Goal: Use online tool/utility: Utilize a website feature to perform a specific function

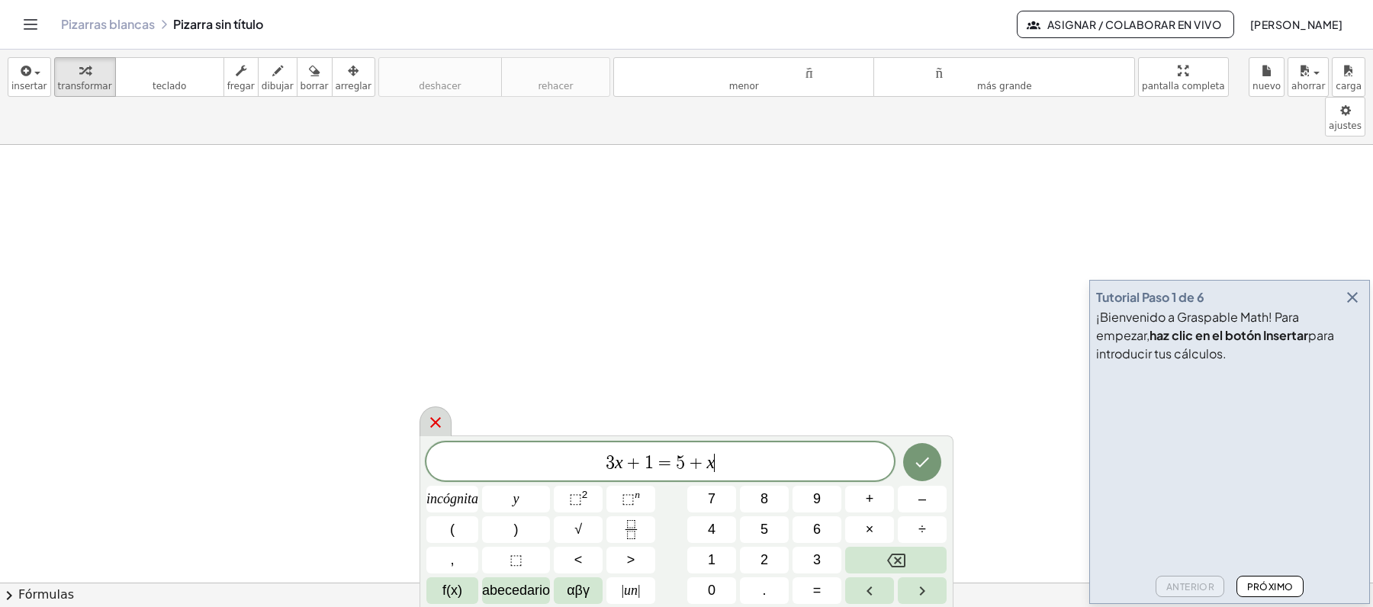
click at [435, 421] on icon at bounding box center [435, 422] width 11 height 11
click at [1077, 20] on font "Asignar / Colaborar en vivo" at bounding box center [1134, 25] width 174 height 14
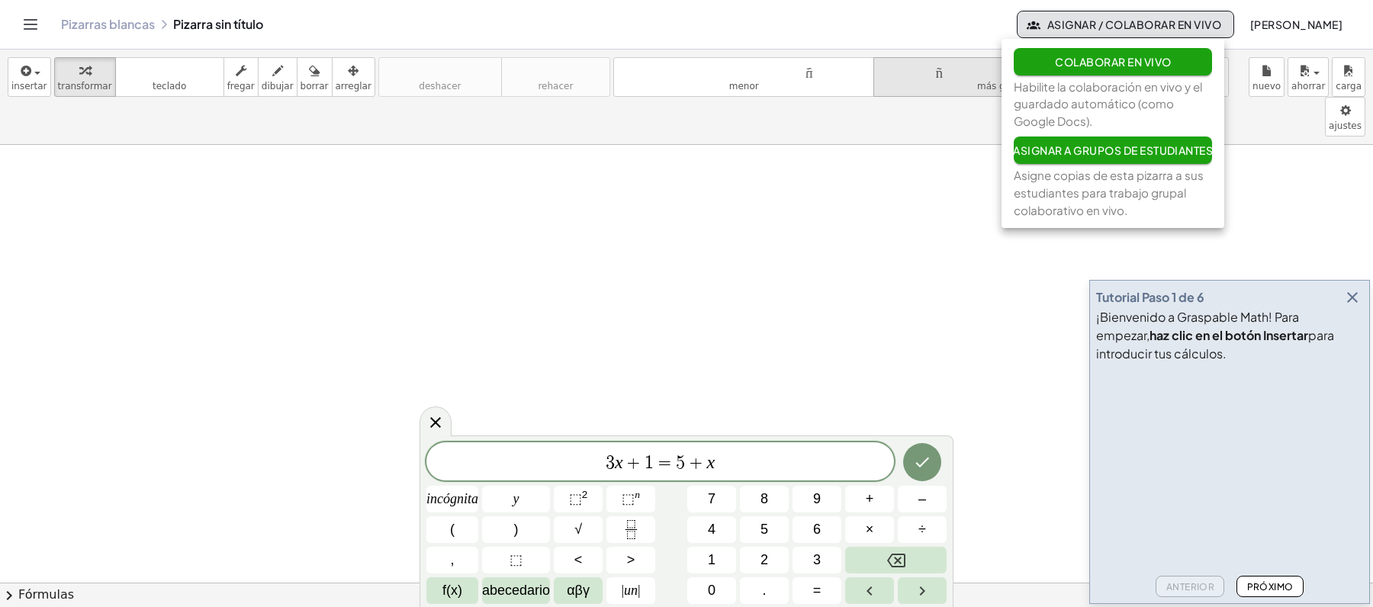
click at [1092, 66] on font "Colaborar en vivo" at bounding box center [1113, 62] width 116 height 14
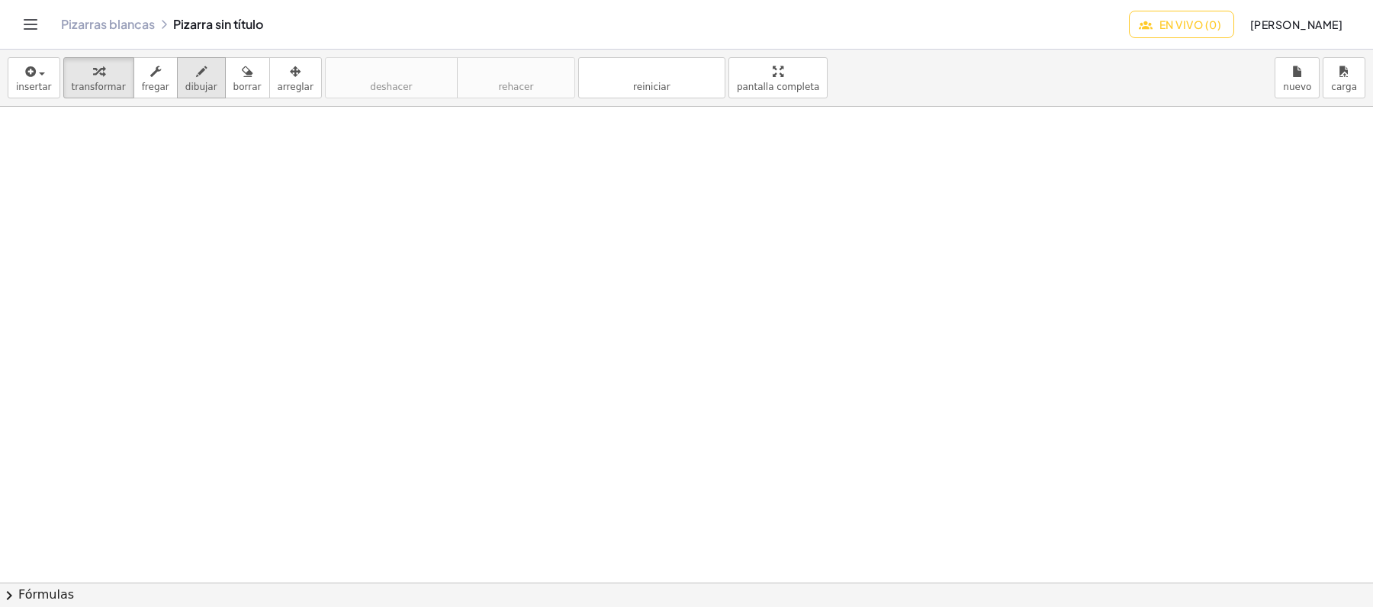
click at [185, 79] on div "button" at bounding box center [201, 71] width 32 height 18
drag, startPoint x: 337, startPoint y: 159, endPoint x: 376, endPoint y: 188, distance: 48.5
click at [376, 188] on div at bounding box center [686, 582] width 1373 height 951
drag, startPoint x: 415, startPoint y: 139, endPoint x: 445, endPoint y: 160, distance: 37.2
click at [430, 184] on div at bounding box center [686, 582] width 1373 height 951
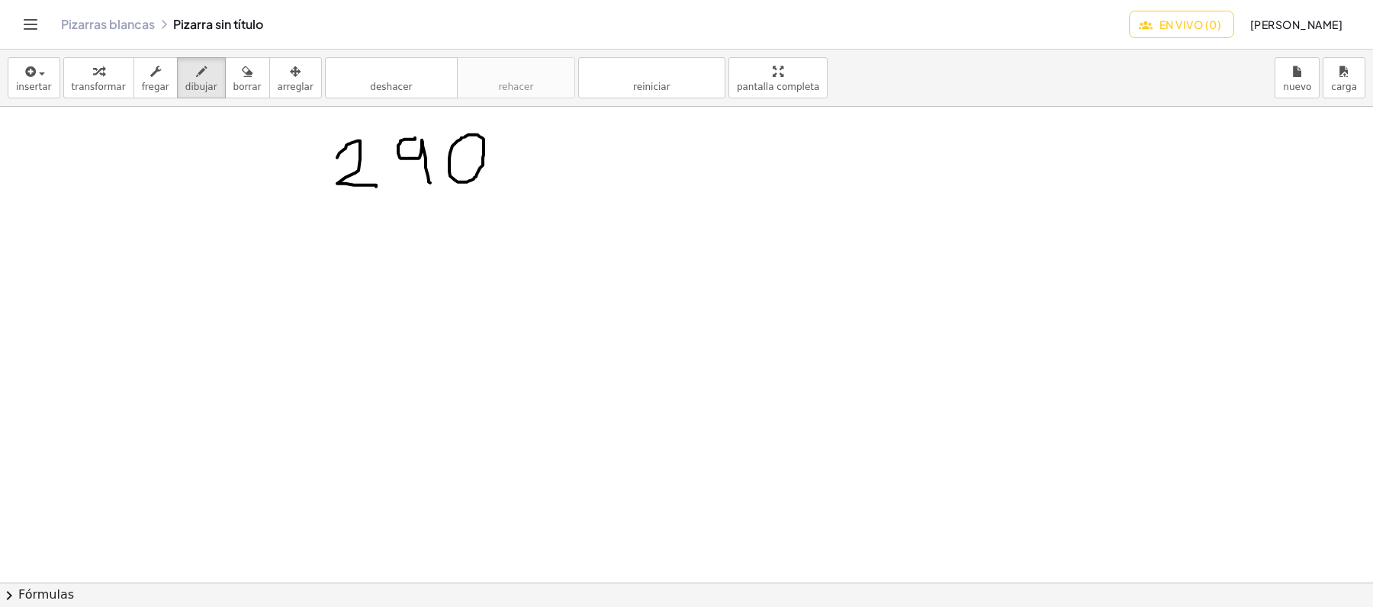
click at [462, 140] on div at bounding box center [686, 582] width 1373 height 951
drag, startPoint x: 493, startPoint y: 179, endPoint x: 522, endPoint y: 175, distance: 29.2
click at [522, 175] on div at bounding box center [686, 582] width 1373 height 951
drag, startPoint x: 727, startPoint y: 141, endPoint x: 751, endPoint y: 169, distance: 36.2
click at [751, 169] on div at bounding box center [686, 582] width 1373 height 951
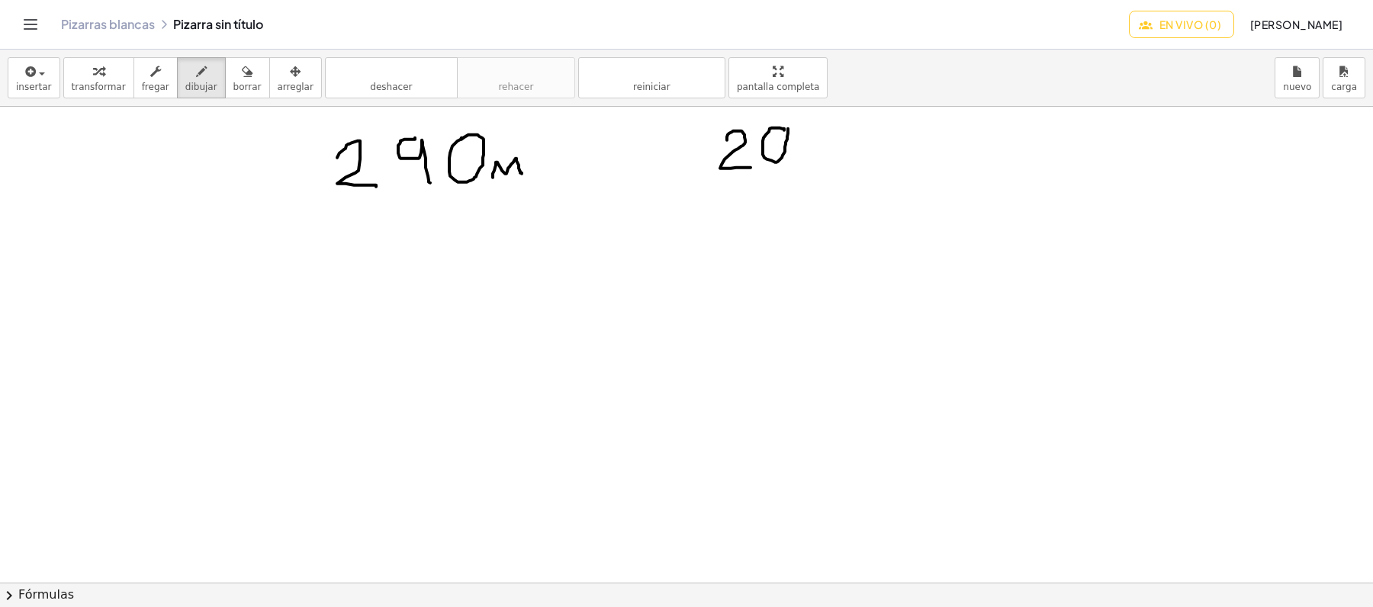
click at [788, 128] on div at bounding box center [686, 582] width 1373 height 951
click at [812, 128] on div at bounding box center [686, 582] width 1373 height 951
drag, startPoint x: 842, startPoint y: 130, endPoint x: 840, endPoint y: 165, distance: 35.2
click at [840, 165] on div at bounding box center [686, 582] width 1373 height 951
drag, startPoint x: 861, startPoint y: 129, endPoint x: 861, endPoint y: 157, distance: 28.2
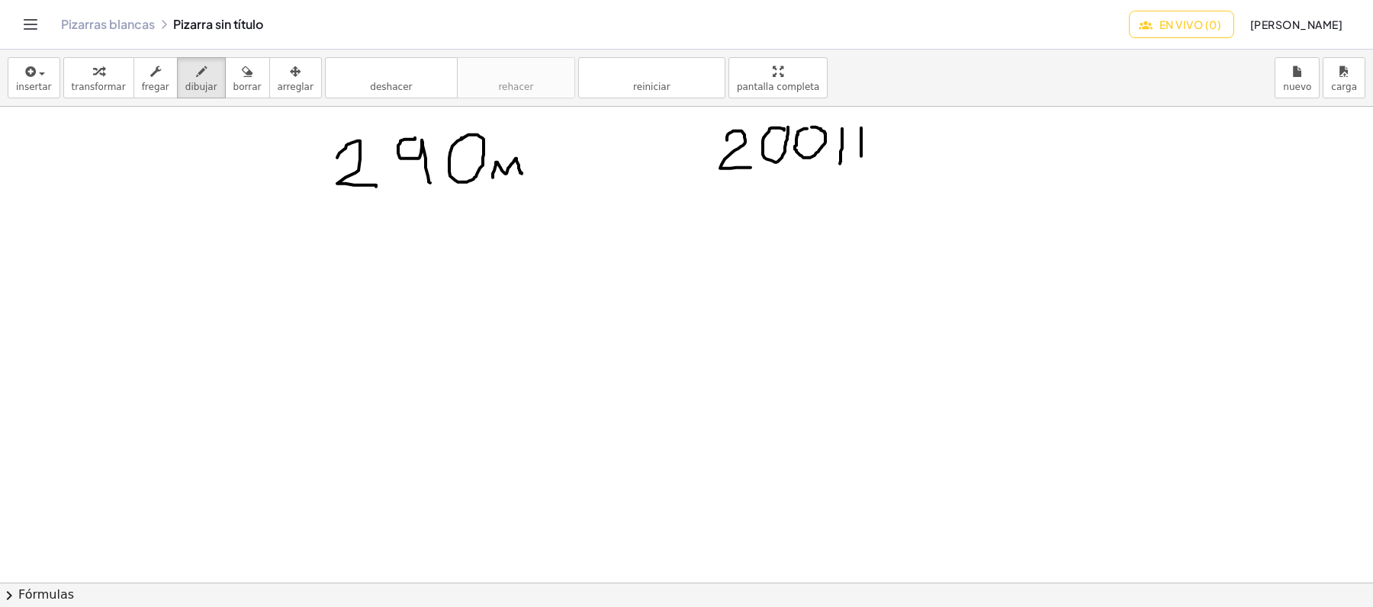
click at [861, 157] on div at bounding box center [686, 582] width 1373 height 951
drag, startPoint x: 843, startPoint y: 143, endPoint x: 858, endPoint y: 141, distance: 15.4
click at [858, 141] on div at bounding box center [686, 582] width 1373 height 951
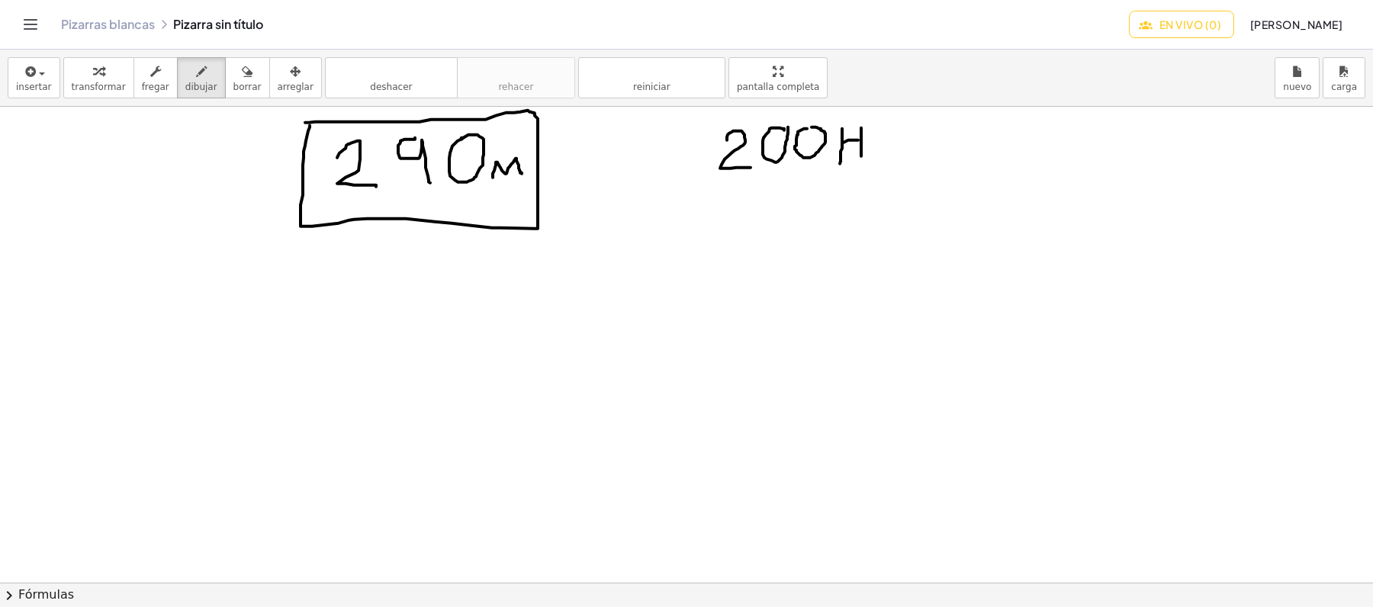
drag, startPoint x: 310, startPoint y: 127, endPoint x: 302, endPoint y: 125, distance: 7.8
click at [302, 125] on div at bounding box center [686, 582] width 1373 height 951
drag, startPoint x: 366, startPoint y: 294, endPoint x: 384, endPoint y: 325, distance: 35.6
click at [384, 325] on div at bounding box center [686, 582] width 1373 height 951
drag, startPoint x: 400, startPoint y: 288, endPoint x: 420, endPoint y: 291, distance: 20.1
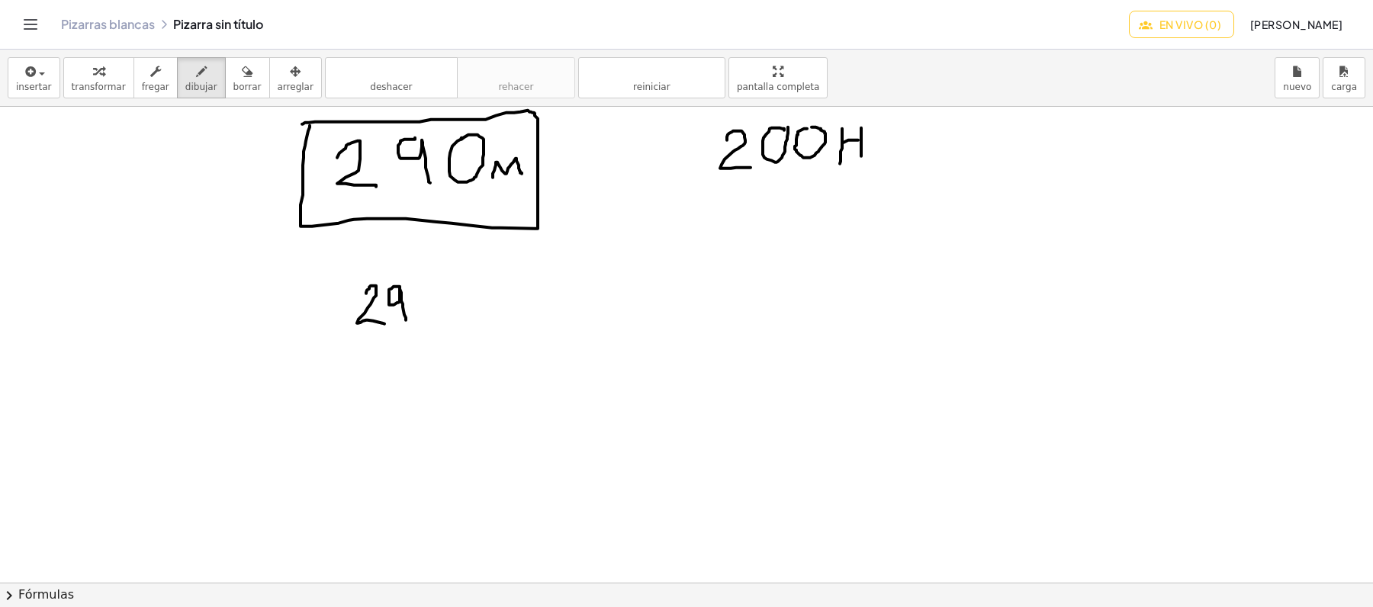
click at [406, 319] on div at bounding box center [686, 582] width 1373 height 951
click at [424, 281] on div at bounding box center [686, 582] width 1373 height 951
drag, startPoint x: 336, startPoint y: 337, endPoint x: 493, endPoint y: 337, distance: 157.1
click at [493, 337] on div at bounding box center [686, 582] width 1373 height 951
drag, startPoint x: 380, startPoint y: 358, endPoint x: 400, endPoint y: 374, distance: 25.5
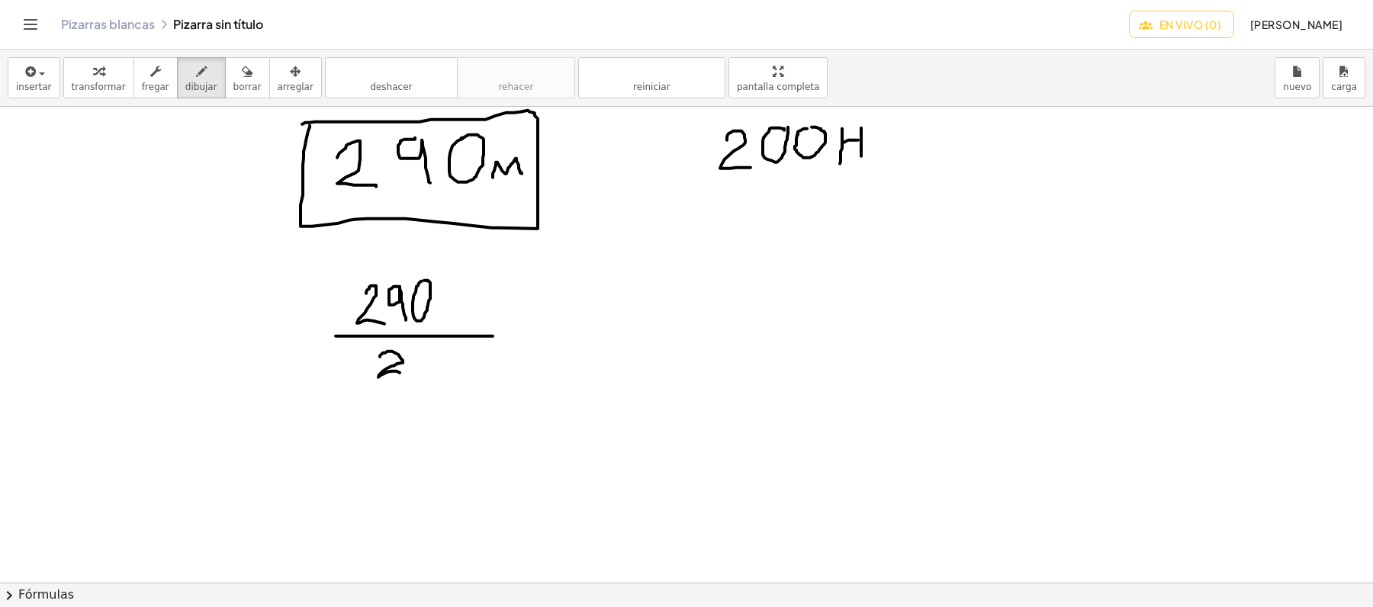
click at [400, 374] on div at bounding box center [686, 582] width 1373 height 951
click at [420, 349] on div at bounding box center [686, 582] width 1373 height 951
click at [443, 352] on div at bounding box center [686, 582] width 1373 height 951
drag, startPoint x: 273, startPoint y: 322, endPoint x: 297, endPoint y: 318, distance: 24.0
click at [297, 318] on div at bounding box center [686, 582] width 1373 height 951
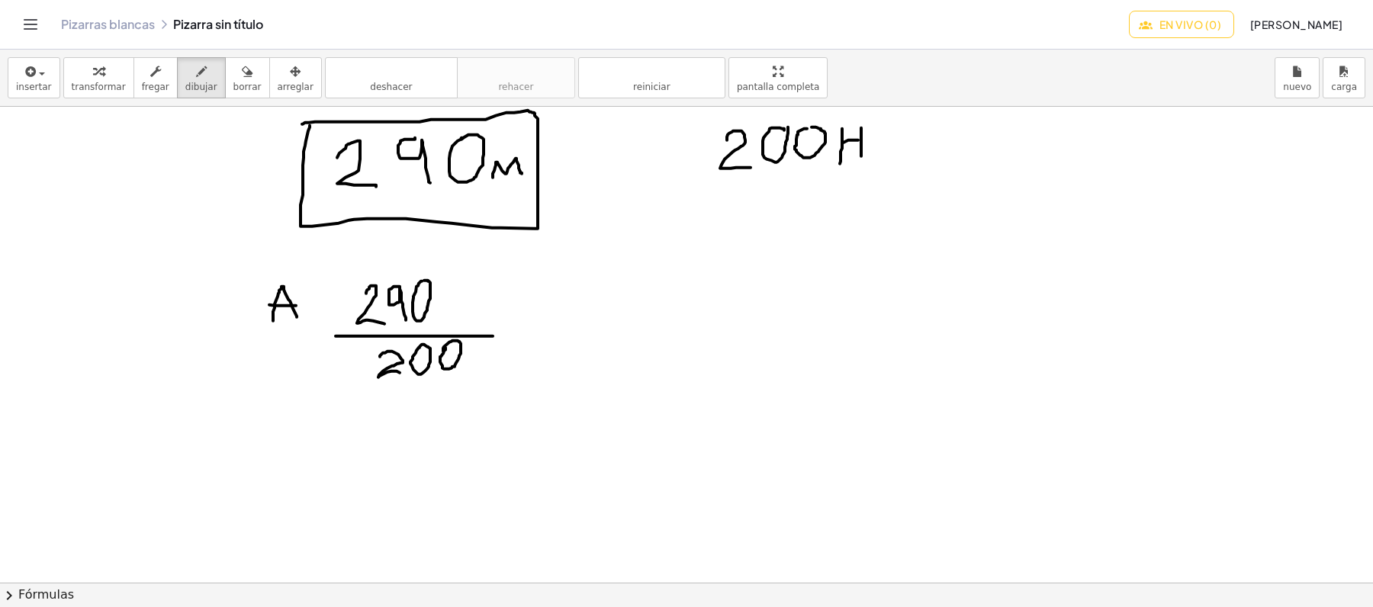
drag, startPoint x: 270, startPoint y: 306, endPoint x: 296, endPoint y: 307, distance: 25.9
click at [296, 307] on div at bounding box center [686, 582] width 1373 height 951
drag, startPoint x: 314, startPoint y: 308, endPoint x: 340, endPoint y: 309, distance: 25.9
click at [340, 309] on div at bounding box center [686, 582] width 1373 height 951
drag, startPoint x: 298, startPoint y: 364, endPoint x: 302, endPoint y: 382, distance: 18.9
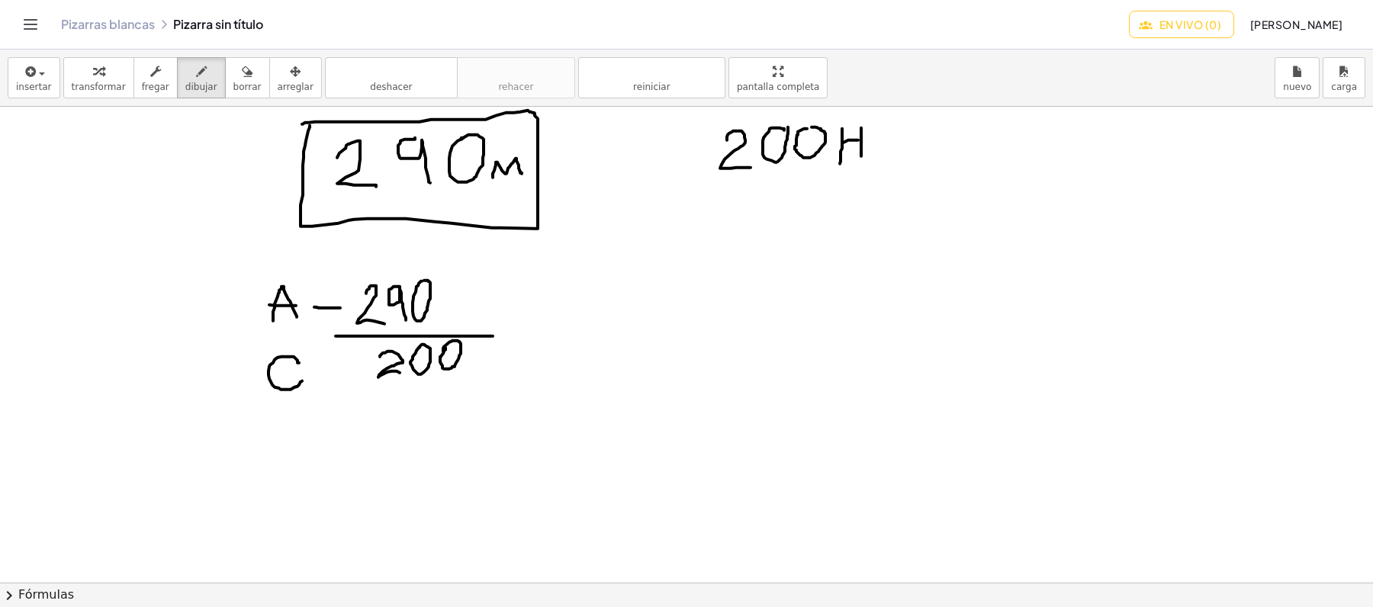
click at [302, 382] on div at bounding box center [686, 582] width 1373 height 951
drag, startPoint x: 323, startPoint y: 369, endPoint x: 348, endPoint y: 370, distance: 24.4
click at [348, 370] on div at bounding box center [686, 582] width 1373 height 951
drag, startPoint x: 519, startPoint y: 331, endPoint x: 545, endPoint y: 333, distance: 25.3
click at [545, 333] on div at bounding box center [686, 582] width 1373 height 951
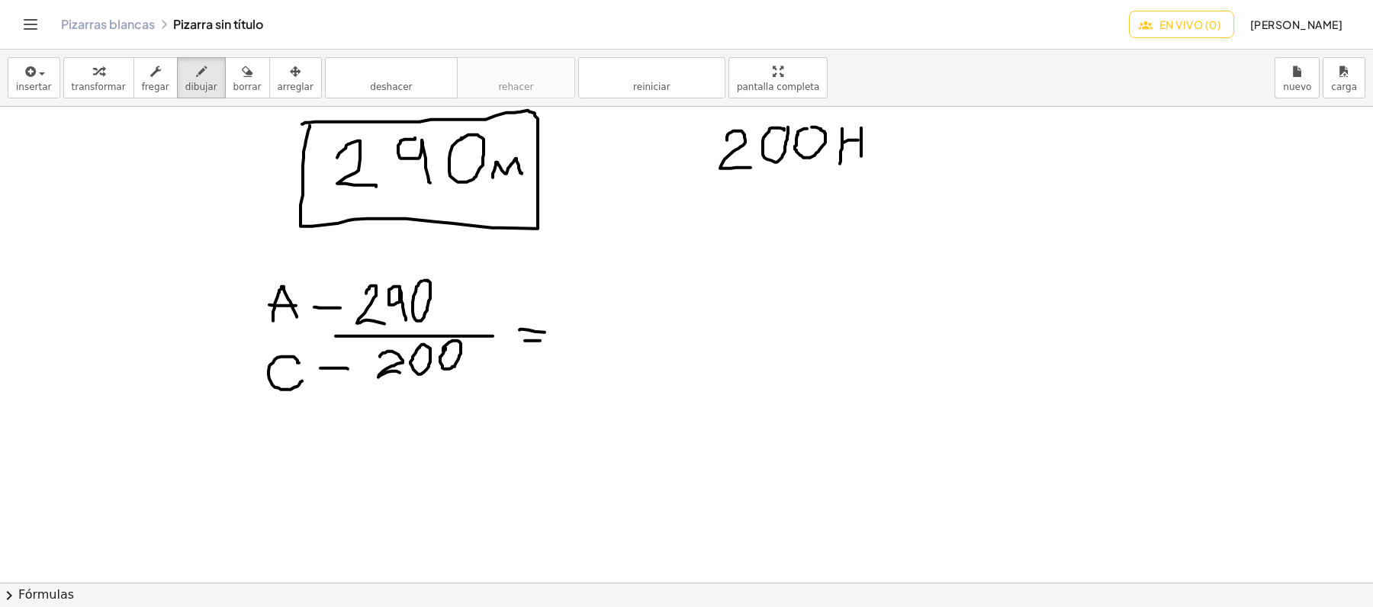
drag, startPoint x: 525, startPoint y: 342, endPoint x: 540, endPoint y: 342, distance: 15.3
click at [540, 342] on div at bounding box center [686, 582] width 1373 height 951
drag, startPoint x: 587, startPoint y: 333, endPoint x: 703, endPoint y: 325, distance: 115.4
click at [705, 330] on div at bounding box center [686, 582] width 1373 height 951
drag, startPoint x: 355, startPoint y: 276, endPoint x: 470, endPoint y: 313, distance: 120.9
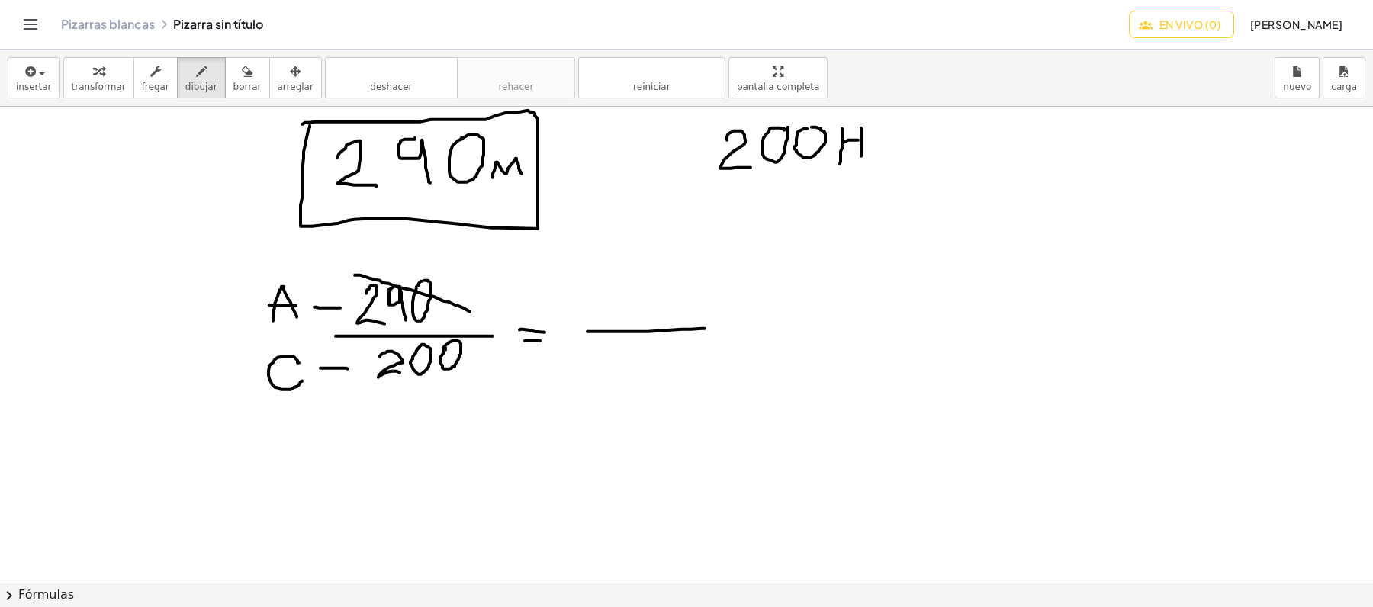
click at [470, 313] on div at bounding box center [686, 582] width 1373 height 951
drag, startPoint x: 373, startPoint y: 348, endPoint x: 489, endPoint y: 355, distance: 116.2
click at [489, 355] on div at bounding box center [686, 582] width 1373 height 951
drag, startPoint x: 623, startPoint y: 278, endPoint x: 604, endPoint y: 306, distance: 34.1
click at [605, 308] on div at bounding box center [686, 582] width 1373 height 951
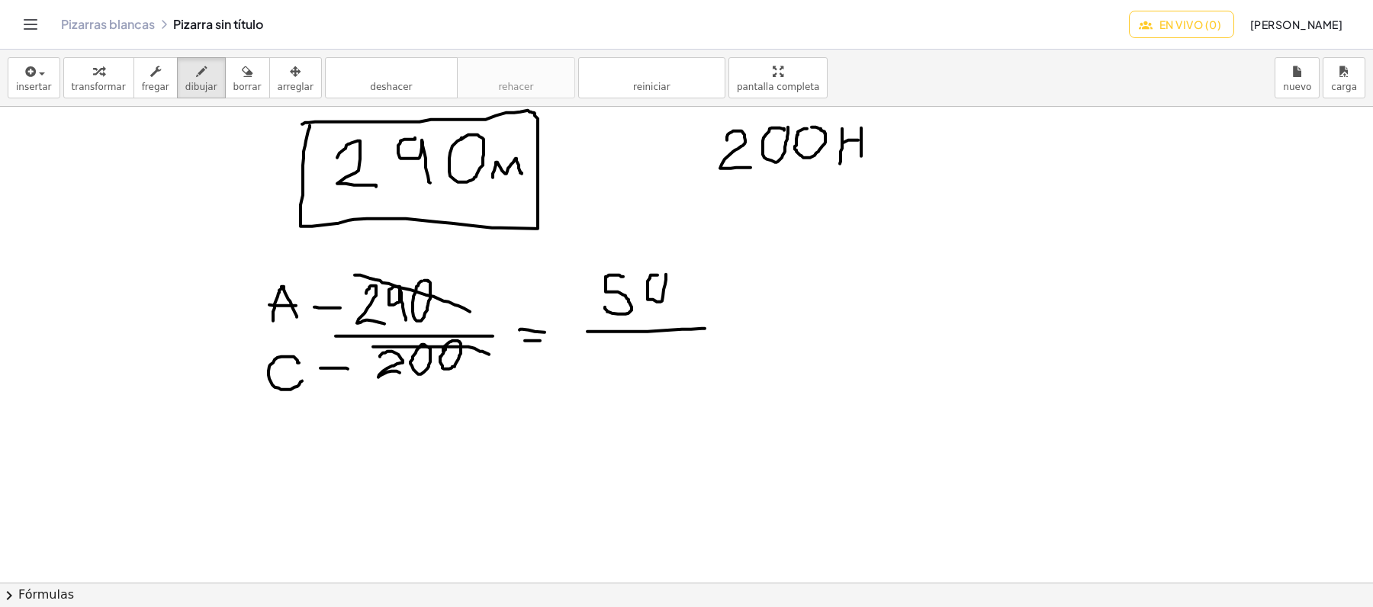
drag, startPoint x: 658, startPoint y: 276, endPoint x: 666, endPoint y: 275, distance: 8.4
click at [666, 275] on div at bounding box center [686, 582] width 1373 height 951
click at [666, 304] on div at bounding box center [686, 582] width 1373 height 951
drag, startPoint x: 608, startPoint y: 351, endPoint x: 633, endPoint y: 372, distance: 33.0
click at [633, 372] on div at bounding box center [686, 582] width 1373 height 951
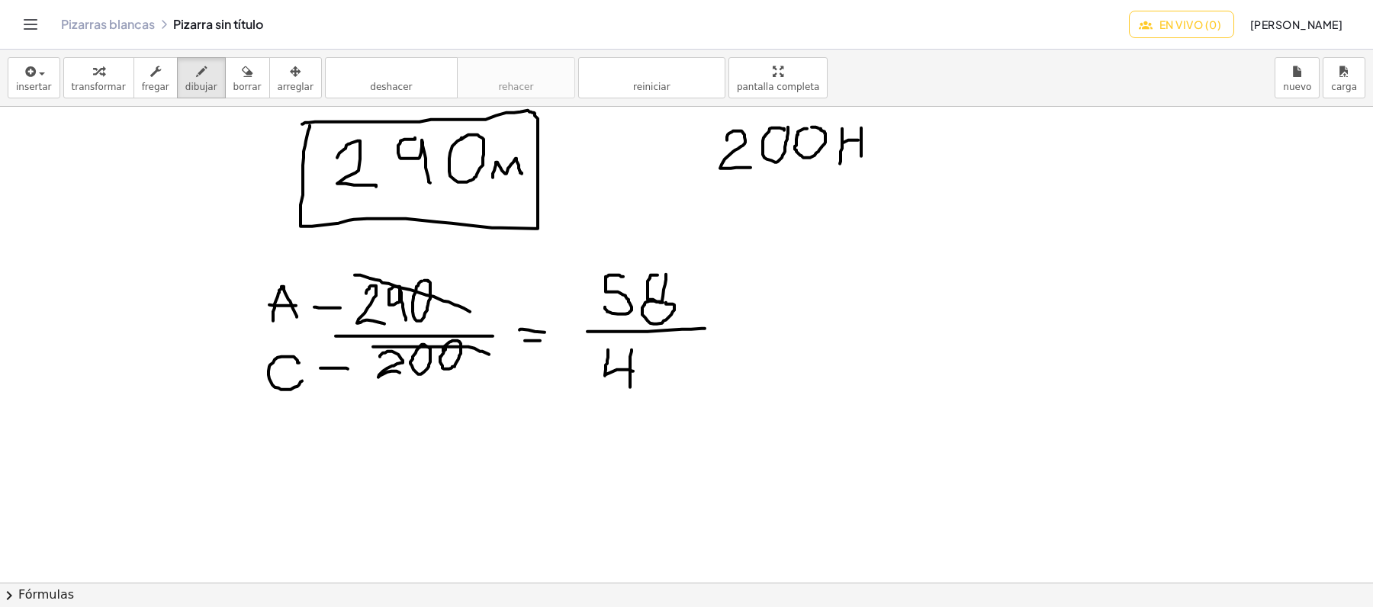
drag, startPoint x: 632, startPoint y: 351, endPoint x: 630, endPoint y: 388, distance: 37.4
click at [630, 388] on div at bounding box center [686, 582] width 1373 height 951
drag, startPoint x: 672, startPoint y: 349, endPoint x: 680, endPoint y: 288, distance: 61.6
click at [660, 351] on div at bounding box center [686, 582] width 1373 height 951
drag, startPoint x: 735, startPoint y: 320, endPoint x: 745, endPoint y: 321, distance: 9.9
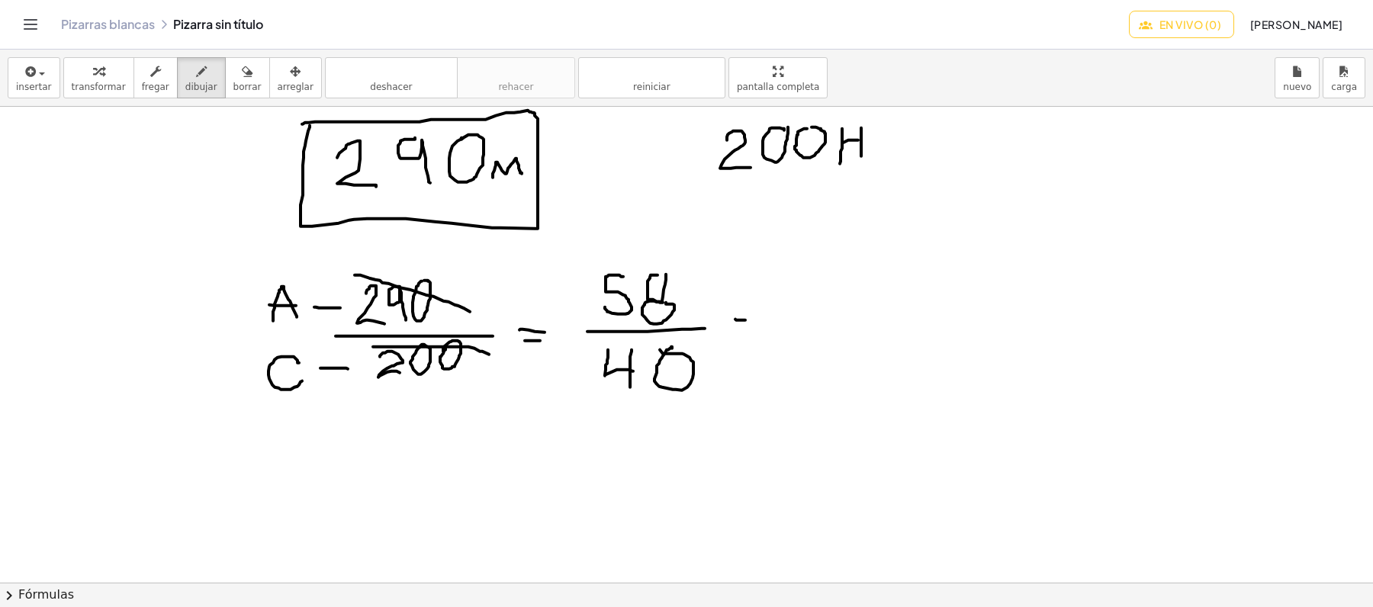
click at [745, 321] on div at bounding box center [686, 582] width 1373 height 951
drag, startPoint x: 736, startPoint y: 326, endPoint x: 749, endPoint y: 326, distance: 13.0
click at [749, 326] on div at bounding box center [686, 582] width 1373 height 951
drag, startPoint x: 795, startPoint y: 291, endPoint x: 828, endPoint y: 296, distance: 33.2
click at [815, 312] on div at bounding box center [686, 582] width 1373 height 951
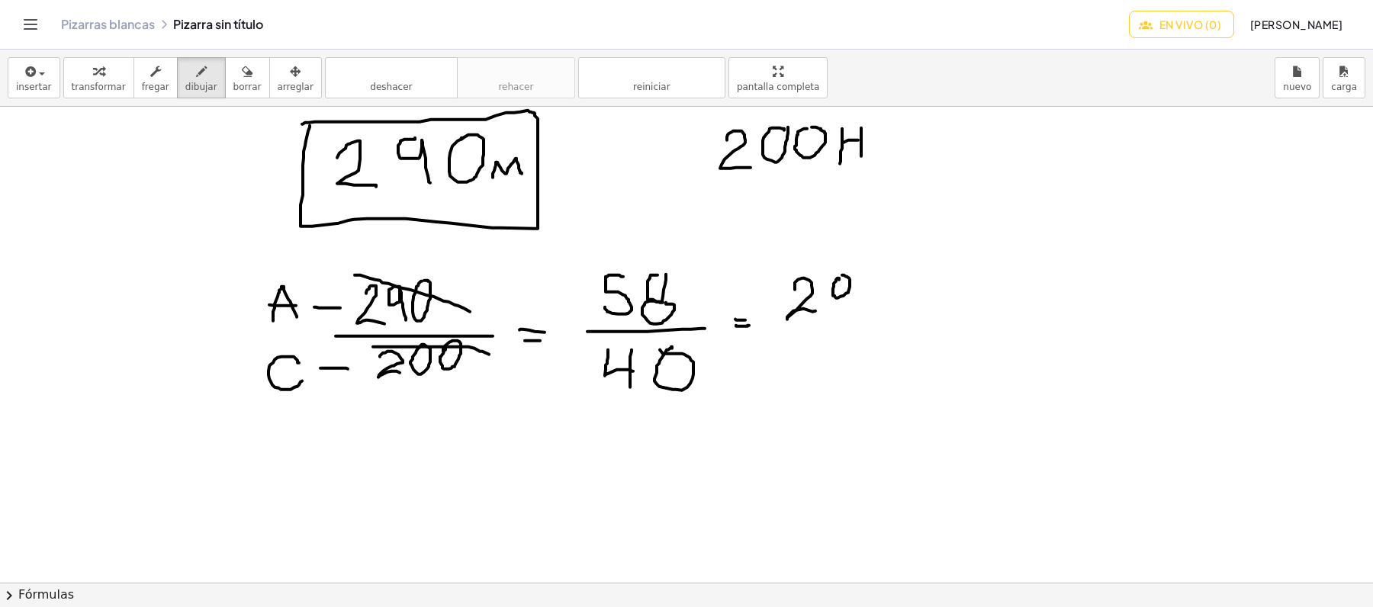
drag, startPoint x: 839, startPoint y: 281, endPoint x: 850, endPoint y: 285, distance: 11.6
click at [838, 282] on div at bounding box center [686, 582] width 1373 height 951
drag, startPoint x: 851, startPoint y: 279, endPoint x: 824, endPoint y: 348, distance: 73.9
click at [850, 318] on div at bounding box center [686, 582] width 1373 height 951
drag, startPoint x: 770, startPoint y: 333, endPoint x: 865, endPoint y: 333, distance: 94.6
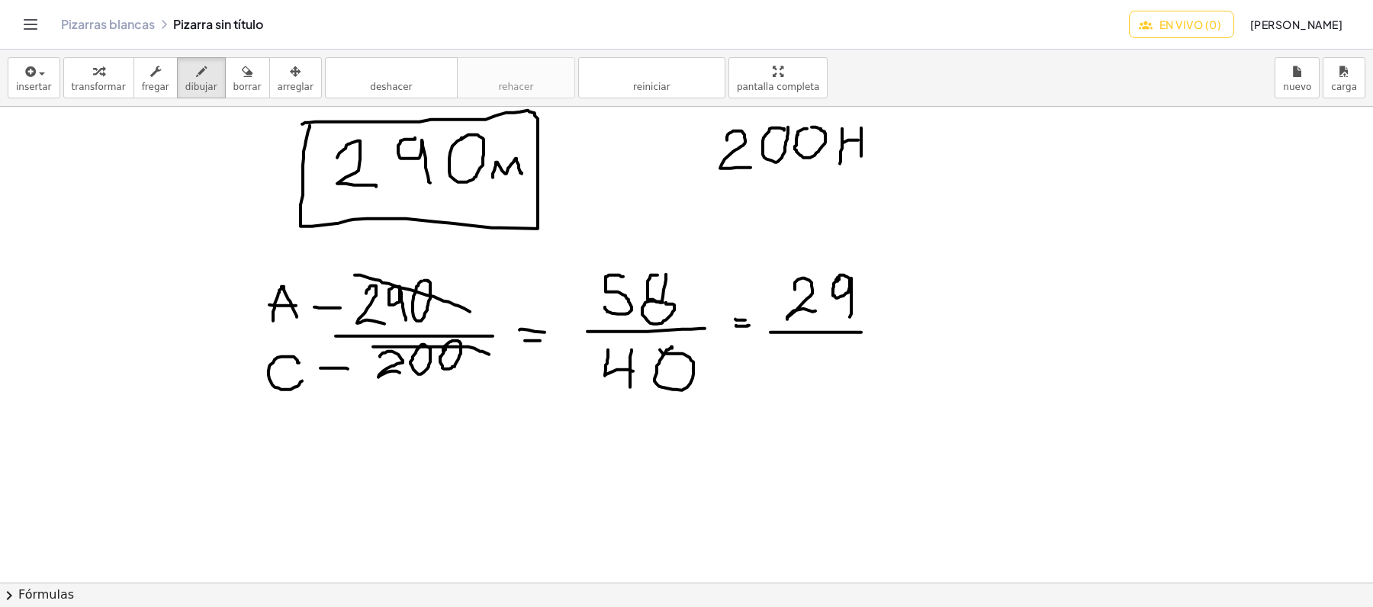
click at [865, 333] on div at bounding box center [686, 582] width 1373 height 951
drag, startPoint x: 806, startPoint y: 357, endPoint x: 837, endPoint y: 354, distance: 31.4
click at [834, 363] on div at bounding box center [686, 582] width 1373 height 951
click at [852, 339] on div at bounding box center [686, 582] width 1373 height 951
drag, startPoint x: 412, startPoint y: 282, endPoint x: 443, endPoint y: 325, distance: 52.9
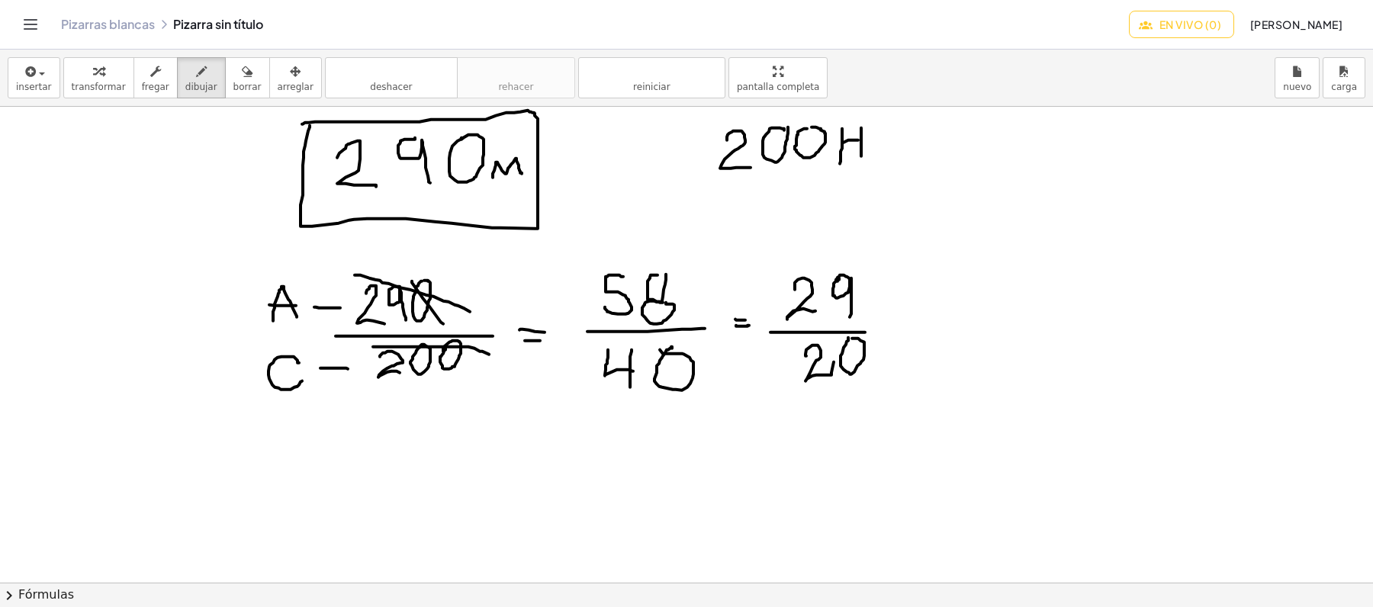
click at [443, 325] on div at bounding box center [686, 582] width 1373 height 951
drag, startPoint x: 440, startPoint y: 334, endPoint x: 468, endPoint y: 377, distance: 50.8
click at [468, 377] on div at bounding box center [686, 582] width 1373 height 951
drag, startPoint x: 389, startPoint y: 398, endPoint x: 761, endPoint y: 388, distance: 371.6
click at [761, 391] on div at bounding box center [686, 582] width 1373 height 951
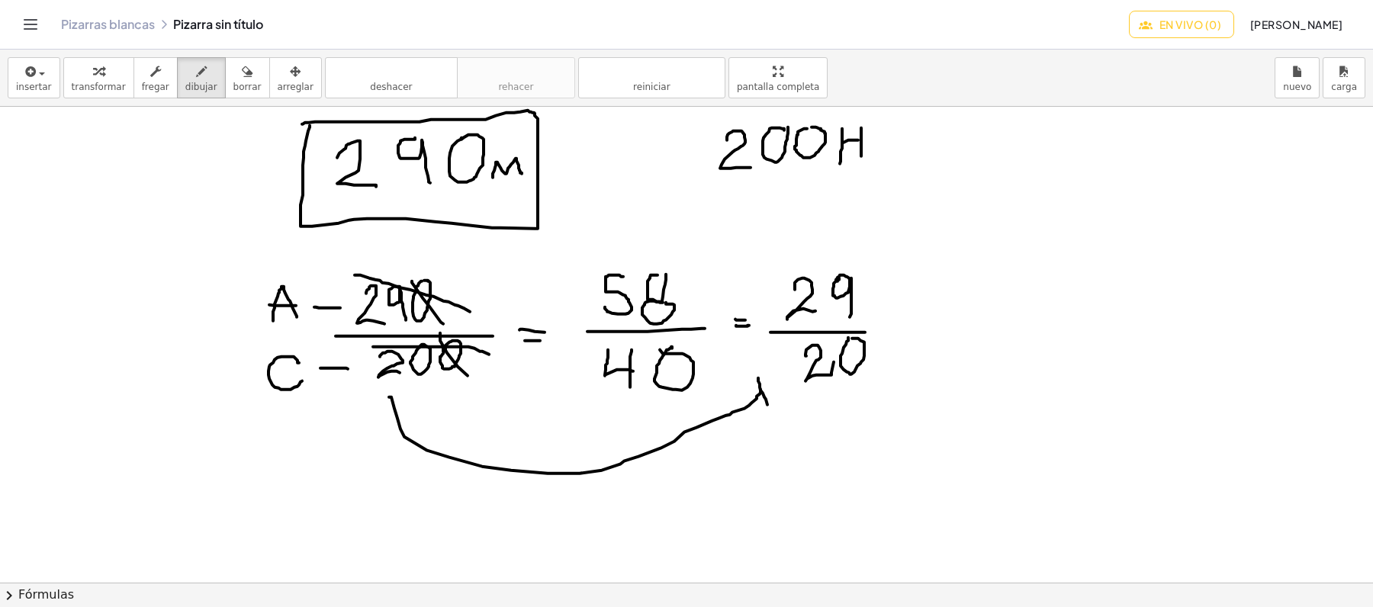
drag, startPoint x: 758, startPoint y: 379, endPoint x: 764, endPoint y: 386, distance: 8.7
click at [767, 401] on div at bounding box center [686, 582] width 1373 height 951
drag, startPoint x: 757, startPoint y: 377, endPoint x: 767, endPoint y: 403, distance: 27.5
click at [767, 403] on div at bounding box center [686, 582] width 1373 height 951
drag, startPoint x: 480, startPoint y: 516, endPoint x: 504, endPoint y: 539, distance: 32.9
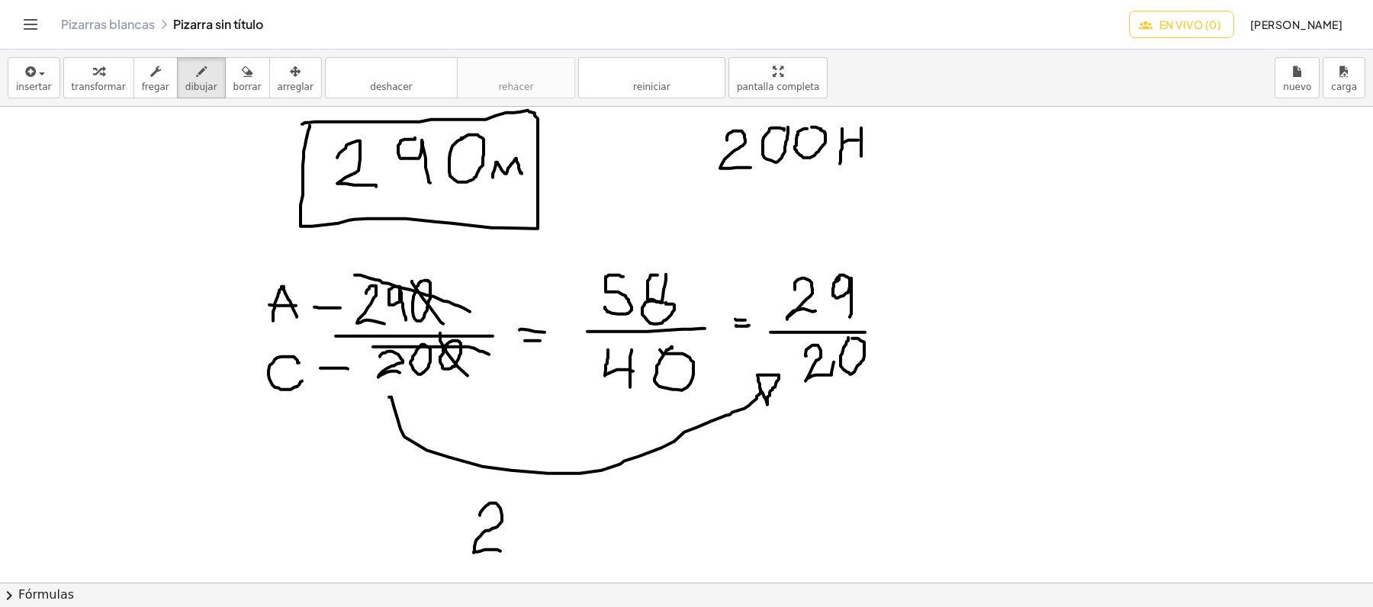
click at [503, 552] on div at bounding box center [686, 582] width 1373 height 951
drag, startPoint x: 532, startPoint y: 504, endPoint x: 545, endPoint y: 548, distance: 45.2
click at [545, 548] on div at bounding box center [686, 582] width 1373 height 951
click at [568, 511] on div at bounding box center [686, 582] width 1373 height 951
click at [571, 532] on div at bounding box center [686, 582] width 1373 height 951
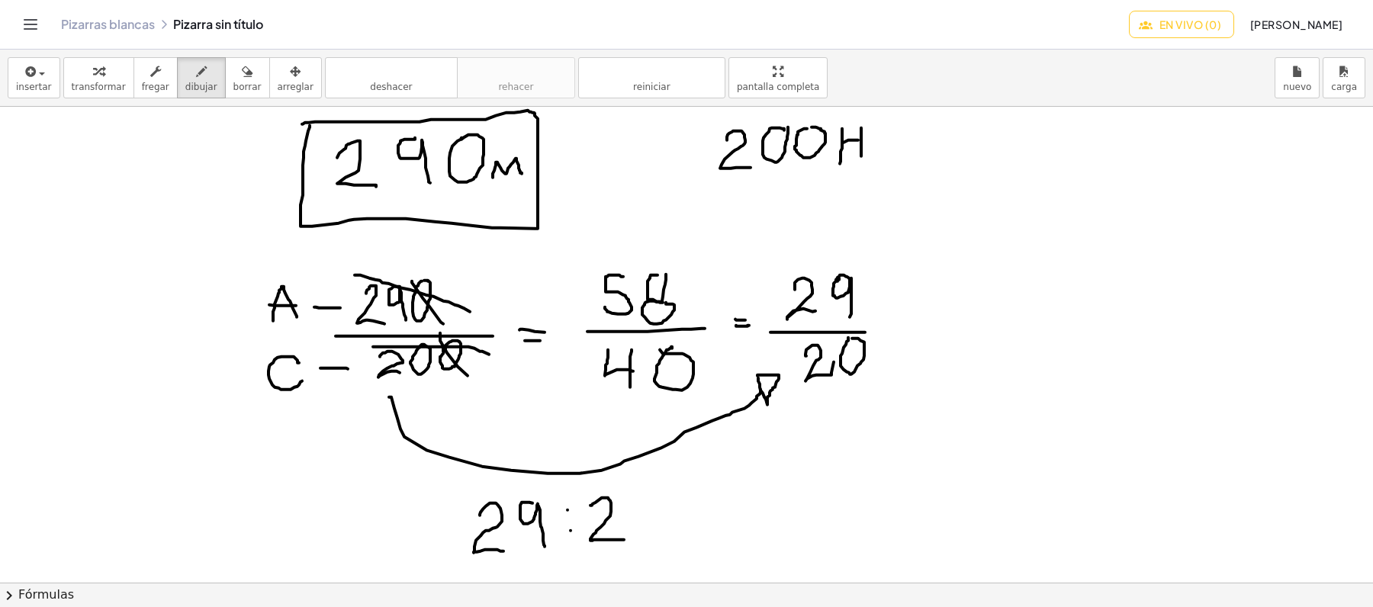
drag, startPoint x: 590, startPoint y: 507, endPoint x: 624, endPoint y: 541, distance: 48.0
click at [624, 541] on div at bounding box center [686, 582] width 1373 height 951
click at [654, 495] on div at bounding box center [686, 582] width 1373 height 951
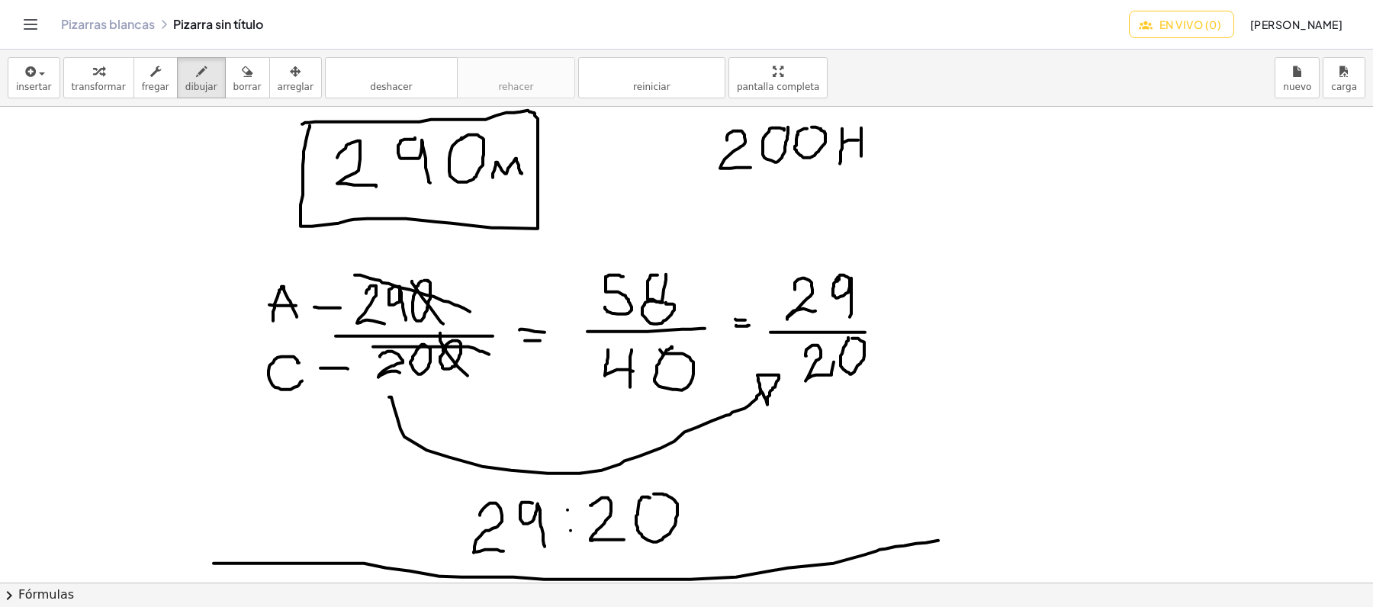
drag, startPoint x: 214, startPoint y: 565, endPoint x: 973, endPoint y: 528, distance: 760.7
click at [944, 541] on div at bounding box center [686, 582] width 1373 height 951
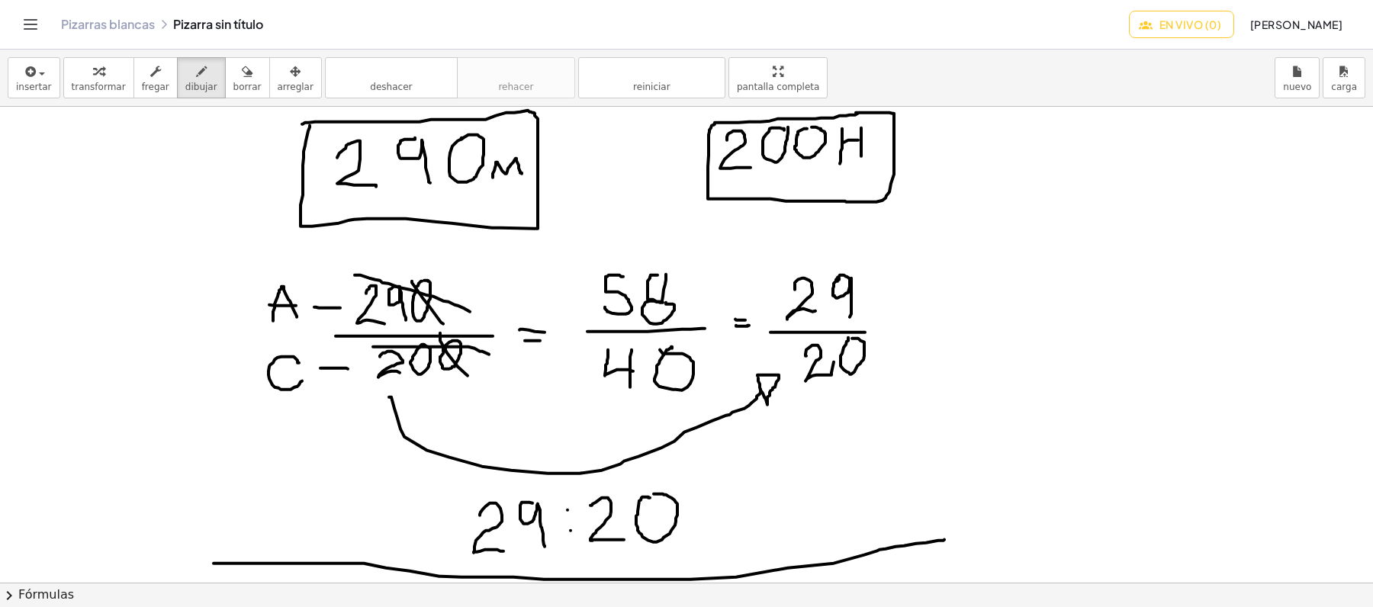
drag, startPoint x: 864, startPoint y: 114, endPoint x: 856, endPoint y: 114, distance: 8.4
click at [856, 114] on div at bounding box center [686, 582] width 1373 height 951
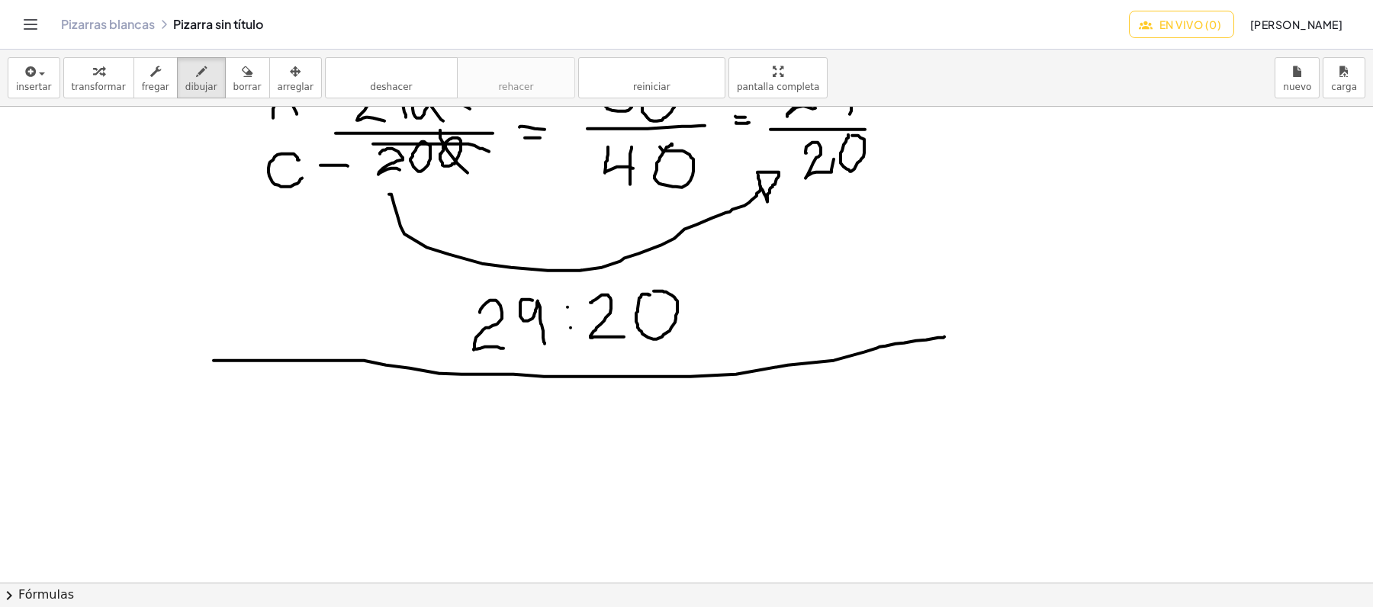
scroll to position [305, 0]
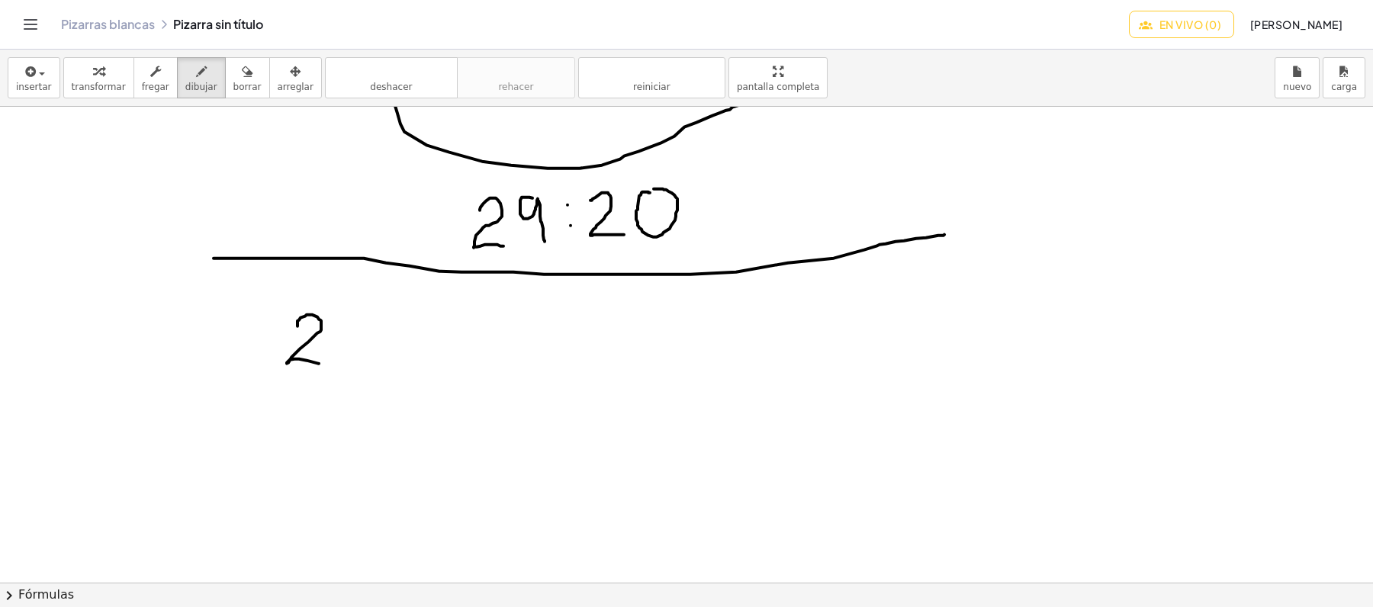
drag, startPoint x: 298, startPoint y: 327, endPoint x: 319, endPoint y: 365, distance: 43.1
click at [319, 365] on div at bounding box center [686, 277] width 1373 height 951
drag, startPoint x: 361, startPoint y: 316, endPoint x: 365, endPoint y: 357, distance: 41.4
click at [365, 357] on div at bounding box center [686, 277] width 1373 height 951
click at [397, 315] on div at bounding box center [686, 277] width 1373 height 951
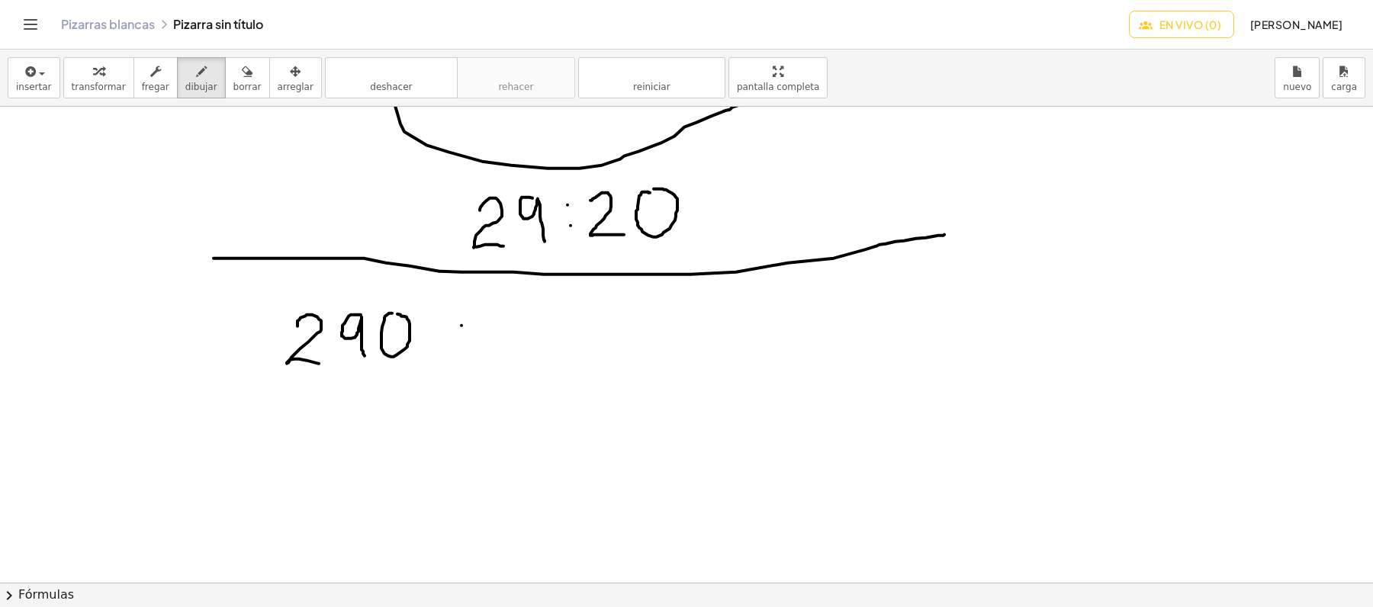
click at [462, 326] on div at bounding box center [686, 277] width 1373 height 951
click at [458, 352] on div at bounding box center [686, 277] width 1373 height 951
drag, startPoint x: 520, startPoint y: 358, endPoint x: 525, endPoint y: 334, distance: 24.1
click at [525, 334] on div at bounding box center [686, 277] width 1373 height 951
drag, startPoint x: 565, startPoint y: 317, endPoint x: 577, endPoint y: 359, distance: 43.0
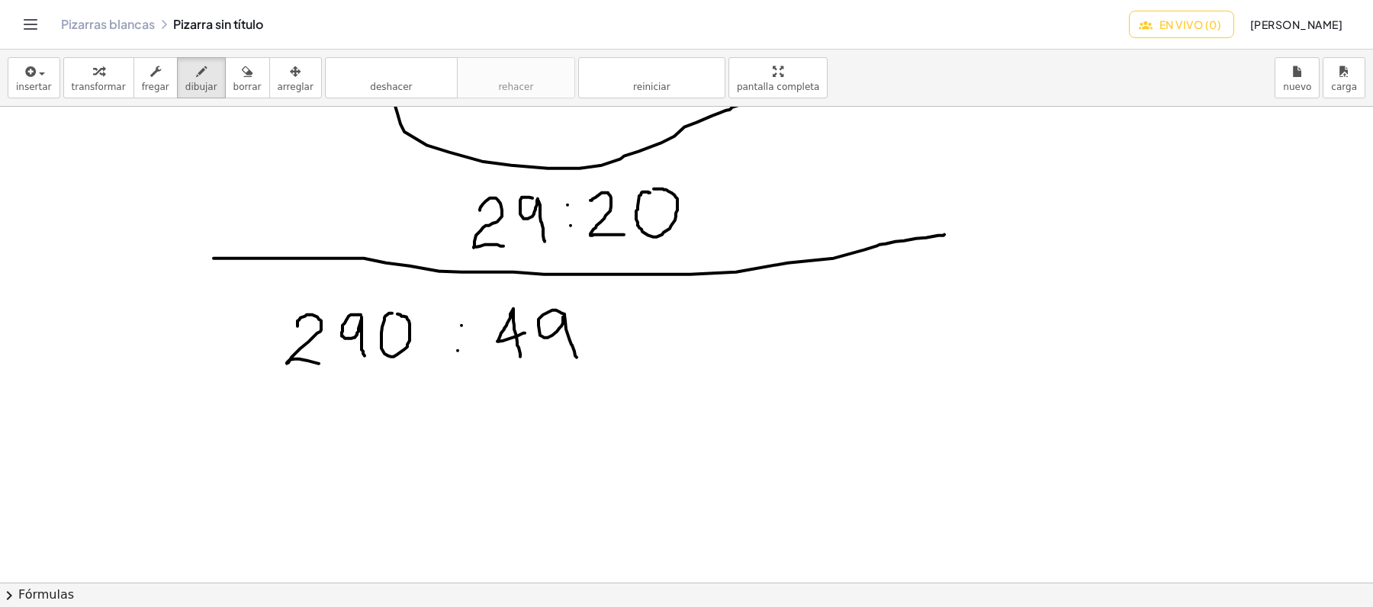
click at [577, 359] on div at bounding box center [686, 277] width 1373 height 951
click at [595, 317] on div at bounding box center [686, 277] width 1373 height 951
drag, startPoint x: 306, startPoint y: 449, endPoint x: 361, endPoint y: 440, distance: 55.7
click at [327, 467] on div at bounding box center [686, 277] width 1373 height 951
drag, startPoint x: 362, startPoint y: 430, endPoint x: 369, endPoint y: 459, distance: 30.0
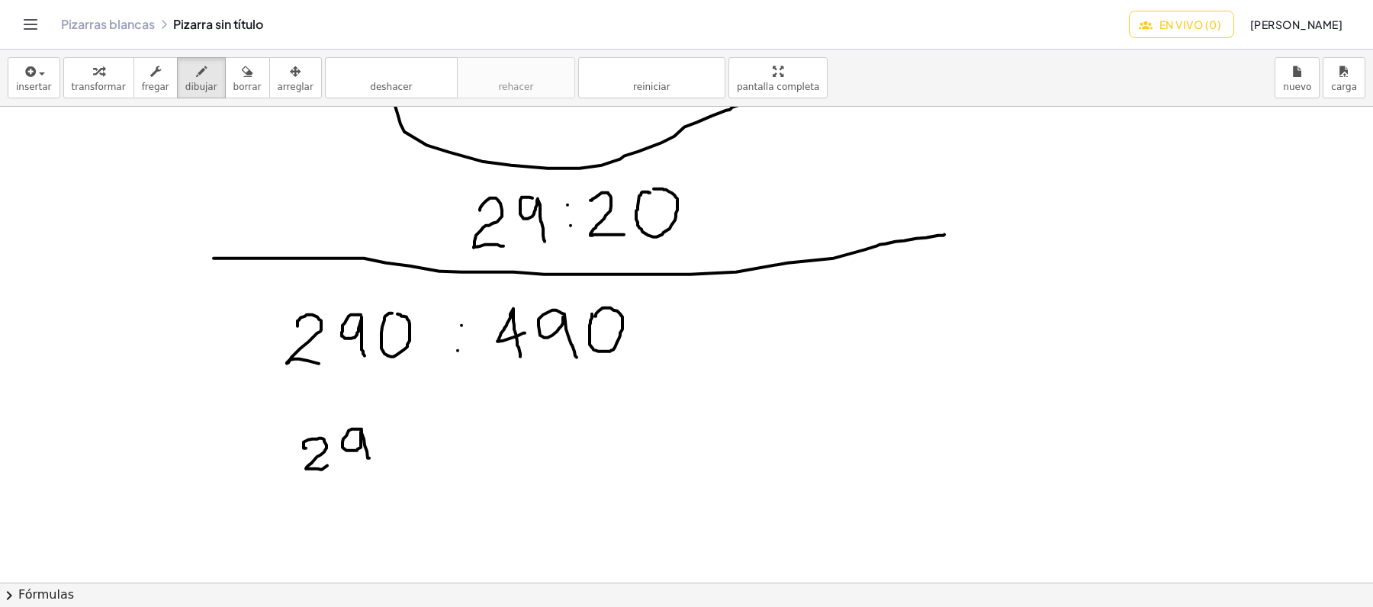
click at [369, 459] on div at bounding box center [686, 277] width 1373 height 951
click at [384, 432] on div at bounding box center [686, 277] width 1373 height 951
drag, startPoint x: 269, startPoint y: 485, endPoint x: 532, endPoint y: 491, distance: 263.2
click at [532, 491] on div at bounding box center [686, 277] width 1373 height 951
drag, startPoint x: 340, startPoint y: 539, endPoint x: 337, endPoint y: 520, distance: 18.6
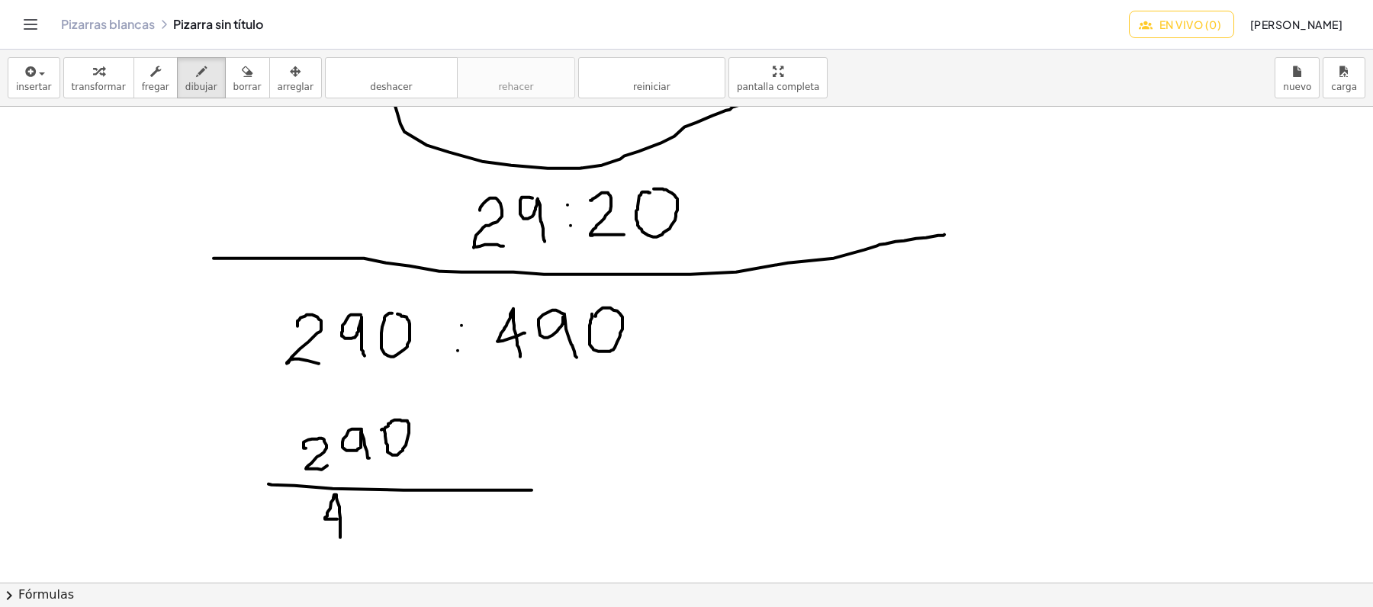
click at [337, 520] on div at bounding box center [686, 277] width 1373 height 951
drag, startPoint x: 374, startPoint y: 503, endPoint x: 374, endPoint y: 531, distance: 27.5
click at [374, 531] on div at bounding box center [686, 277] width 1373 height 951
click at [409, 501] on div at bounding box center [686, 277] width 1373 height 951
click at [242, 74] on icon "button" at bounding box center [247, 72] width 11 height 18
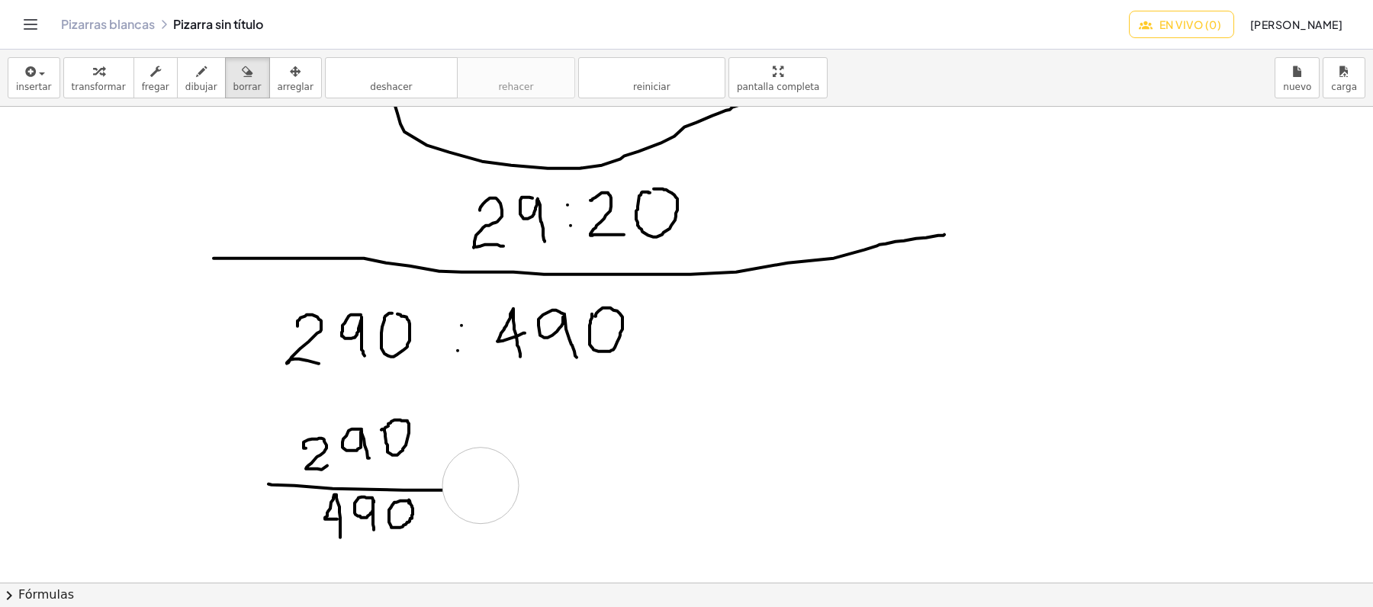
drag, startPoint x: 531, startPoint y: 467, endPoint x: 481, endPoint y: 487, distance: 54.1
click at [481, 487] on div at bounding box center [686, 277] width 1373 height 951
click at [196, 71] on icon "button" at bounding box center [201, 72] width 11 height 18
drag, startPoint x: 417, startPoint y: 410, endPoint x: 383, endPoint y: 461, distance: 60.5
click at [383, 461] on div at bounding box center [686, 277] width 1373 height 951
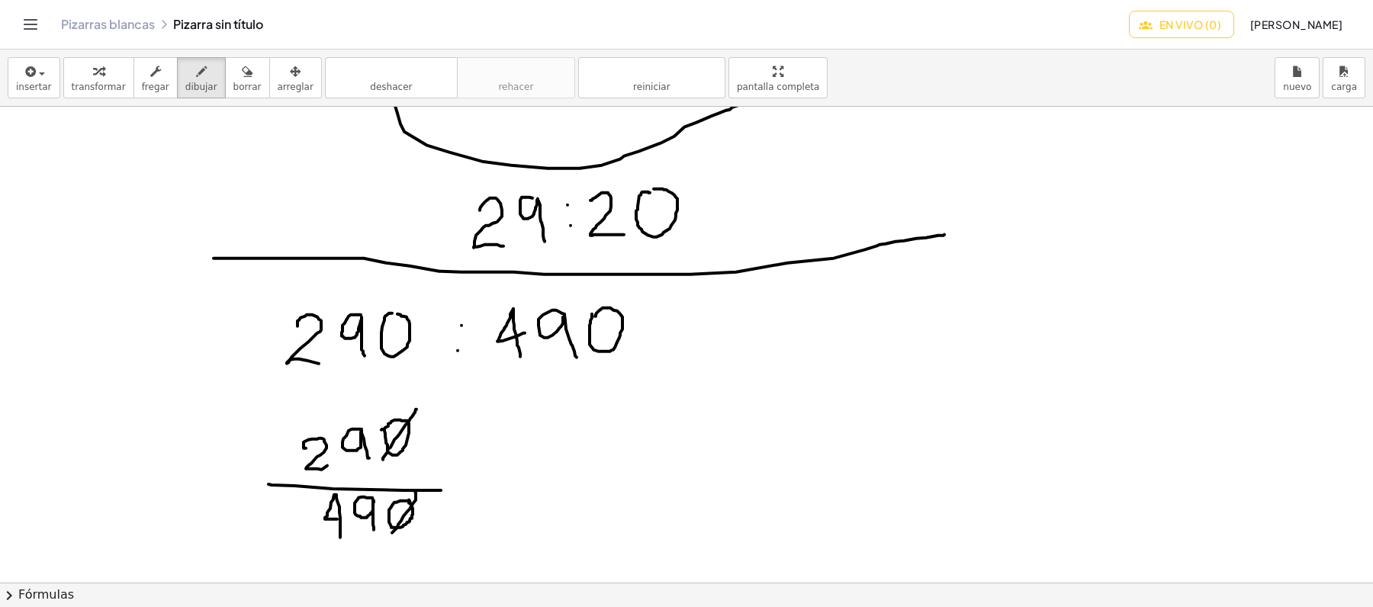
drag, startPoint x: 415, startPoint y: 493, endPoint x: 392, endPoint y: 536, distance: 48.5
click at [392, 536] on div at bounding box center [686, 277] width 1373 height 951
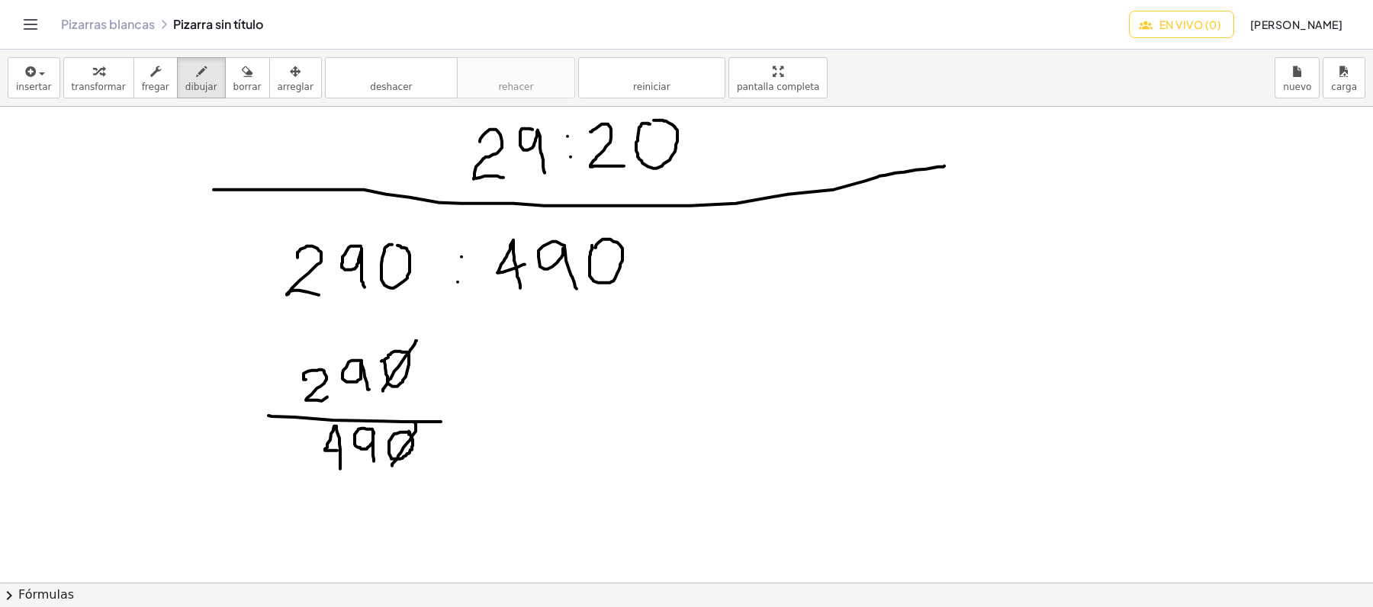
scroll to position [407, 0]
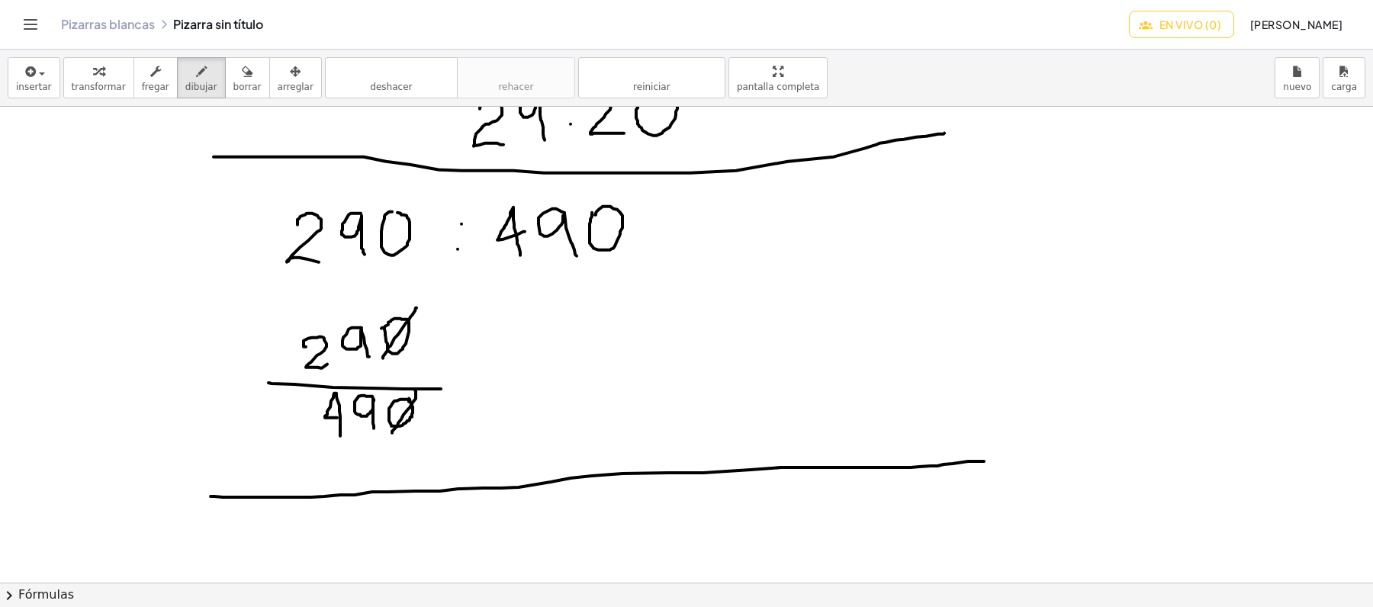
drag, startPoint x: 211, startPoint y: 497, endPoint x: 996, endPoint y: 459, distance: 785.9
click at [992, 461] on div at bounding box center [686, 175] width 1373 height 951
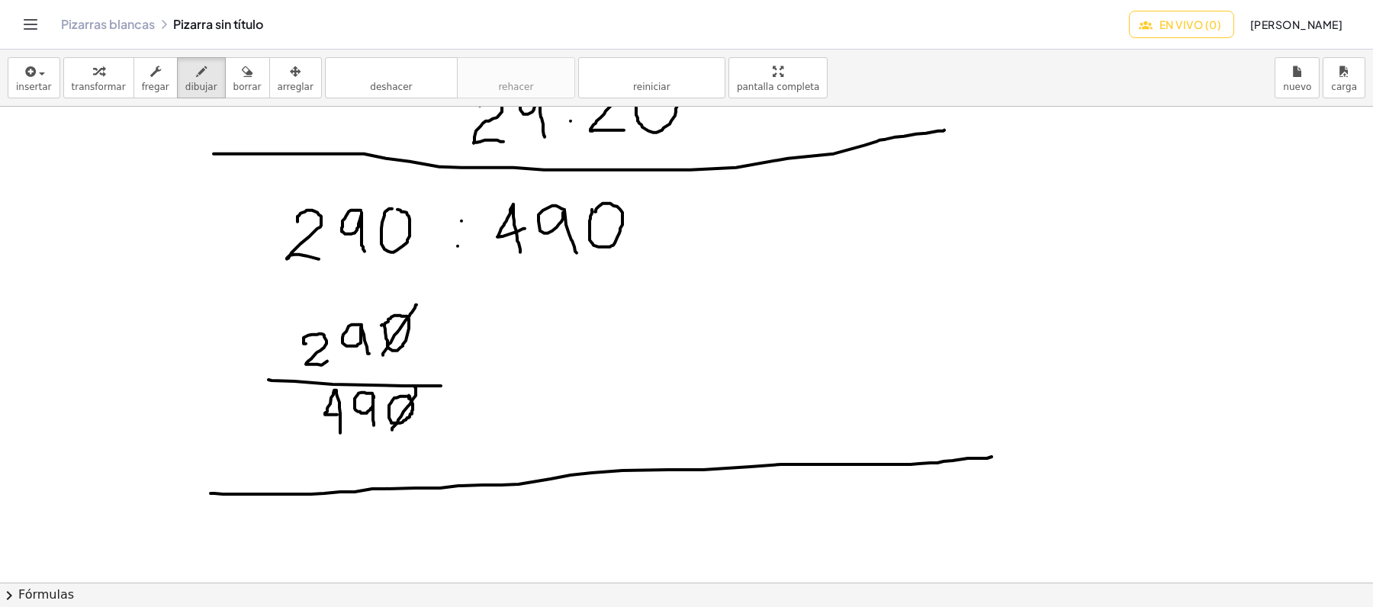
scroll to position [373, 0]
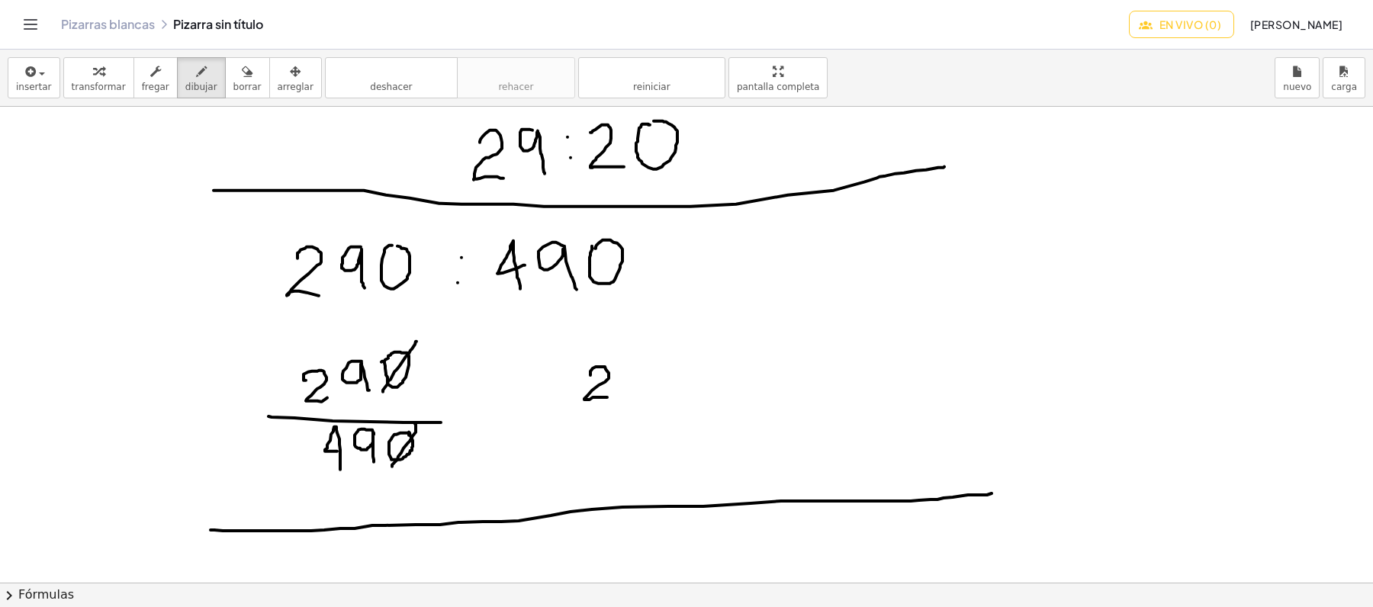
drag, startPoint x: 590, startPoint y: 376, endPoint x: 607, endPoint y: 400, distance: 29.0
click at [607, 400] on div at bounding box center [686, 446] width 1373 height 1425
click at [632, 358] on div at bounding box center [686, 446] width 1373 height 1425
drag, startPoint x: 642, startPoint y: 361, endPoint x: 645, endPoint y: 404, distance: 42.8
click at [645, 404] on div at bounding box center [686, 446] width 1373 height 1425
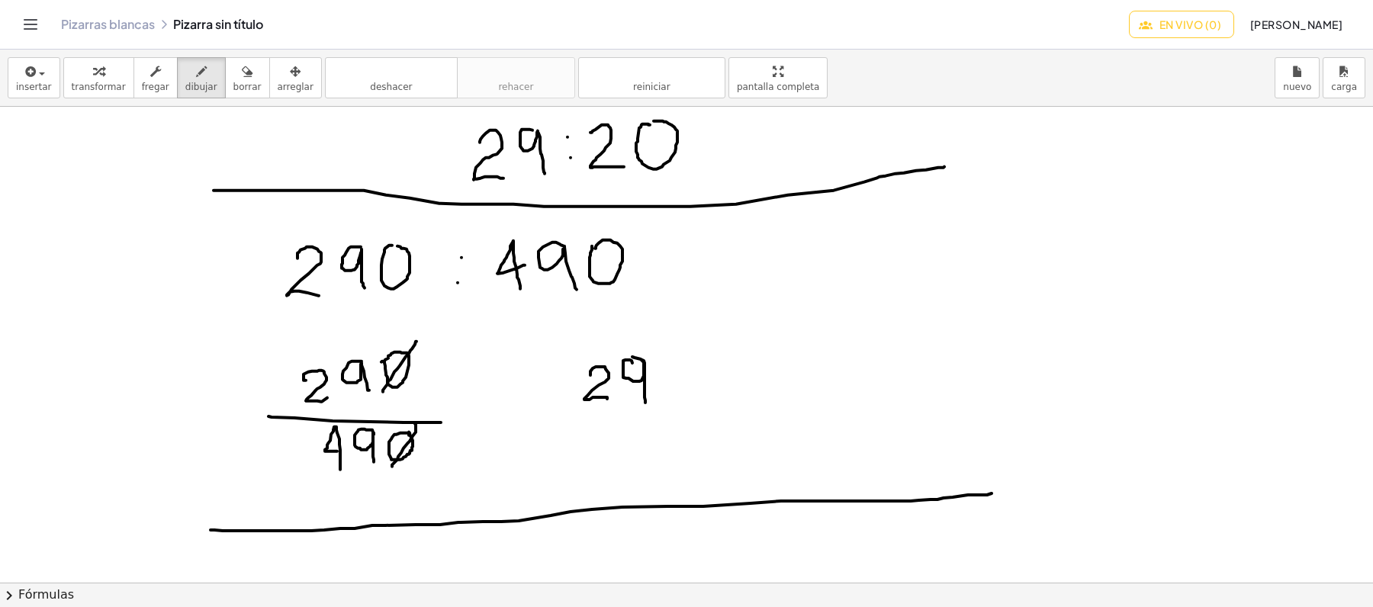
click at [668, 365] on div at bounding box center [686, 446] width 1373 height 1425
click at [665, 397] on div at bounding box center [686, 446] width 1373 height 1425
drag, startPoint x: 716, startPoint y: 397, endPoint x: 716, endPoint y: 373, distance: 23.6
click at [716, 373] on div at bounding box center [686, 446] width 1373 height 1425
click at [745, 351] on div at bounding box center [686, 446] width 1373 height 1425
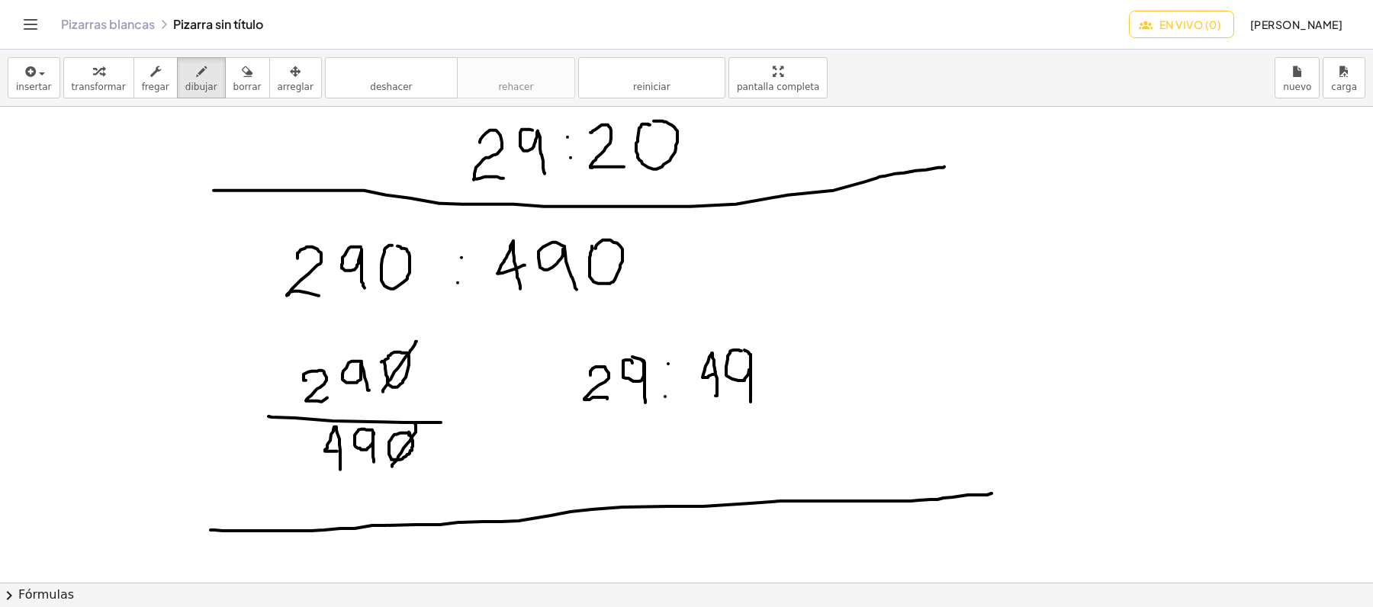
drag, startPoint x: 751, startPoint y: 355, endPoint x: 751, endPoint y: 403, distance: 47.3
click at [751, 403] on div at bounding box center [686, 446] width 1373 height 1425
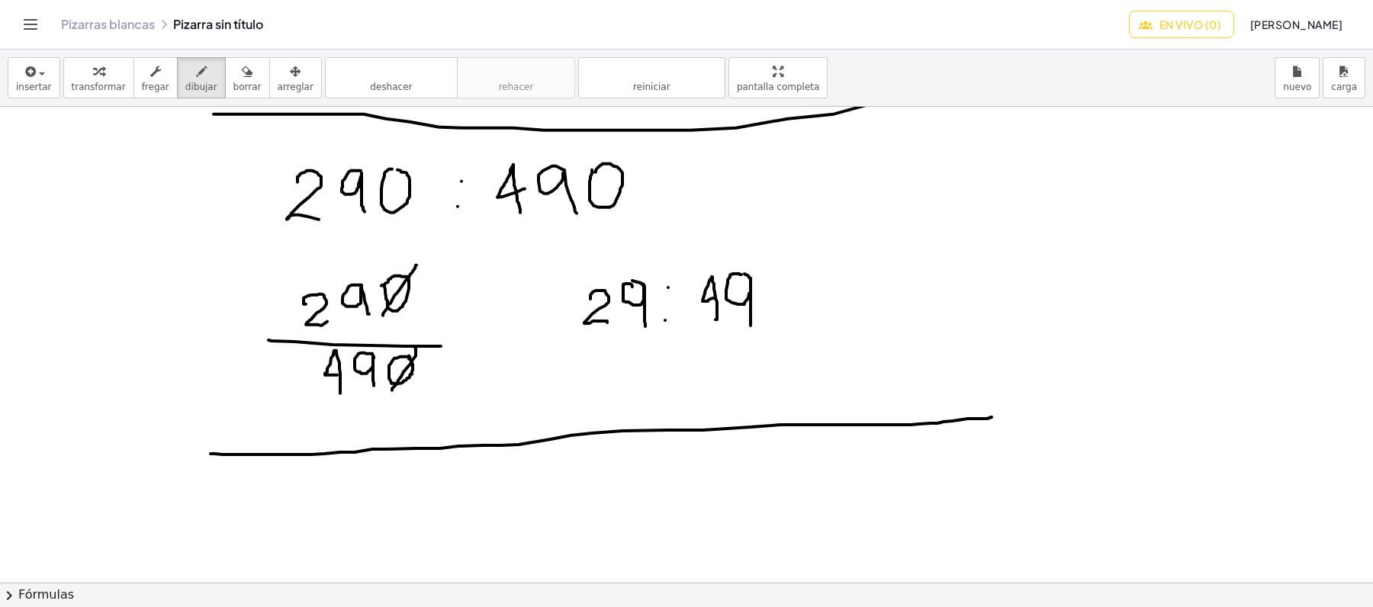
scroll to position [678, 0]
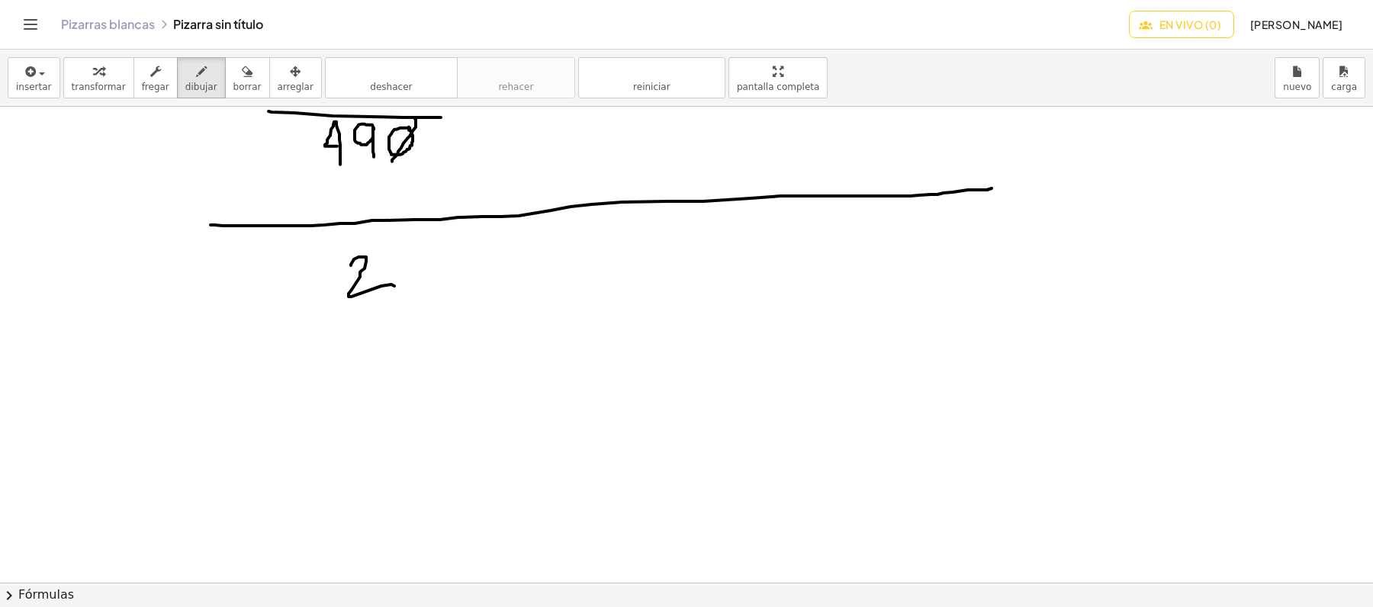
drag, startPoint x: 351, startPoint y: 266, endPoint x: 400, endPoint y: 278, distance: 50.3
click at [397, 288] on div at bounding box center [686, 141] width 1373 height 1425
drag, startPoint x: 418, startPoint y: 258, endPoint x: 430, endPoint y: 255, distance: 12.6
click at [422, 257] on div at bounding box center [686, 141] width 1373 height 1425
click at [462, 252] on div at bounding box center [686, 141] width 1373 height 1425
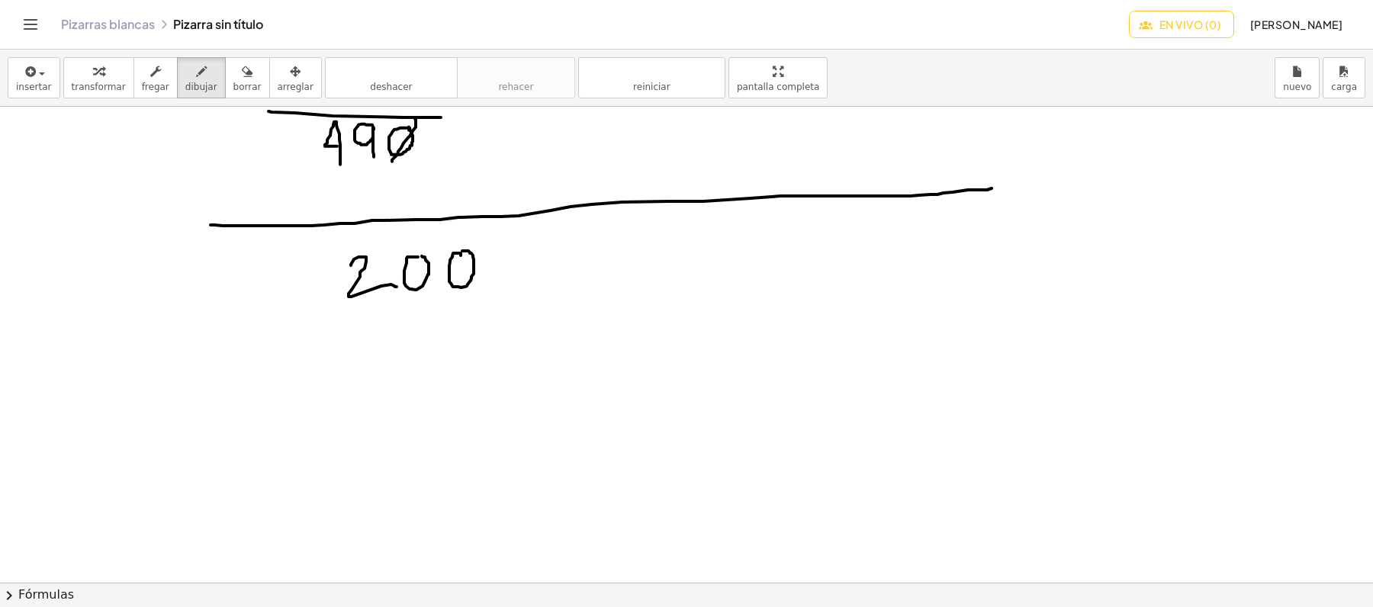
click at [497, 259] on div at bounding box center [686, 141] width 1373 height 1425
click at [495, 278] on div at bounding box center [686, 141] width 1373 height 1425
drag, startPoint x: 552, startPoint y: 288, endPoint x: 565, endPoint y: 255, distance: 36.0
click at [549, 262] on div at bounding box center [686, 141] width 1373 height 1425
click at [574, 241] on div at bounding box center [686, 141] width 1373 height 1425
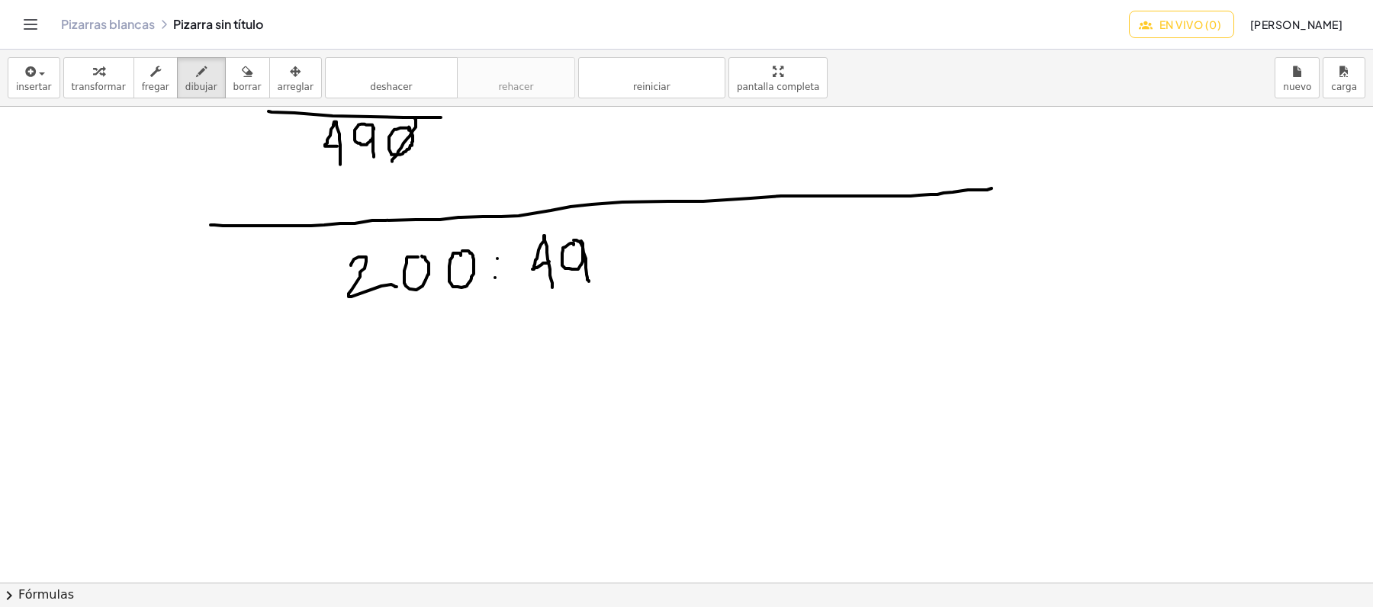
drag, startPoint x: 581, startPoint y: 242, endPoint x: 596, endPoint y: 278, distance: 39.4
click at [590, 284] on div at bounding box center [686, 141] width 1373 height 1425
click at [620, 242] on div at bounding box center [686, 141] width 1373 height 1425
drag, startPoint x: 325, startPoint y: 415, endPoint x: 442, endPoint y: 431, distance: 118.6
click at [449, 431] on div at bounding box center [686, 141] width 1373 height 1425
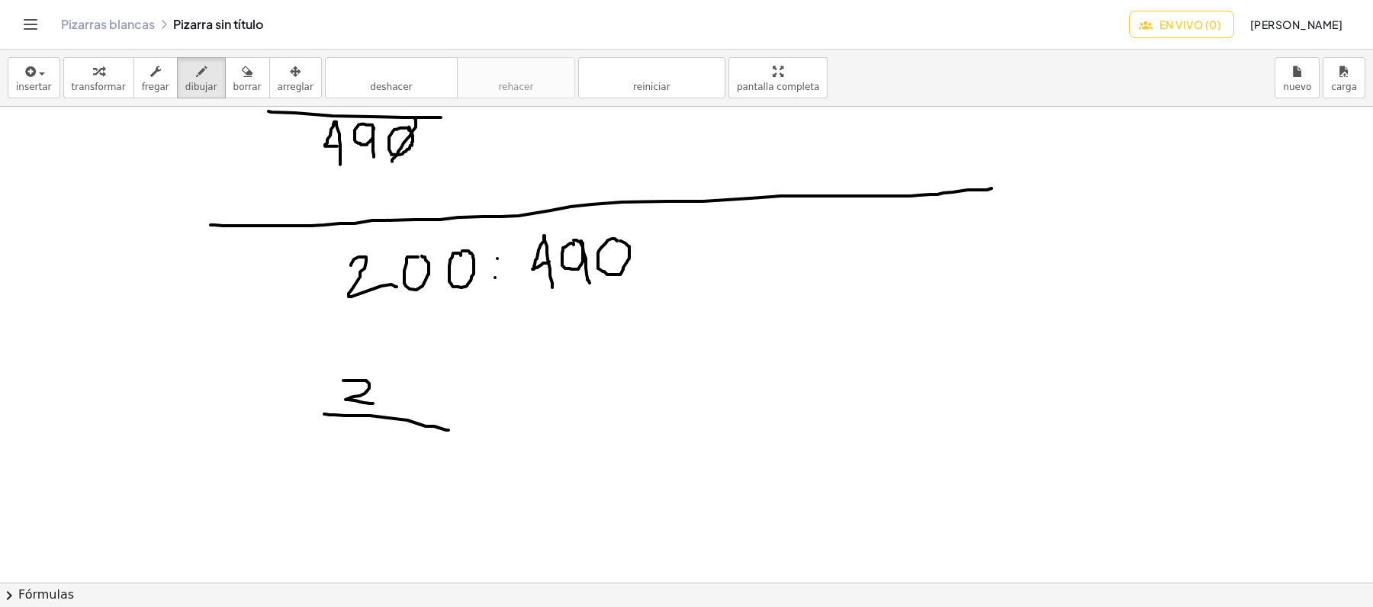
drag, startPoint x: 343, startPoint y: 381, endPoint x: 373, endPoint y: 404, distance: 37.5
click at [373, 404] on div at bounding box center [686, 141] width 1373 height 1425
click at [400, 381] on div at bounding box center [686, 141] width 1373 height 1425
click at [434, 388] on div at bounding box center [686, 141] width 1373 height 1425
drag, startPoint x: 372, startPoint y: 456, endPoint x: 370, endPoint y: 444, distance: 12.4
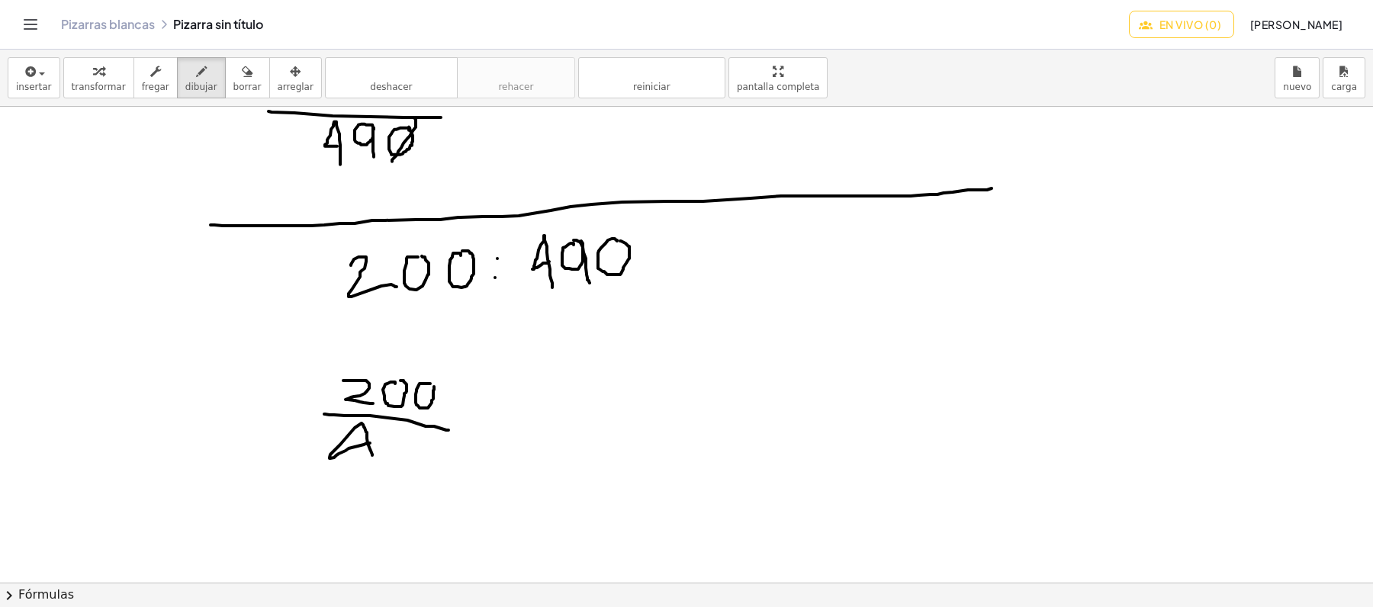
click at [370, 444] on div at bounding box center [686, 141] width 1373 height 1425
click at [404, 437] on div at bounding box center [686, 141] width 1373 height 1425
drag, startPoint x: 409, startPoint y: 437, endPoint x: 413, endPoint y: 462, distance: 24.7
click at [413, 462] on div at bounding box center [686, 141] width 1373 height 1425
drag, startPoint x: 438, startPoint y: 441, endPoint x: 441, endPoint y: 422, distance: 19.3
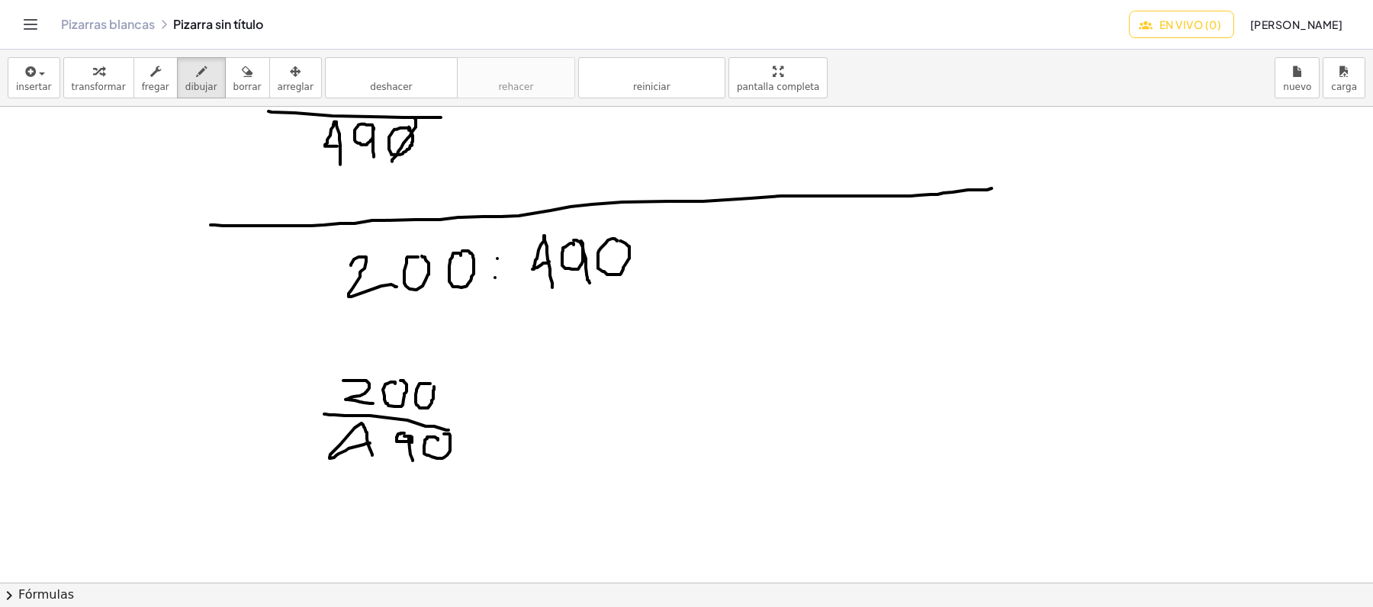
click at [443, 435] on div at bounding box center [686, 141] width 1373 height 1425
drag, startPoint x: 442, startPoint y: 371, endPoint x: 417, endPoint y: 410, distance: 47.4
click at [417, 410] on div at bounding box center [686, 141] width 1373 height 1425
drag, startPoint x: 452, startPoint y: 429, endPoint x: 432, endPoint y: 464, distance: 40.7
click at [432, 464] on div at bounding box center [686, 141] width 1373 height 1425
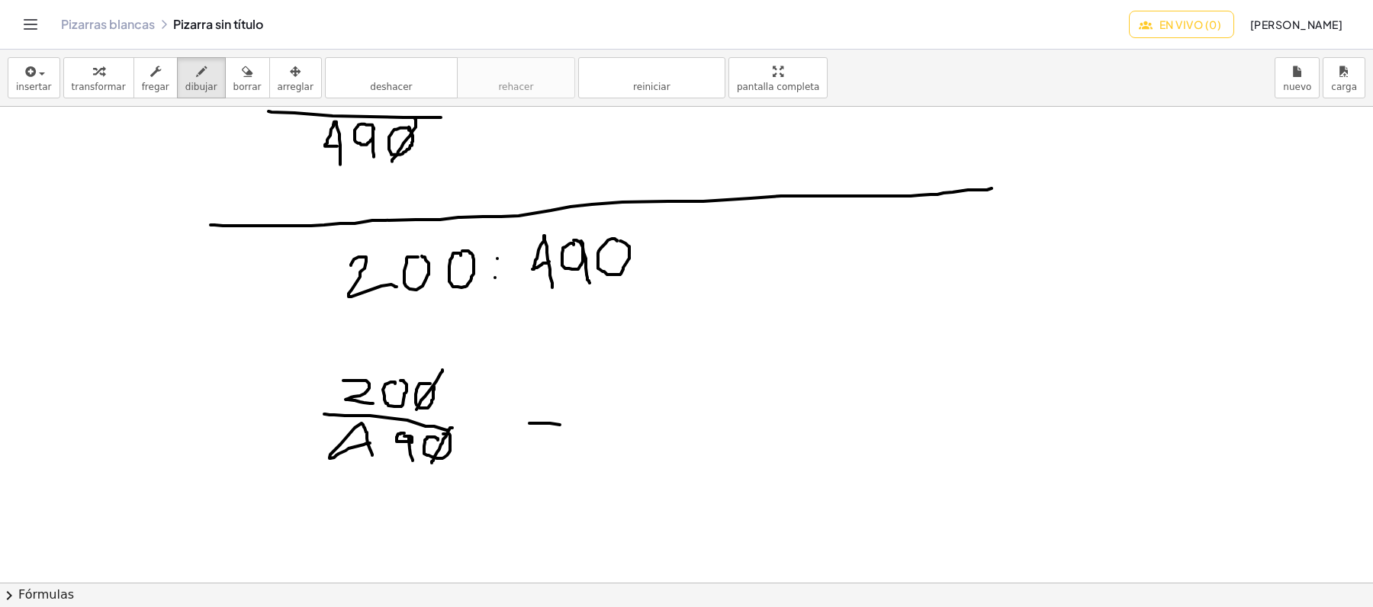
drag, startPoint x: 529, startPoint y: 424, endPoint x: 560, endPoint y: 426, distance: 30.6
click at [560, 426] on div at bounding box center [686, 141] width 1373 height 1425
drag, startPoint x: 540, startPoint y: 438, endPoint x: 562, endPoint y: 440, distance: 22.2
click at [562, 440] on div at bounding box center [686, 141] width 1373 height 1425
drag, startPoint x: 623, startPoint y: 406, endPoint x: 678, endPoint y: 410, distance: 55.1
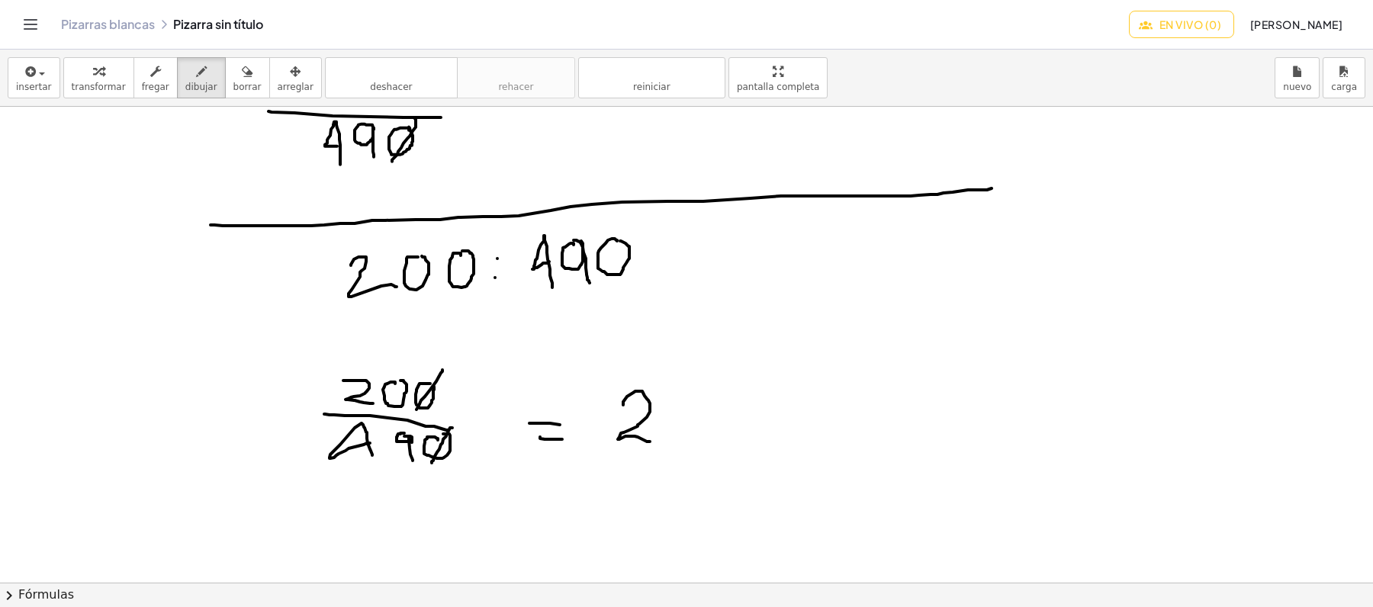
click at [671, 420] on div at bounding box center [686, 141] width 1373 height 1425
click at [699, 388] on div at bounding box center [686, 141] width 1373 height 1425
click at [737, 394] on div at bounding box center [686, 141] width 1373 height 1425
click at [738, 418] on div at bounding box center [686, 141] width 1373 height 1425
drag, startPoint x: 787, startPoint y: 426, endPoint x: 792, endPoint y: 398, distance: 27.8
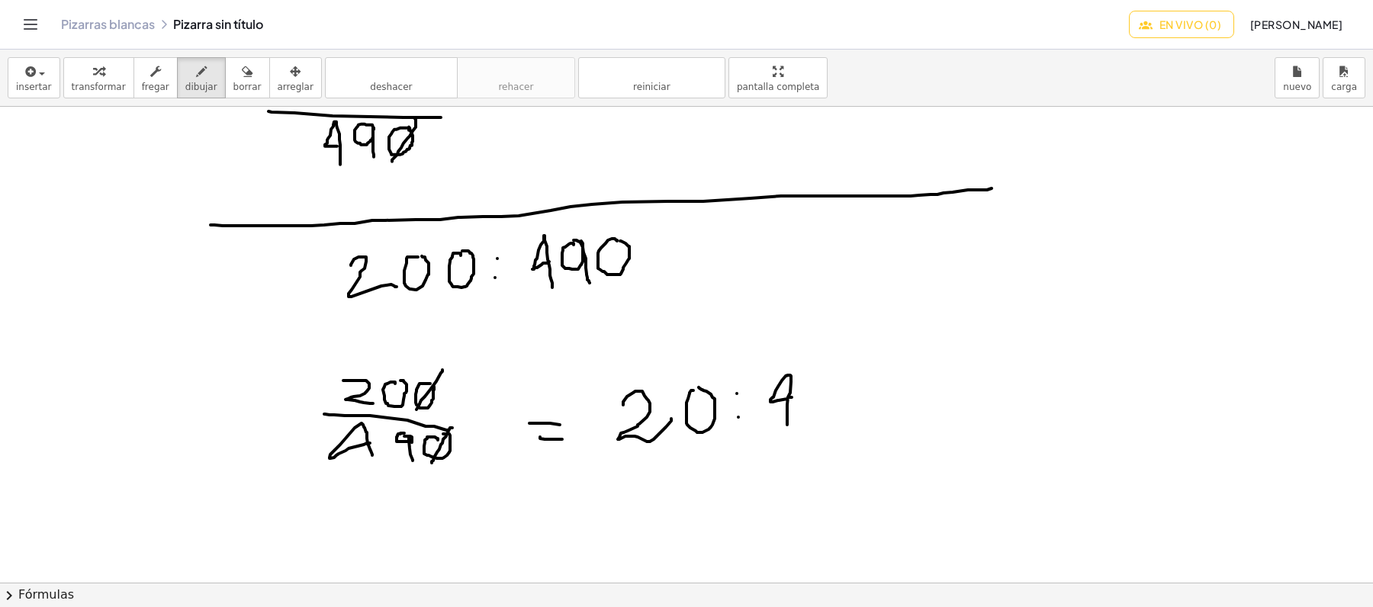
click at [792, 398] on div at bounding box center [686, 141] width 1373 height 1425
click at [818, 373] on div at bounding box center [686, 141] width 1373 height 1425
drag, startPoint x: 830, startPoint y: 380, endPoint x: 837, endPoint y: 430, distance: 50.8
click at [837, 430] on div at bounding box center [686, 141] width 1373 height 1425
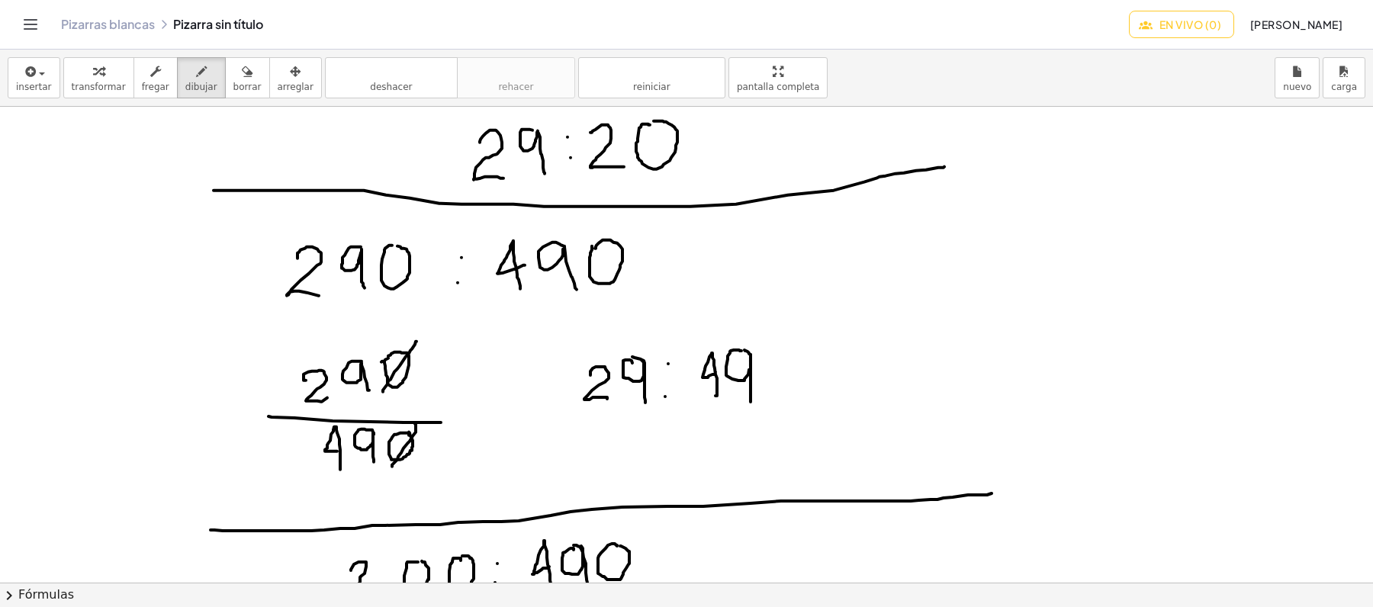
scroll to position [0, 0]
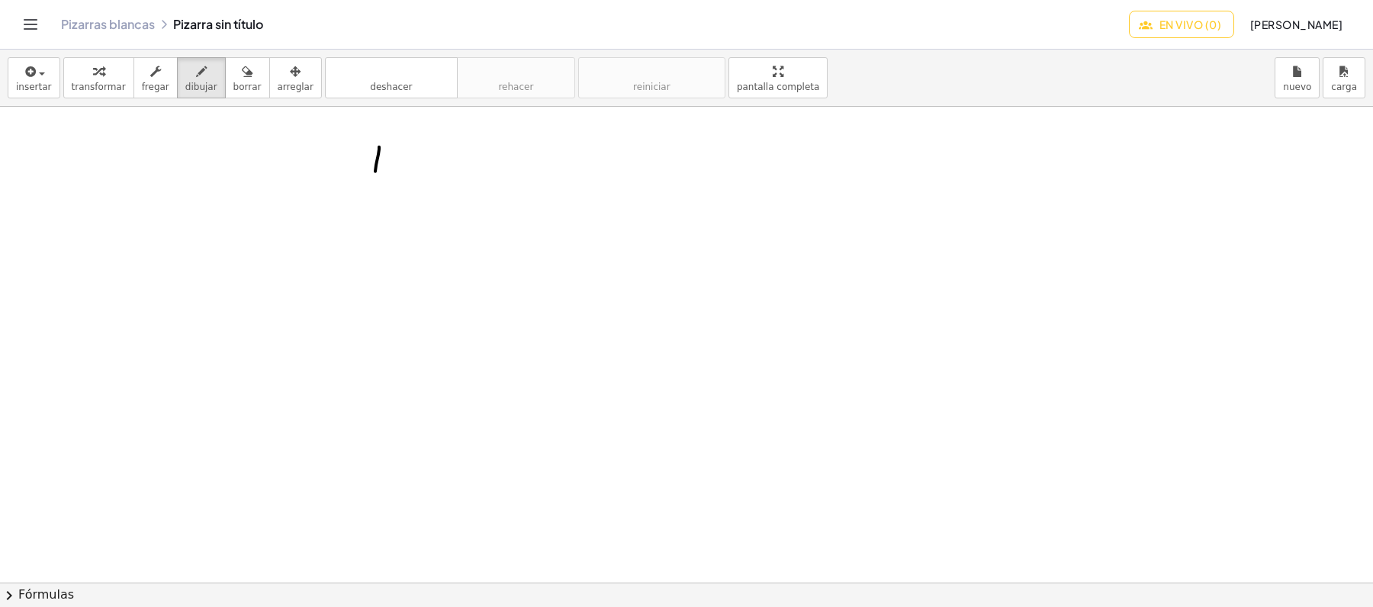
drag, startPoint x: 379, startPoint y: 148, endPoint x: 376, endPoint y: 175, distance: 26.9
drag, startPoint x: 397, startPoint y: 144, endPoint x: 444, endPoint y: 151, distance: 47.8
drag, startPoint x: 398, startPoint y: 145, endPoint x: 406, endPoint y: 190, distance: 45.6
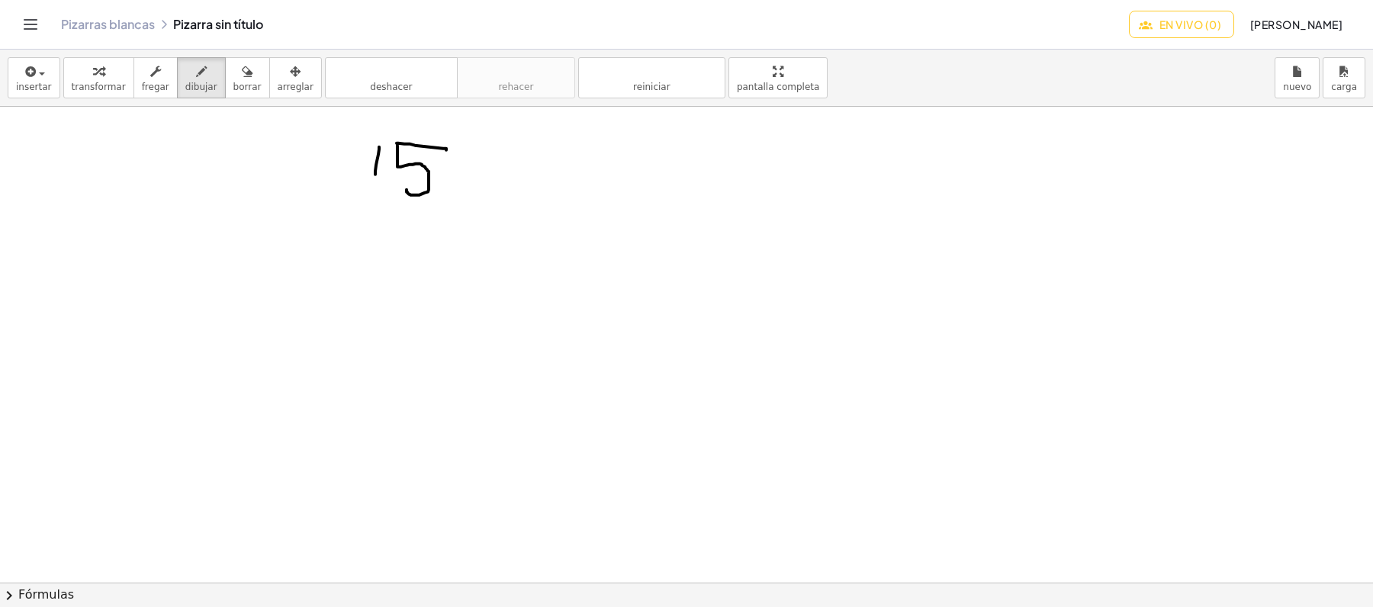
drag, startPoint x: 516, startPoint y: 153, endPoint x: 561, endPoint y: 187, distance: 56.6
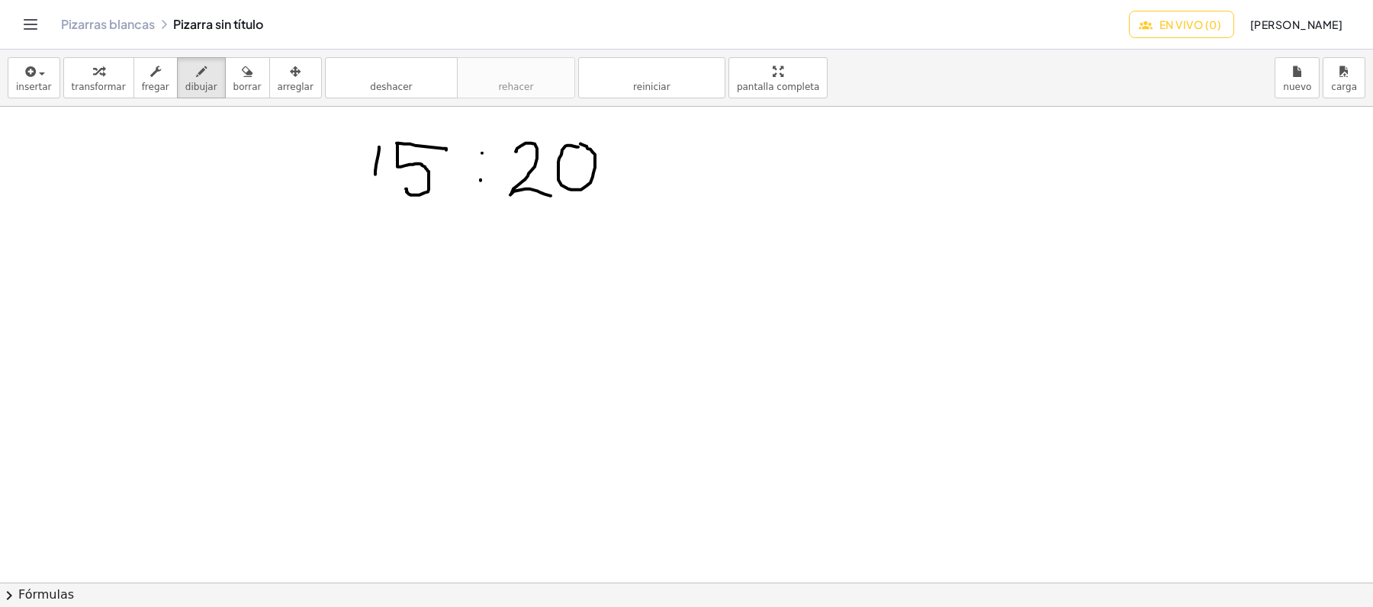
drag, startPoint x: 345, startPoint y: 257, endPoint x: 337, endPoint y: 297, distance: 40.4
drag, startPoint x: 370, startPoint y: 254, endPoint x: 395, endPoint y: 255, distance: 25.2
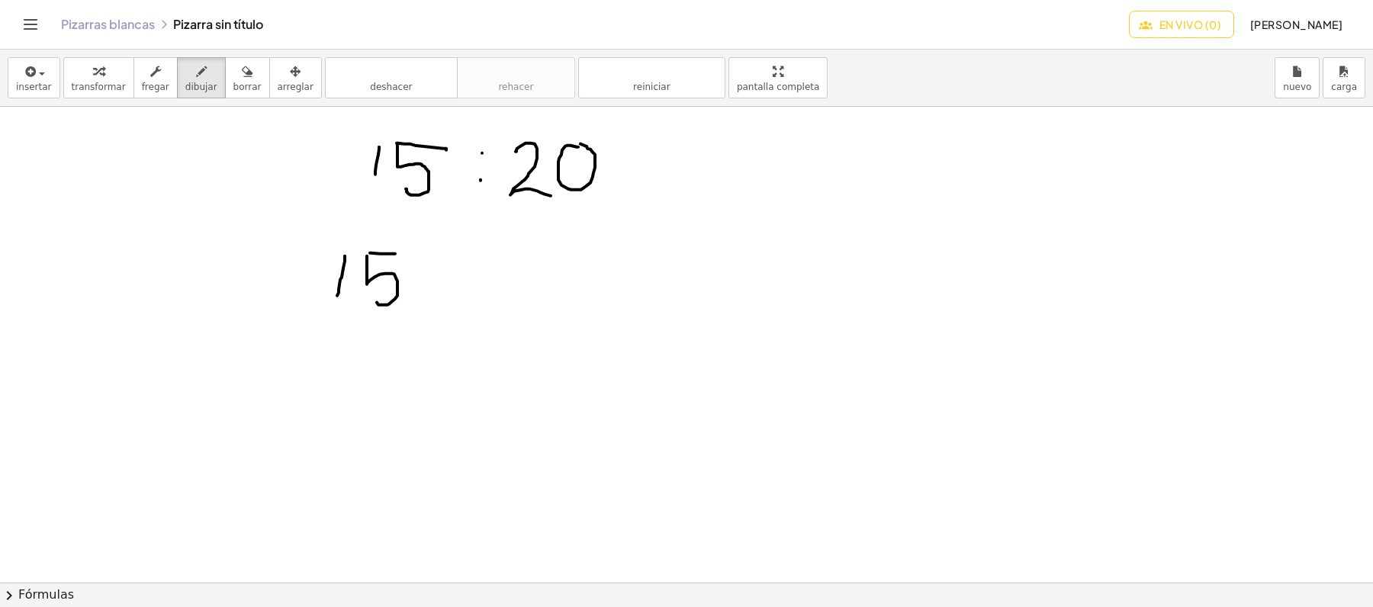
drag, startPoint x: 367, startPoint y: 257, endPoint x: 377, endPoint y: 304, distance: 47.6
drag, startPoint x: 312, startPoint y: 322, endPoint x: 444, endPoint y: 326, distance: 132.1
drag, startPoint x: 348, startPoint y: 358, endPoint x: 398, endPoint y: 376, distance: 53.6
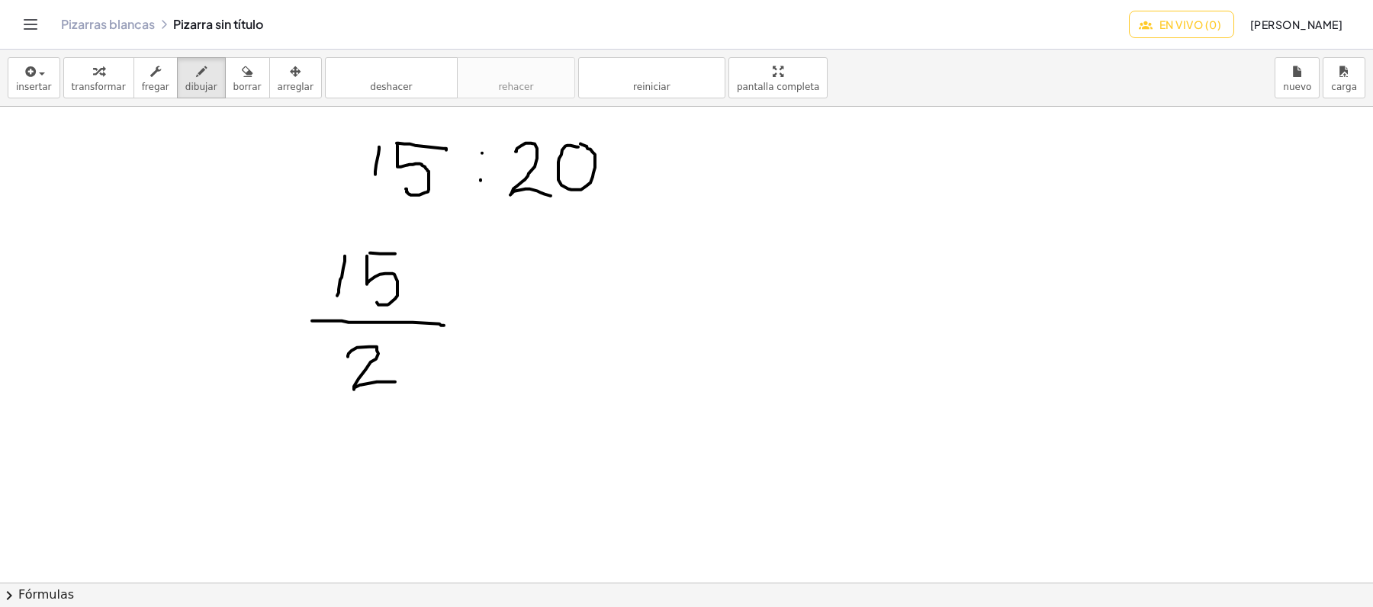
drag, startPoint x: 395, startPoint y: 246, endPoint x: 371, endPoint y: 288, distance: 49.2
drag, startPoint x: 437, startPoint y: 334, endPoint x: 412, endPoint y: 380, distance: 52.2
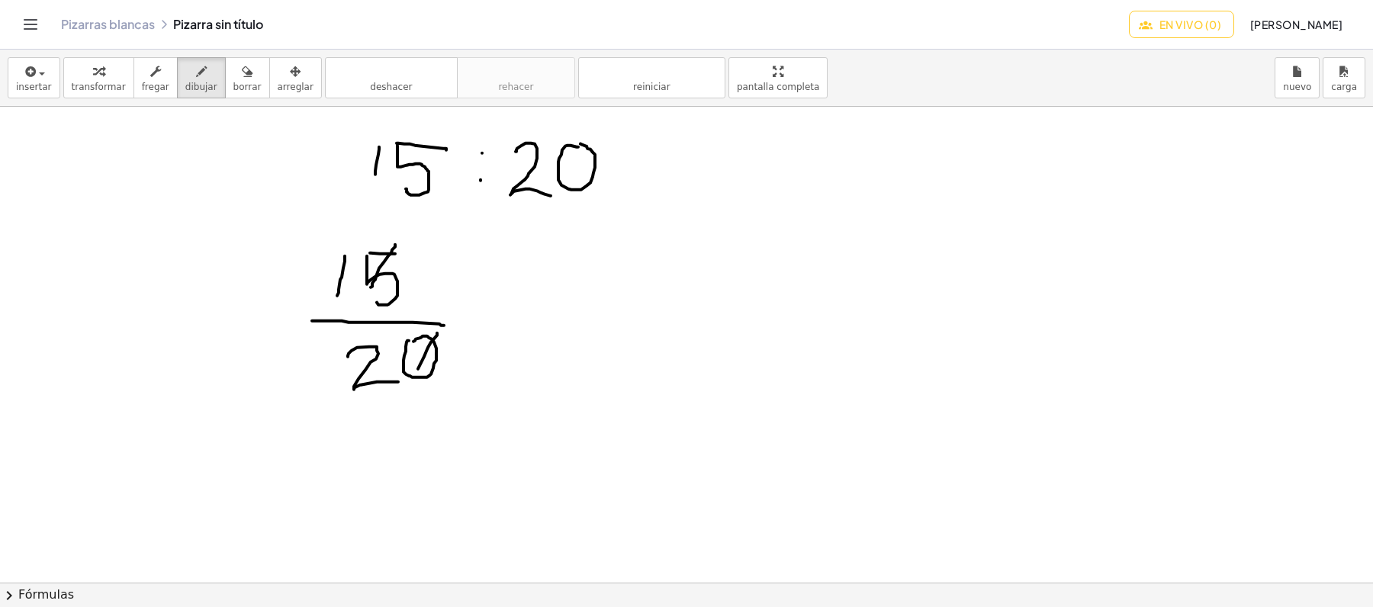
drag, startPoint x: 485, startPoint y: 312, endPoint x: 507, endPoint y: 312, distance: 21.4
drag, startPoint x: 485, startPoint y: 325, endPoint x: 504, endPoint y: 328, distance: 19.3
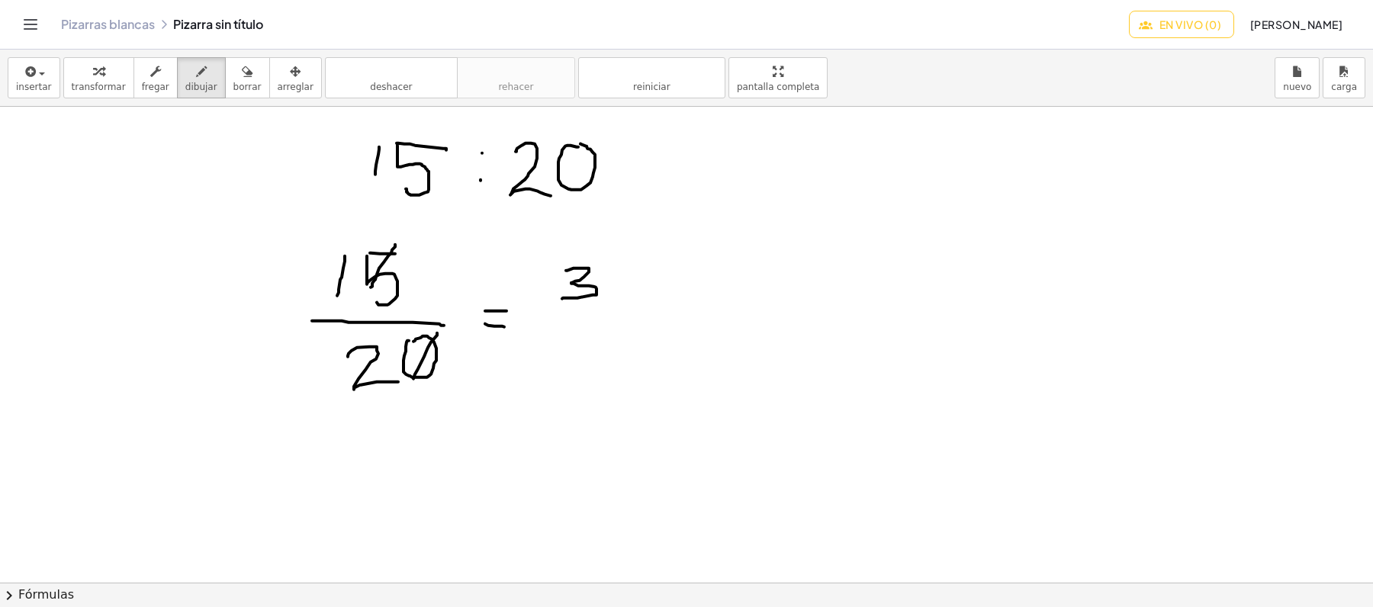
drag, startPoint x: 566, startPoint y: 272, endPoint x: 562, endPoint y: 300, distance: 28.5
drag, startPoint x: 544, startPoint y: 317, endPoint x: 619, endPoint y: 319, distance: 75.5
drag, startPoint x: 592, startPoint y: 384, endPoint x: 607, endPoint y: 355, distance: 32.8
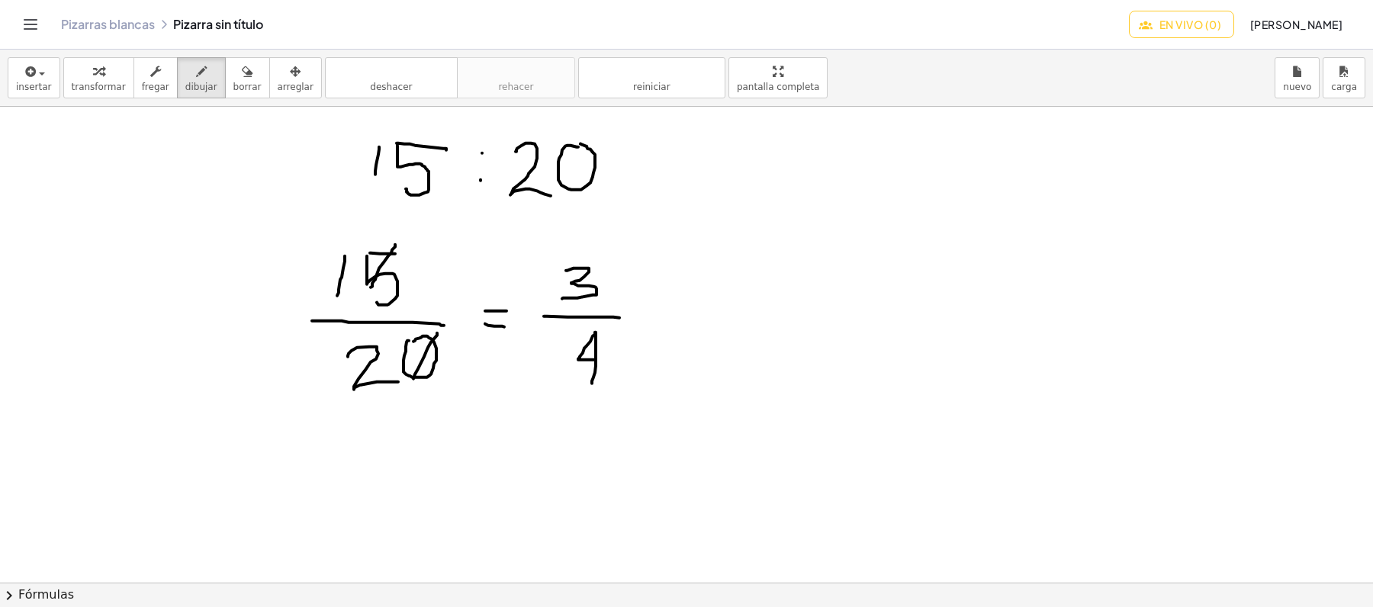
drag, startPoint x: 715, startPoint y: 294, endPoint x: 725, endPoint y: 330, distance: 37.2
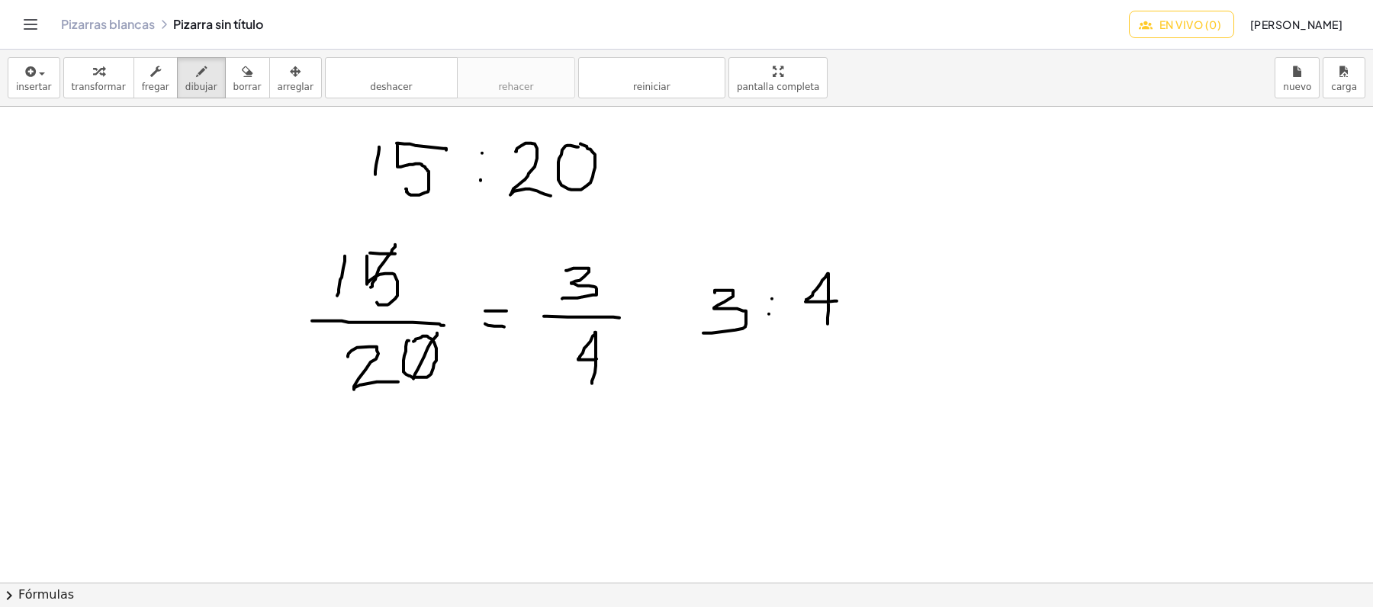
drag, startPoint x: 828, startPoint y: 325, endPoint x: 837, endPoint y: 302, distance: 24.6
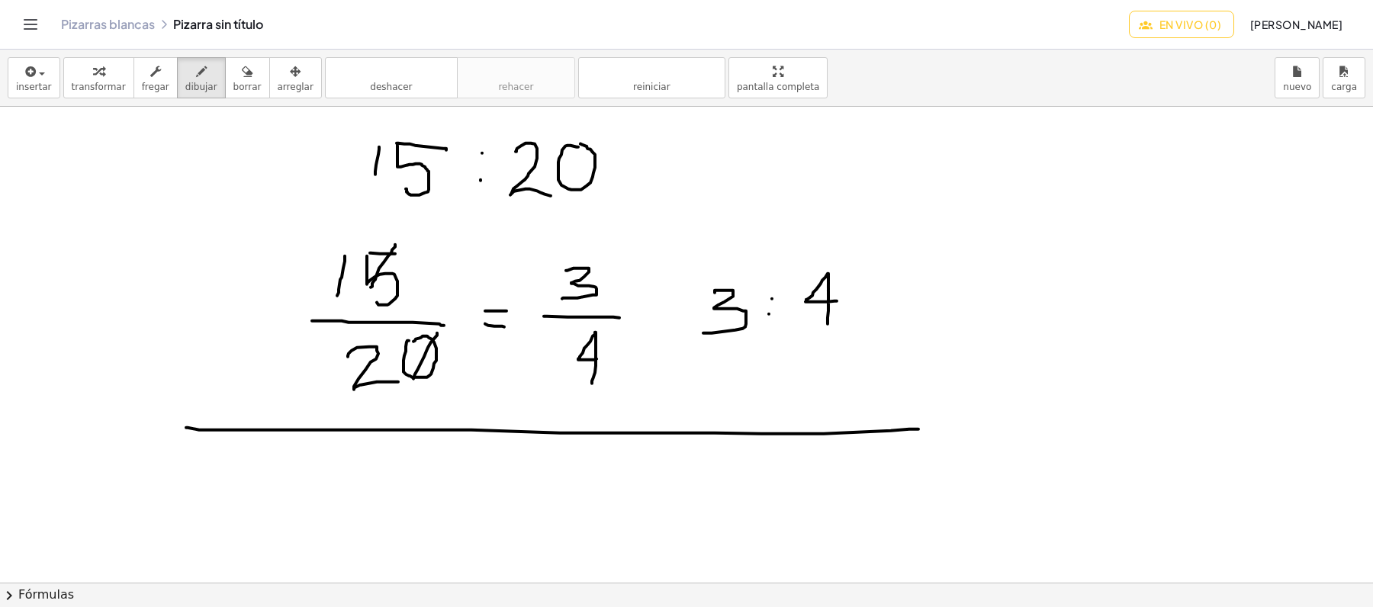
drag, startPoint x: 186, startPoint y: 429, endPoint x: 922, endPoint y: 429, distance: 735.4
drag, startPoint x: 635, startPoint y: 166, endPoint x: 761, endPoint y: 235, distance: 143.4
drag, startPoint x: 769, startPoint y: 232, endPoint x: 746, endPoint y: 195, distance: 43.2
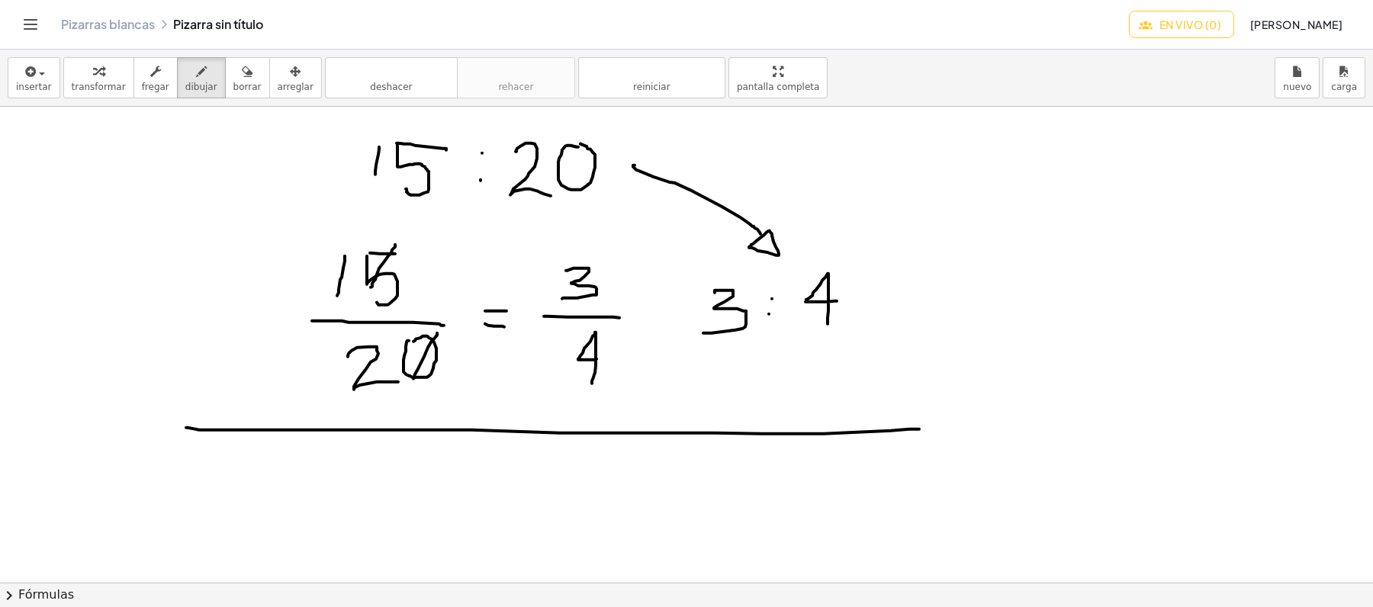
drag, startPoint x: 440, startPoint y: 182, endPoint x: 440, endPoint y: 198, distance: 16.8
drag, startPoint x: 452, startPoint y: 181, endPoint x: 455, endPoint y: 195, distance: 14.8
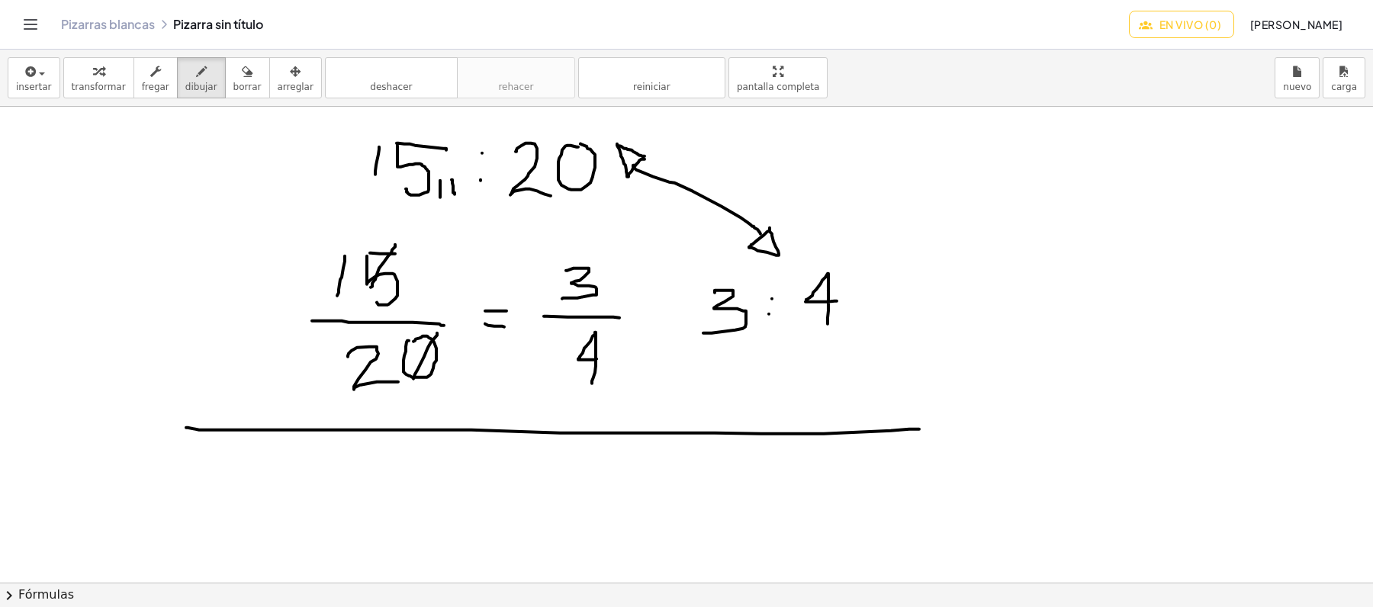
drag, startPoint x: 441, startPoint y: 193, endPoint x: 458, endPoint y: 193, distance: 17.5
drag, startPoint x: 407, startPoint y: 468, endPoint x: 382, endPoint y: 503, distance: 43.8
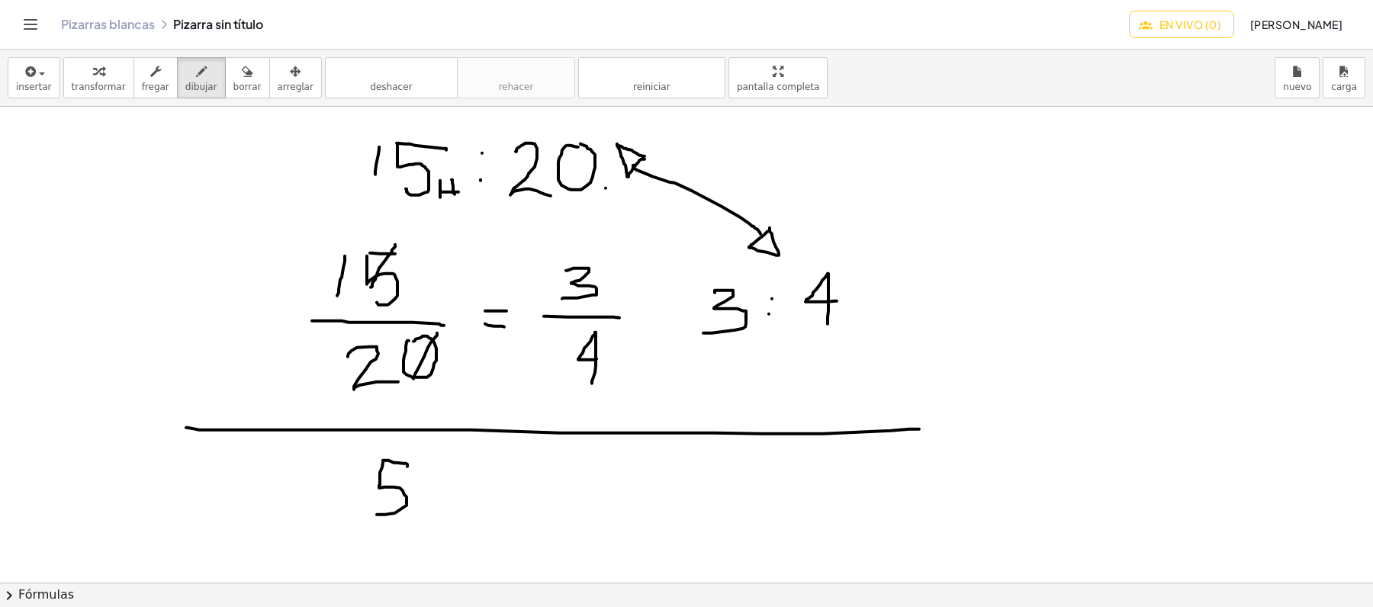
drag, startPoint x: 513, startPoint y: 473, endPoint x: 560, endPoint y: 511, distance: 60.8
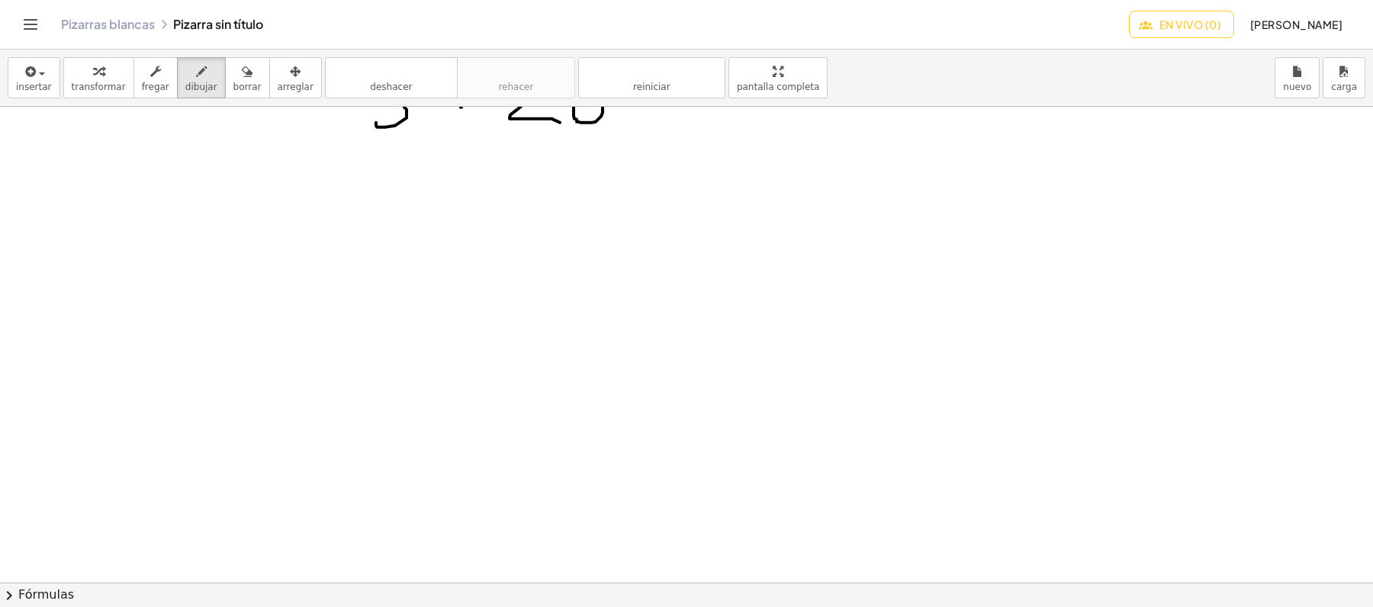
scroll to position [407, 0]
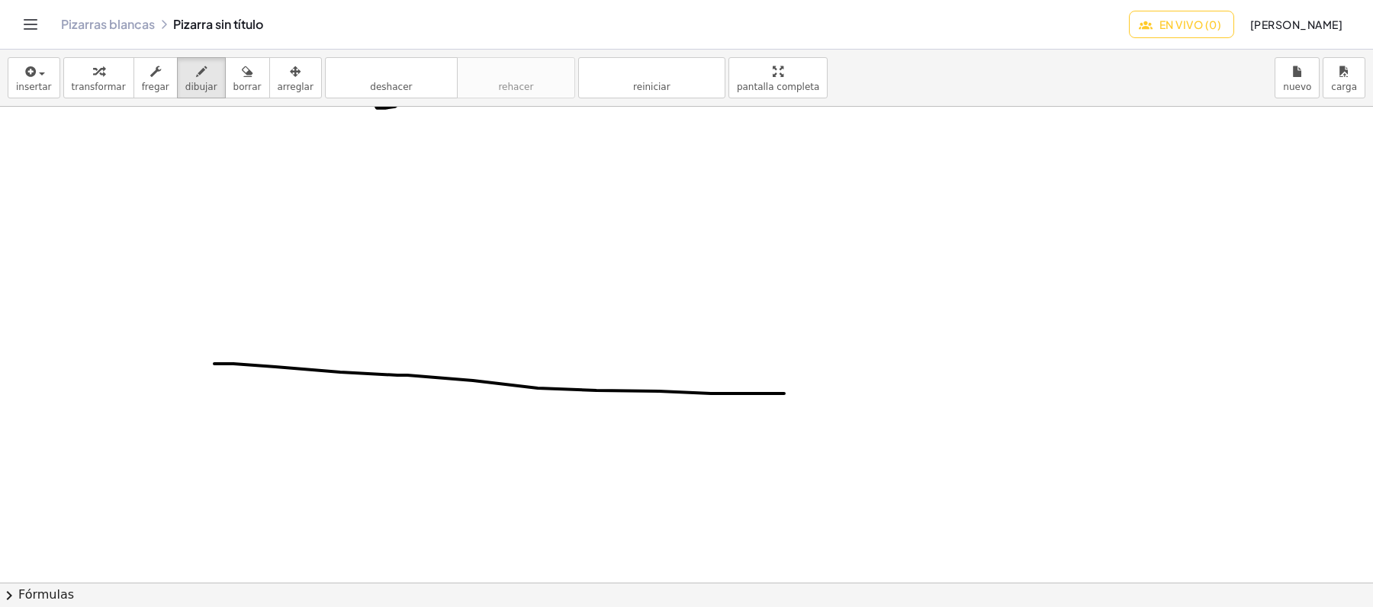
drag, startPoint x: 214, startPoint y: 365, endPoint x: 870, endPoint y: 376, distance: 655.4
click at [867, 378] on div at bounding box center [686, 412] width 1373 height 1425
drag, startPoint x: 486, startPoint y: 422, endPoint x: 479, endPoint y: 455, distance: 33.5
click at [458, 465] on div at bounding box center [686, 412] width 1373 height 1425
click at [507, 436] on div at bounding box center [686, 412] width 1373 height 1425
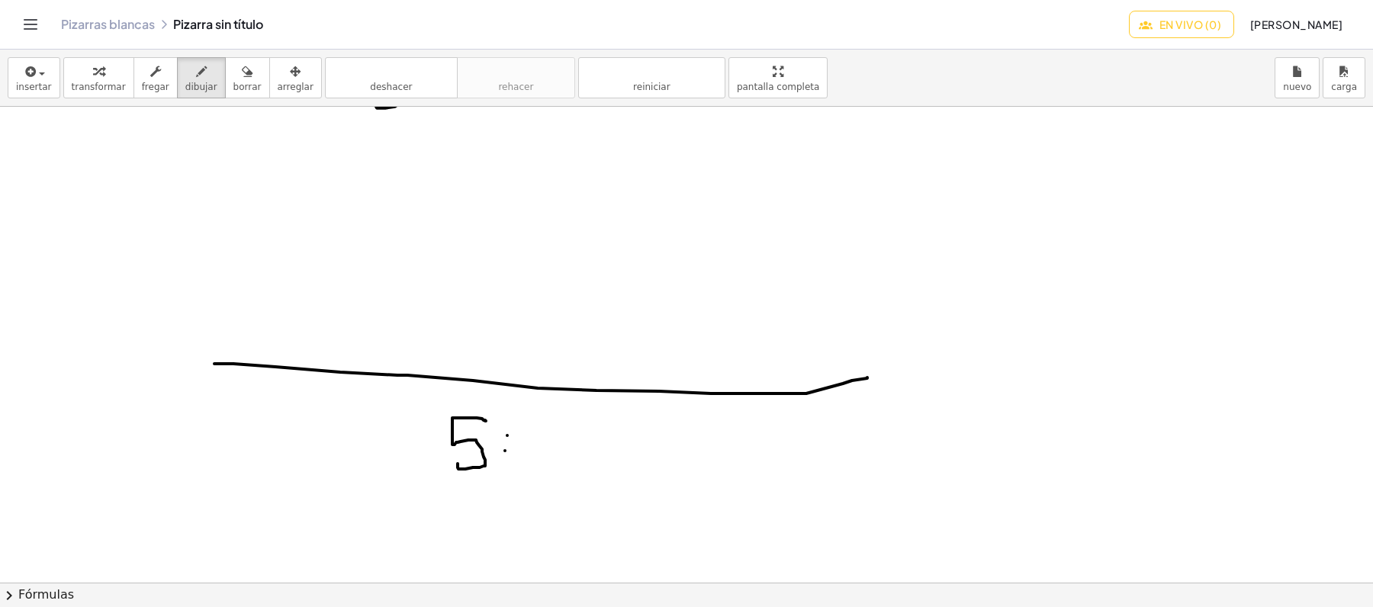
click at [505, 452] on div at bounding box center [686, 412] width 1373 height 1425
drag, startPoint x: 536, startPoint y: 436, endPoint x: 554, endPoint y: 458, distance: 28.7
click at [554, 458] on div at bounding box center [686, 412] width 1373 height 1425
drag, startPoint x: 571, startPoint y: 419, endPoint x: 600, endPoint y: 416, distance: 28.4
click at [600, 416] on div at bounding box center [686, 412] width 1373 height 1425
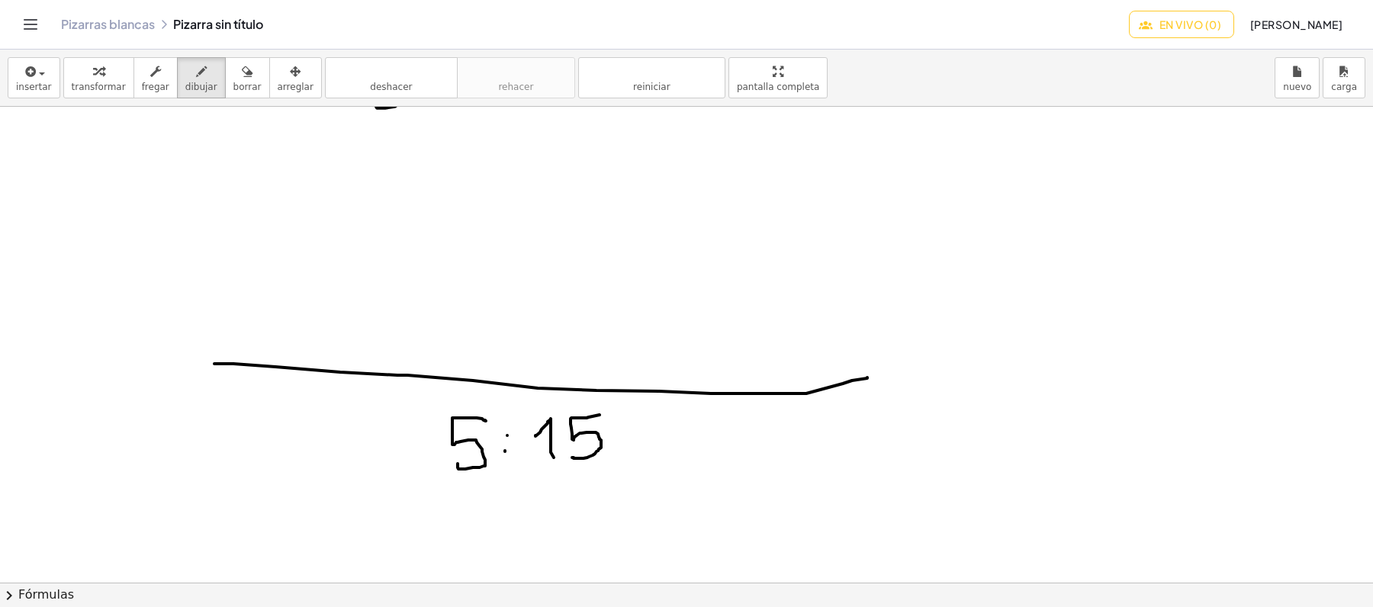
drag, startPoint x: 571, startPoint y: 420, endPoint x: 572, endPoint y: 458, distance: 38.2
click at [572, 458] on div at bounding box center [686, 412] width 1373 height 1425
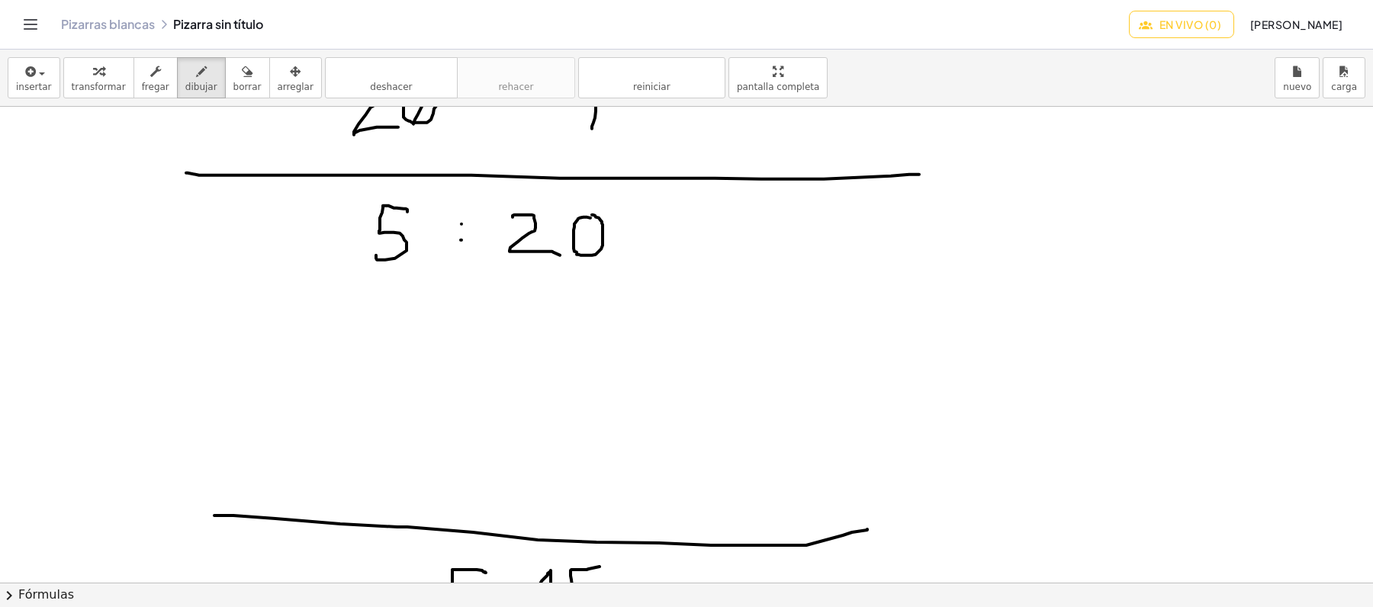
scroll to position [305, 0]
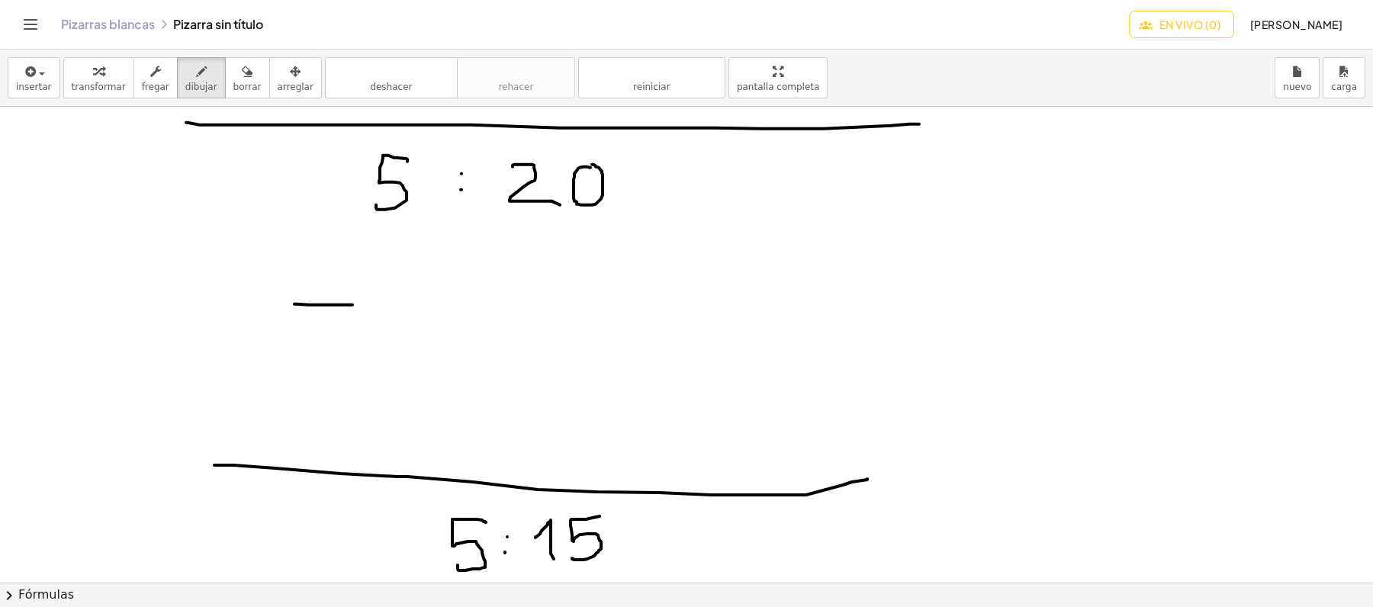
drag, startPoint x: 294, startPoint y: 305, endPoint x: 392, endPoint y: 306, distance: 97.6
click at [392, 306] on div at bounding box center [686, 514] width 1373 height 1425
drag, startPoint x: 325, startPoint y: 258, endPoint x: 348, endPoint y: 258, distance: 22.9
click at [348, 258] on div at bounding box center [686, 514] width 1373 height 1425
drag, startPoint x: 322, startPoint y: 256, endPoint x: 327, endPoint y: 288, distance: 31.7
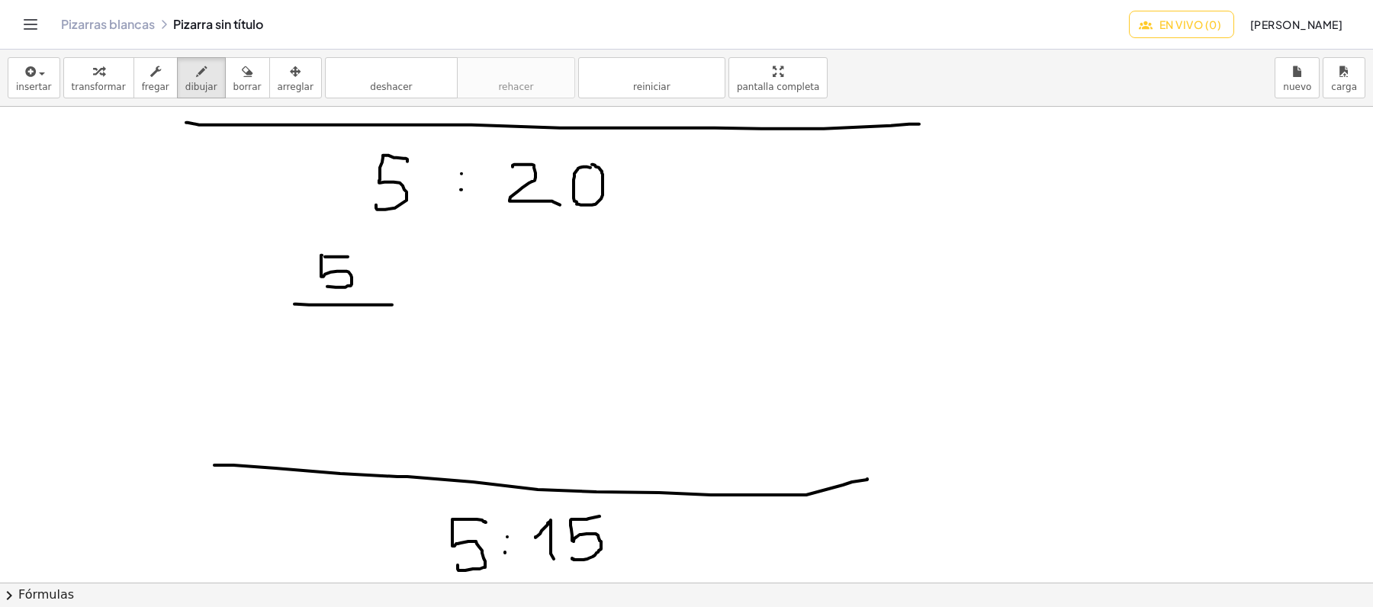
click at [327, 288] on div at bounding box center [686, 514] width 1373 height 1425
drag, startPoint x: 316, startPoint y: 331, endPoint x: 343, endPoint y: 352, distance: 34.8
click at [343, 352] on div at bounding box center [686, 514] width 1373 height 1425
click at [355, 324] on div at bounding box center [686, 514] width 1373 height 1425
drag, startPoint x: 304, startPoint y: 281, endPoint x: 378, endPoint y: 259, distance: 77.7
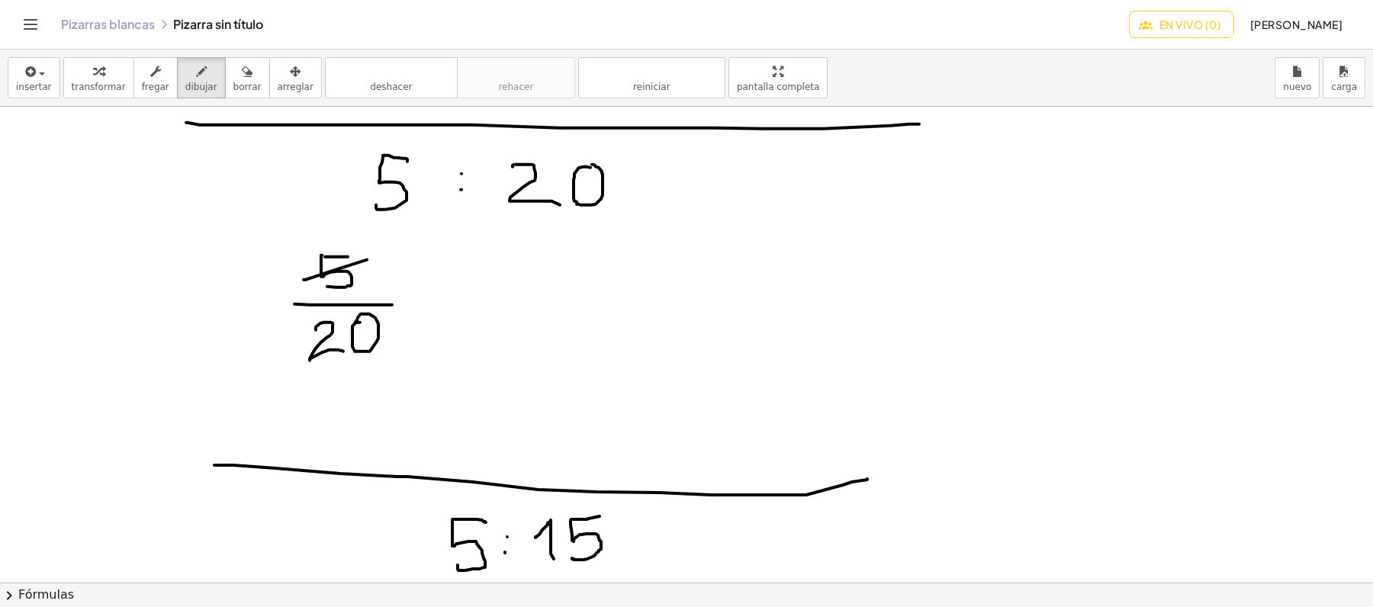
click at [378, 259] on div at bounding box center [686, 514] width 1373 height 1425
drag, startPoint x: 310, startPoint y: 349, endPoint x: 403, endPoint y: 330, distance: 95.0
click at [384, 339] on div at bounding box center [686, 514] width 1373 height 1425
drag, startPoint x: 420, startPoint y: 297, endPoint x: 437, endPoint y: 297, distance: 17.5
click at [439, 297] on div at bounding box center [686, 514] width 1373 height 1425
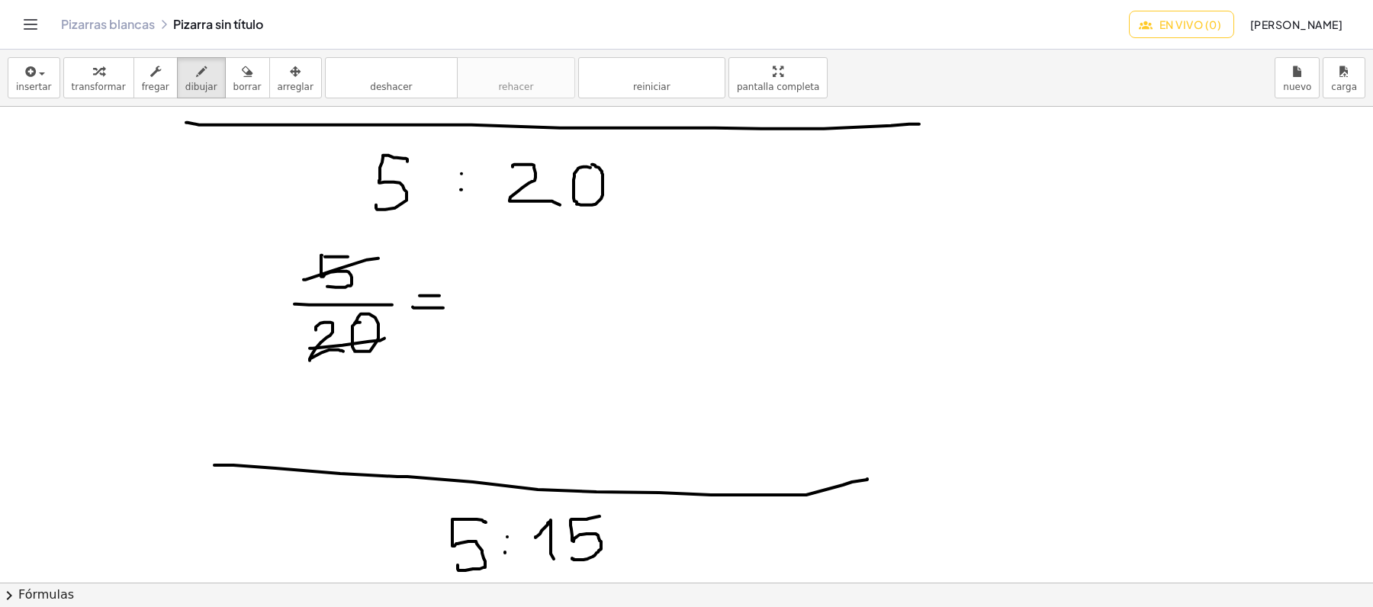
drag, startPoint x: 413, startPoint y: 308, endPoint x: 444, endPoint y: 309, distance: 31.3
click at [444, 309] on div at bounding box center [686, 514] width 1373 height 1425
drag, startPoint x: 516, startPoint y: 281, endPoint x: 526, endPoint y: 294, distance: 16.3
click at [526, 294] on div at bounding box center [686, 514] width 1373 height 1425
drag, startPoint x: 485, startPoint y: 304, endPoint x: 578, endPoint y: 317, distance: 94.1
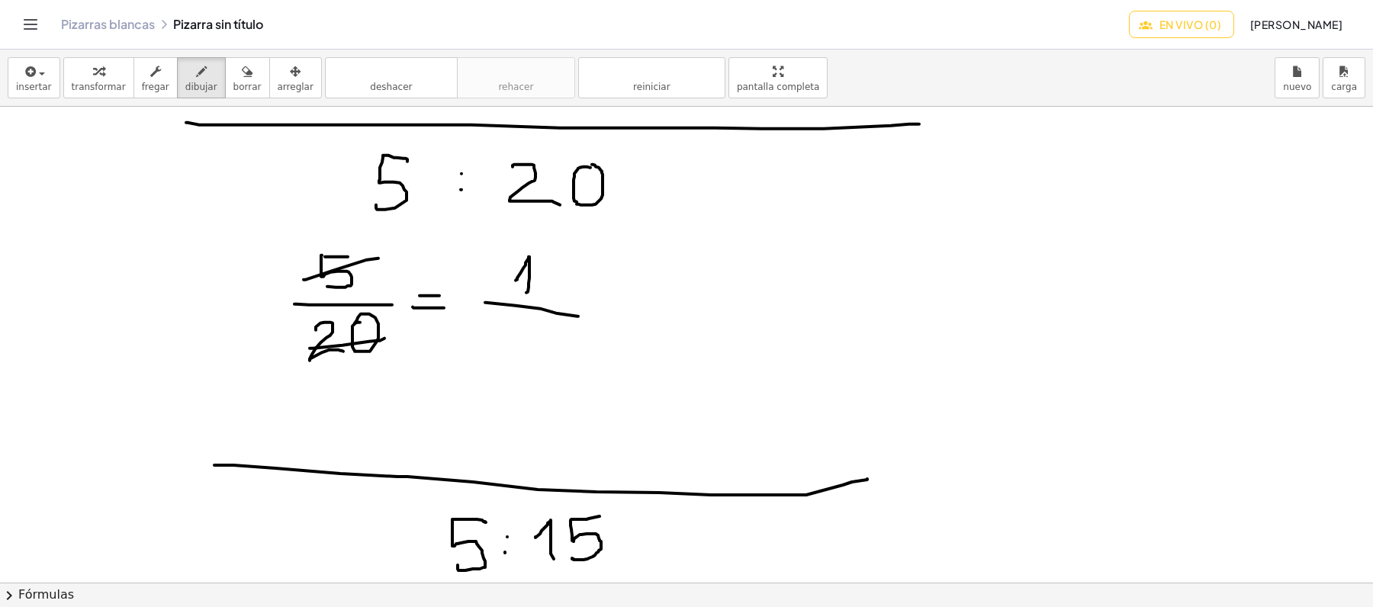
click at [578, 317] on div at bounding box center [686, 514] width 1373 height 1425
drag, startPoint x: 535, startPoint y: 348, endPoint x: 528, endPoint y: 336, distance: 13.3
click at [528, 336] on div at bounding box center [686, 514] width 1373 height 1425
drag, startPoint x: 531, startPoint y: 334, endPoint x: 545, endPoint y: 334, distance: 13.7
click at [545, 334] on div at bounding box center [686, 514] width 1373 height 1425
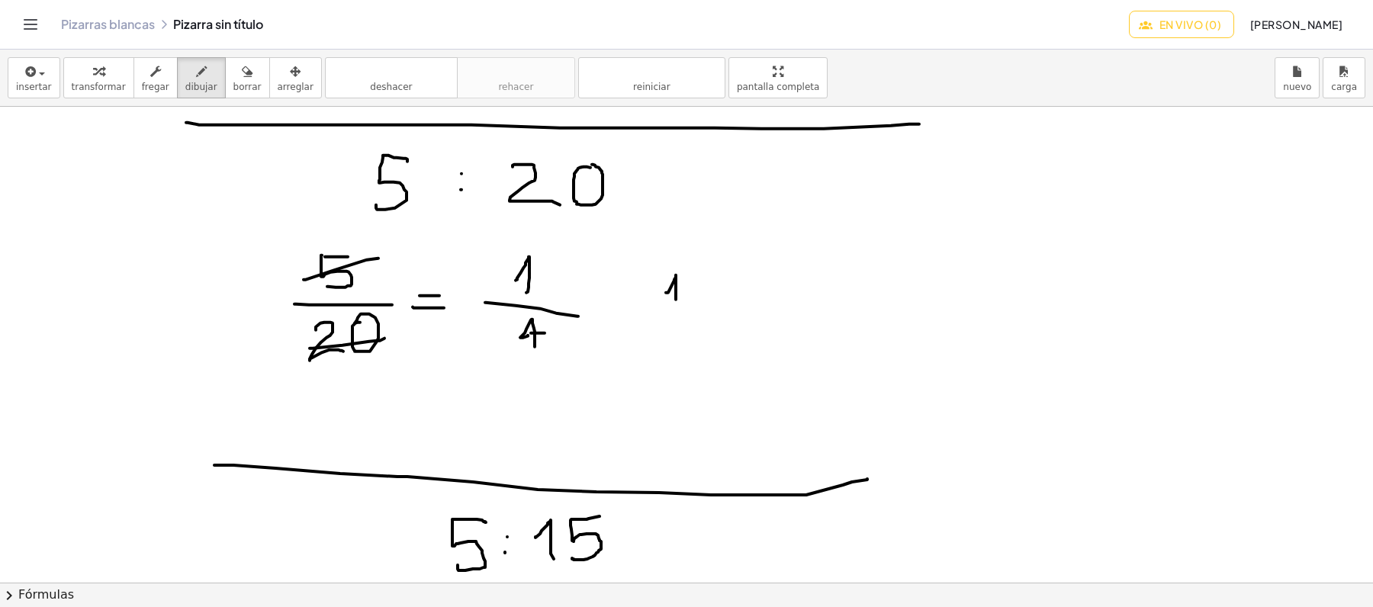
drag, startPoint x: 666, startPoint y: 294, endPoint x: 678, endPoint y: 311, distance: 21.4
click at [678, 311] on div at bounding box center [686, 514] width 1373 height 1425
click at [693, 281] on div at bounding box center [686, 514] width 1373 height 1425
click at [696, 300] on div at bounding box center [686, 514] width 1373 height 1425
drag, startPoint x: 731, startPoint y: 304, endPoint x: 745, endPoint y: 285, distance: 24.0
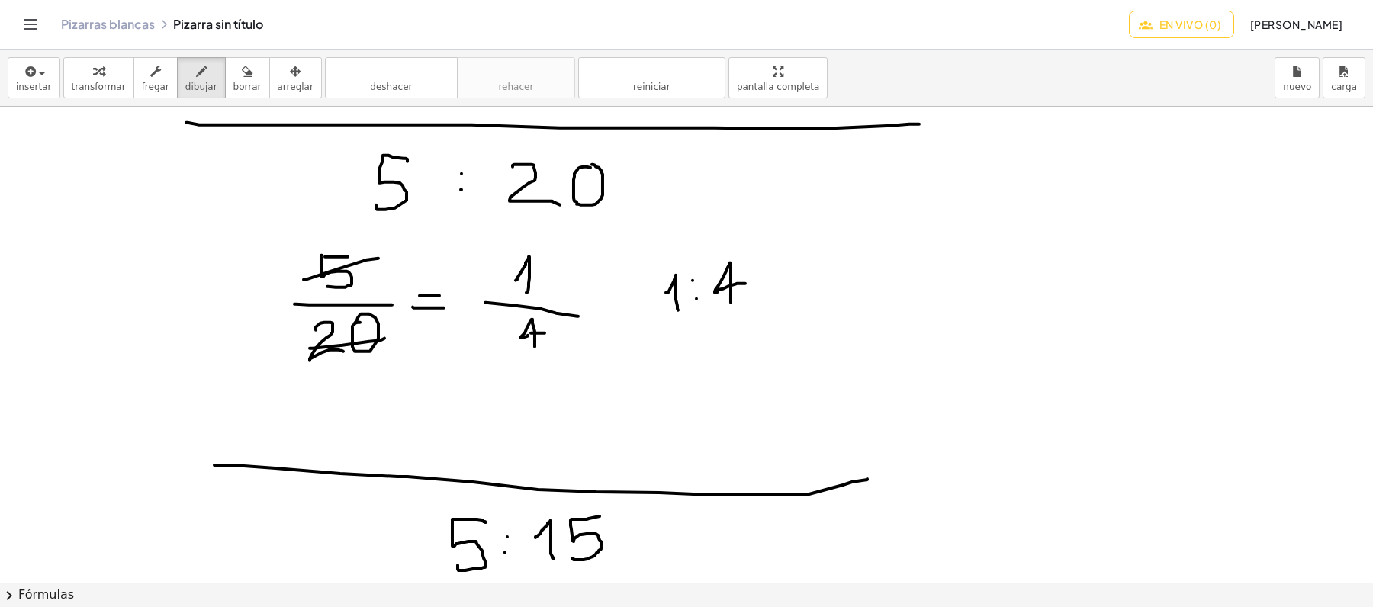
click at [745, 285] on div at bounding box center [686, 514] width 1373 height 1425
click at [236, 82] on font "borrar" at bounding box center [247, 87] width 28 height 11
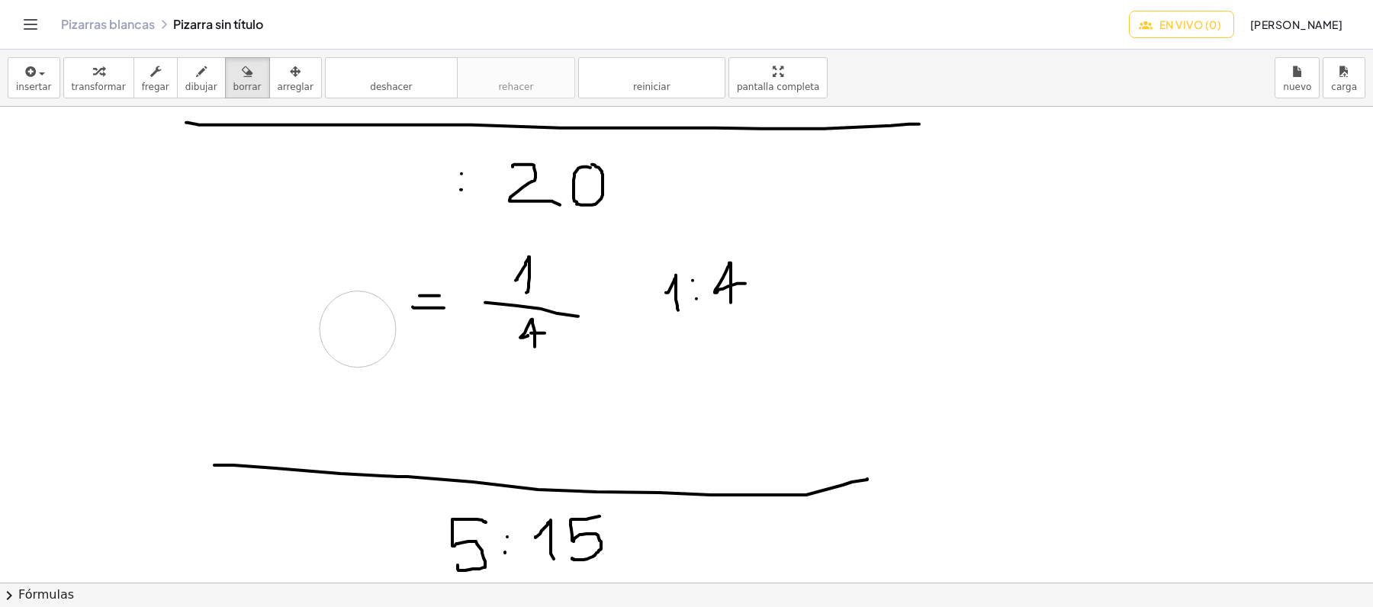
drag, startPoint x: 400, startPoint y: 169, endPoint x: 395, endPoint y: 326, distance: 157.2
click at [359, 330] on div at bounding box center [686, 514] width 1373 height 1425
drag, startPoint x: 526, startPoint y: 265, endPoint x: 733, endPoint y: 391, distance: 242.7
click at [536, 334] on div at bounding box center [686, 514] width 1373 height 1425
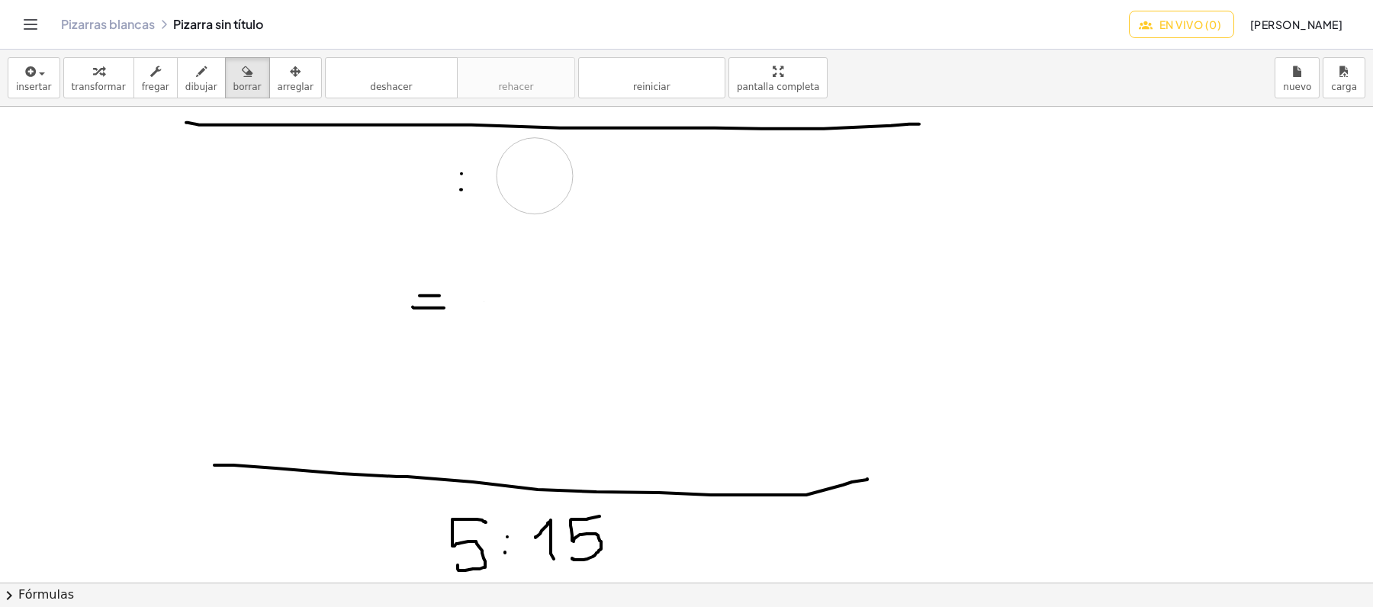
drag, startPoint x: 833, startPoint y: 265, endPoint x: 535, endPoint y: 181, distance: 310.1
click at [535, 181] on div at bounding box center [686, 514] width 1373 height 1425
drag, startPoint x: 369, startPoint y: 162, endPoint x: 392, endPoint y: 168, distance: 23.7
click at [392, 168] on div at bounding box center [686, 514] width 1373 height 1425
drag, startPoint x: 189, startPoint y: 74, endPoint x: 282, endPoint y: 144, distance: 116.6
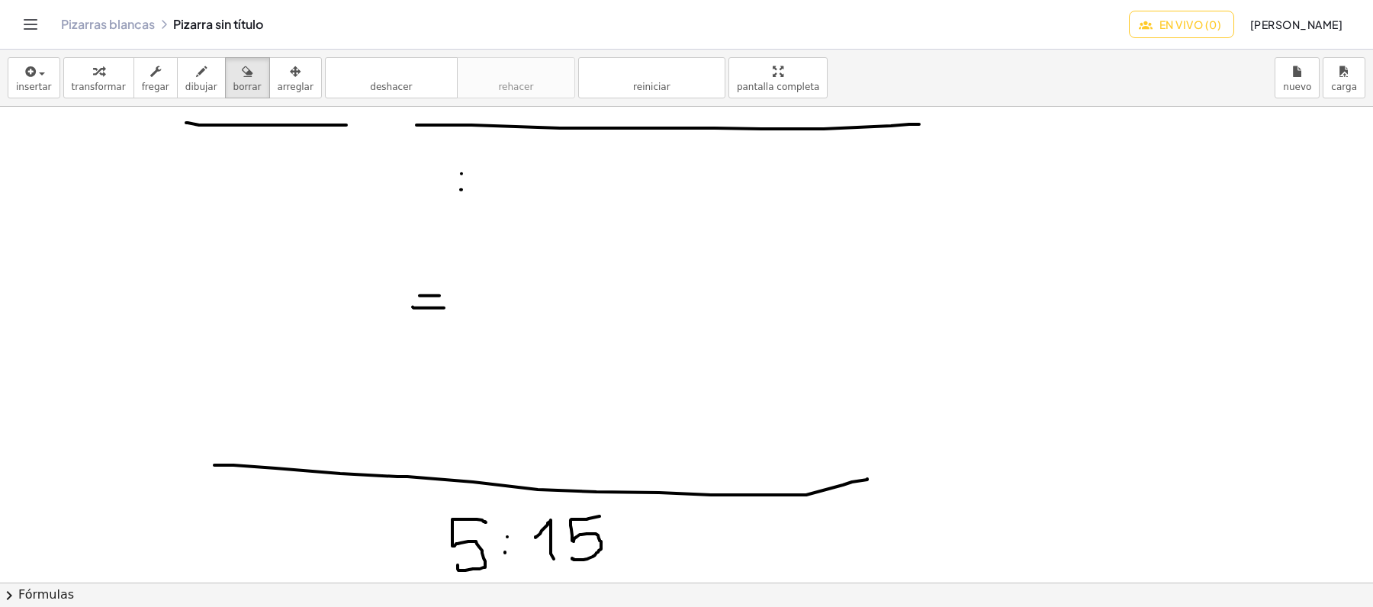
click at [196, 74] on icon "button" at bounding box center [201, 72] width 11 height 18
drag, startPoint x: 349, startPoint y: 160, endPoint x: 392, endPoint y: 196, distance: 56.4
click at [392, 196] on div at bounding box center [686, 514] width 1373 height 1425
drag, startPoint x: 413, startPoint y: 166, endPoint x: 404, endPoint y: 169, distance: 9.6
click at [404, 166] on div at bounding box center [686, 514] width 1373 height 1425
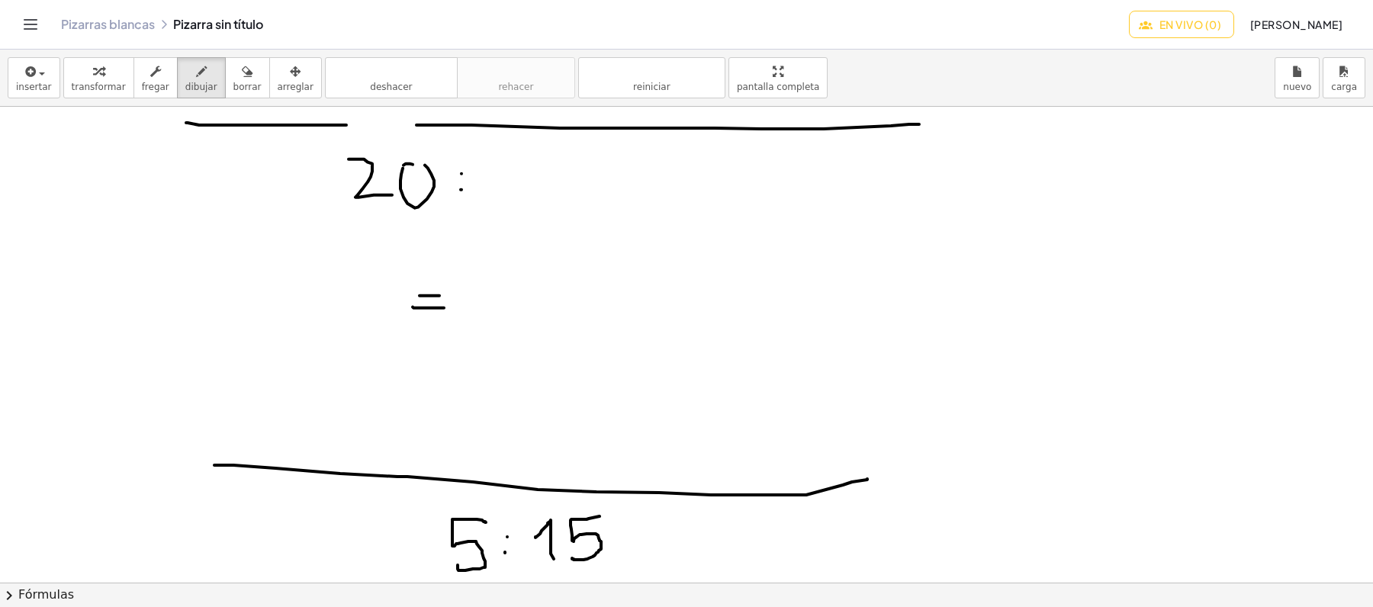
drag, startPoint x: 401, startPoint y: 175, endPoint x: 413, endPoint y: 166, distance: 15.3
click at [413, 166] on div at bounding box center [686, 514] width 1373 height 1425
drag, startPoint x: 511, startPoint y: 159, endPoint x: 531, endPoint y: 159, distance: 19.8
click at [531, 159] on div at bounding box center [686, 514] width 1373 height 1425
drag, startPoint x: 508, startPoint y: 159, endPoint x: 510, endPoint y: 207, distance: 48.8
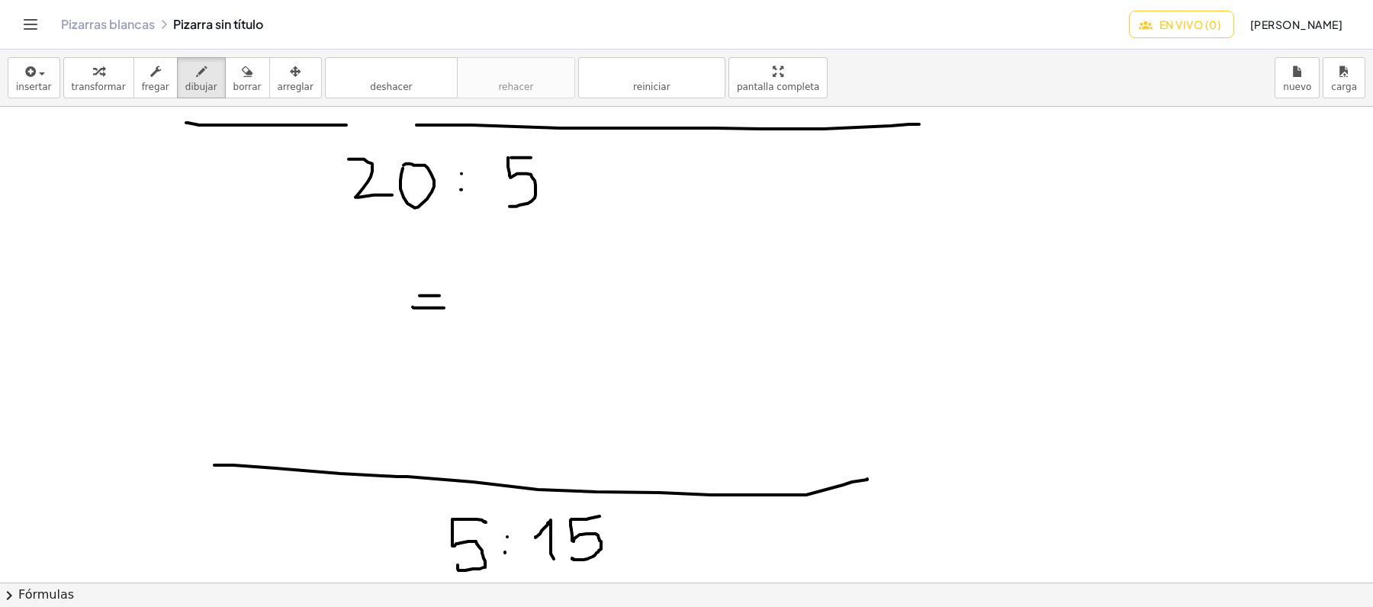
click at [510, 207] on div at bounding box center [686, 514] width 1373 height 1425
drag, startPoint x: 275, startPoint y: 312, endPoint x: 360, endPoint y: 314, distance: 84.7
click at [360, 314] on div at bounding box center [686, 514] width 1373 height 1425
drag, startPoint x: 291, startPoint y: 261, endPoint x: 327, endPoint y: 278, distance: 40.3
click at [322, 294] on div at bounding box center [686, 514] width 1373 height 1425
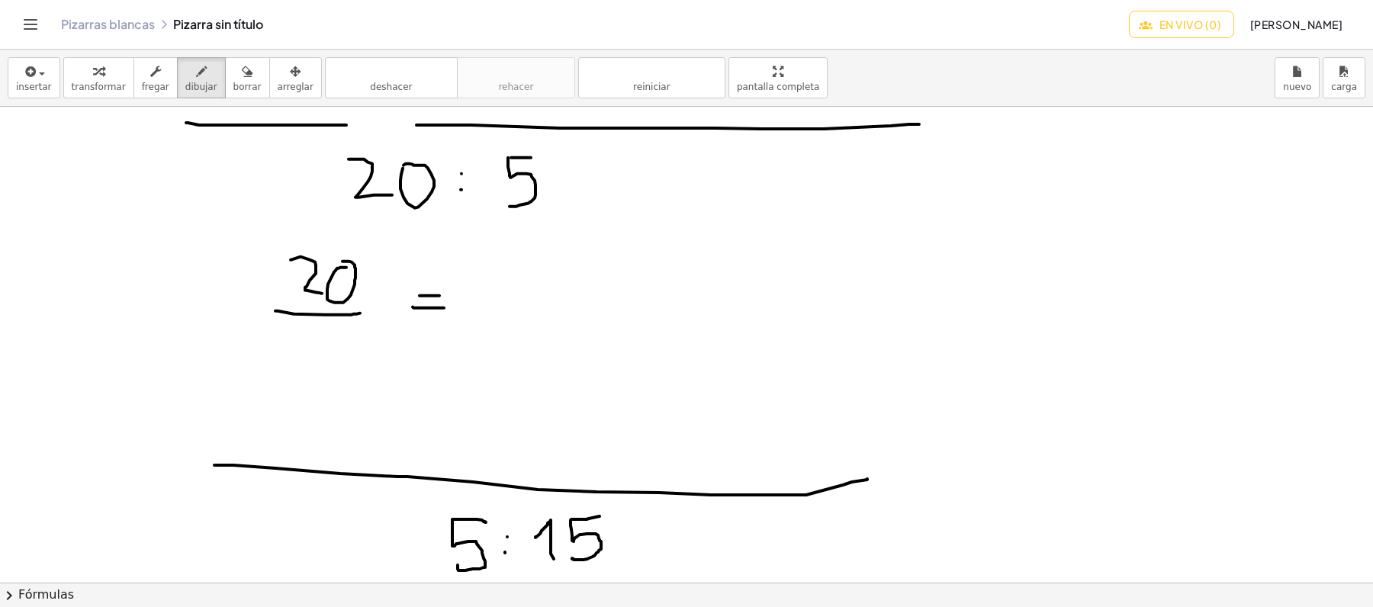
click at [343, 262] on div at bounding box center [686, 514] width 1373 height 1425
drag, startPoint x: 331, startPoint y: 330, endPoint x: 301, endPoint y: 372, distance: 51.9
click at [303, 372] on div at bounding box center [686, 514] width 1373 height 1425
drag, startPoint x: 309, startPoint y: 281, endPoint x: 363, endPoint y: 270, distance: 55.4
click at [363, 270] on div at bounding box center [686, 514] width 1373 height 1425
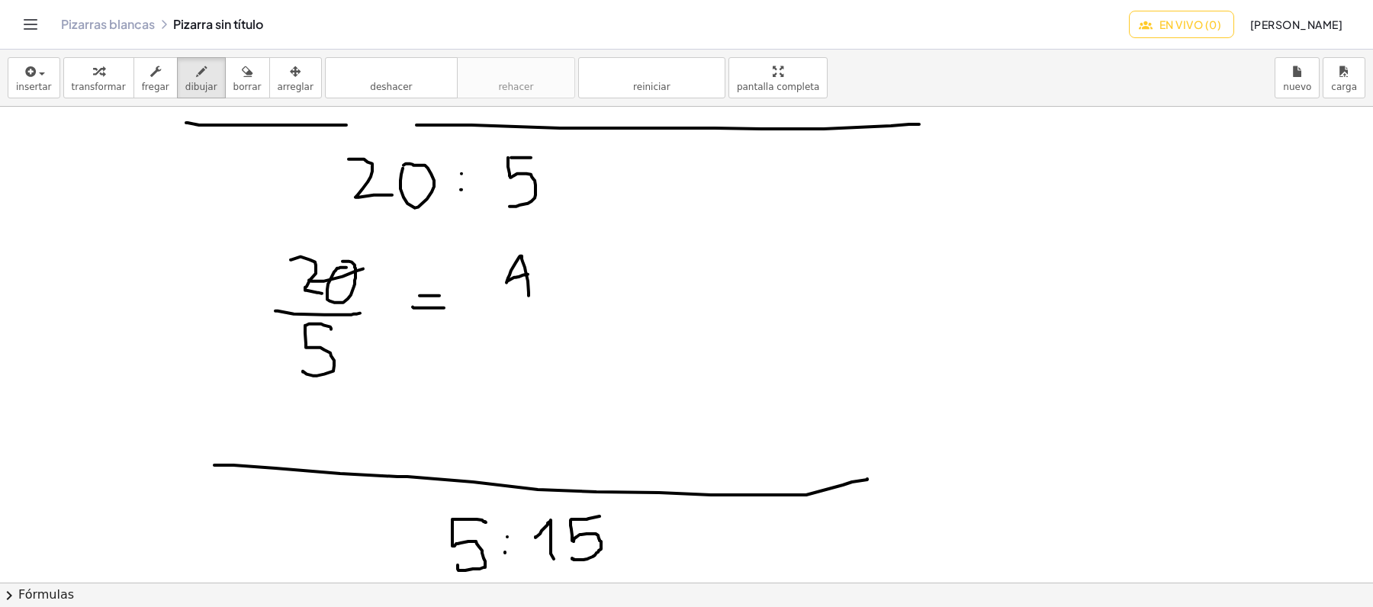
drag, startPoint x: 529, startPoint y: 297, endPoint x: 528, endPoint y: 275, distance: 21.4
click at [528, 275] on div at bounding box center [686, 514] width 1373 height 1425
drag, startPoint x: 486, startPoint y: 316, endPoint x: 468, endPoint y: 324, distance: 19.4
click at [575, 315] on div at bounding box center [686, 514] width 1373 height 1425
drag, startPoint x: 517, startPoint y: 355, endPoint x: 593, endPoint y: 366, distance: 77.1
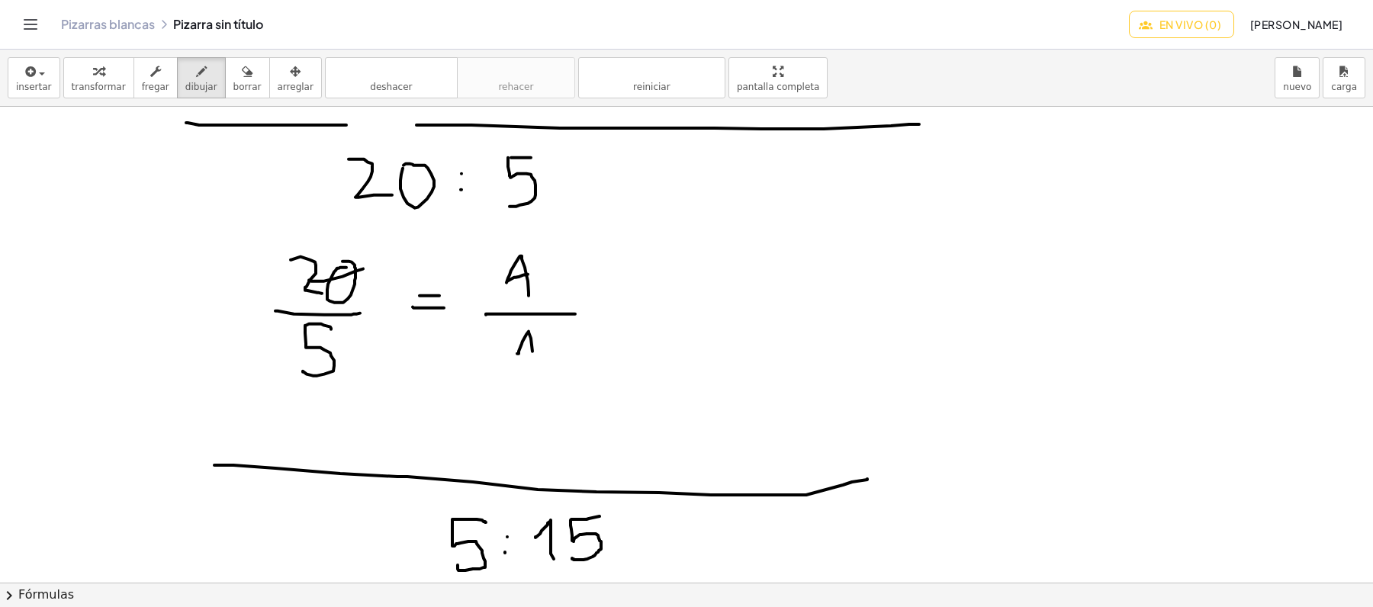
click at [541, 375] on div at bounding box center [686, 514] width 1373 height 1425
drag, startPoint x: 728, startPoint y: 328, endPoint x: 737, endPoint y: 298, distance: 31.9
click at [720, 302] on div at bounding box center [686, 514] width 1373 height 1425
click at [746, 287] on div at bounding box center [686, 514] width 1373 height 1425
click at [748, 306] on div at bounding box center [686, 514] width 1373 height 1425
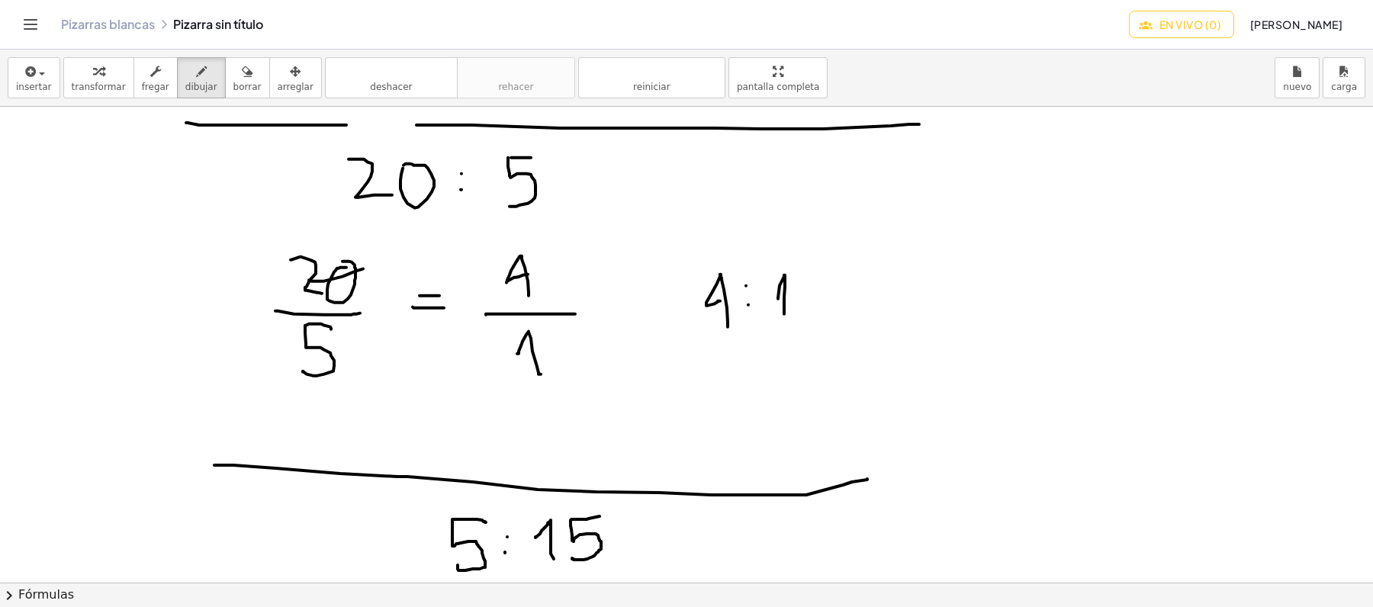
drag, startPoint x: 778, startPoint y: 300, endPoint x: 784, endPoint y: 315, distance: 16.4
click at [784, 315] on div at bounding box center [686, 514] width 1373 height 1425
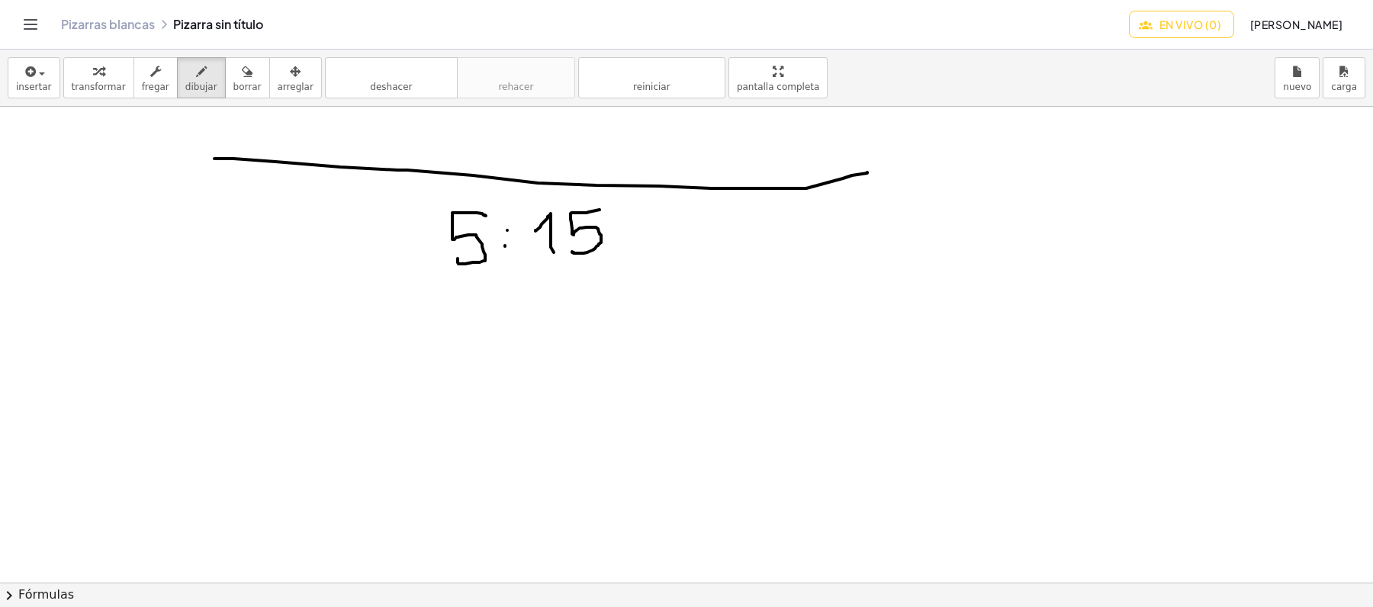
scroll to position [712, 0]
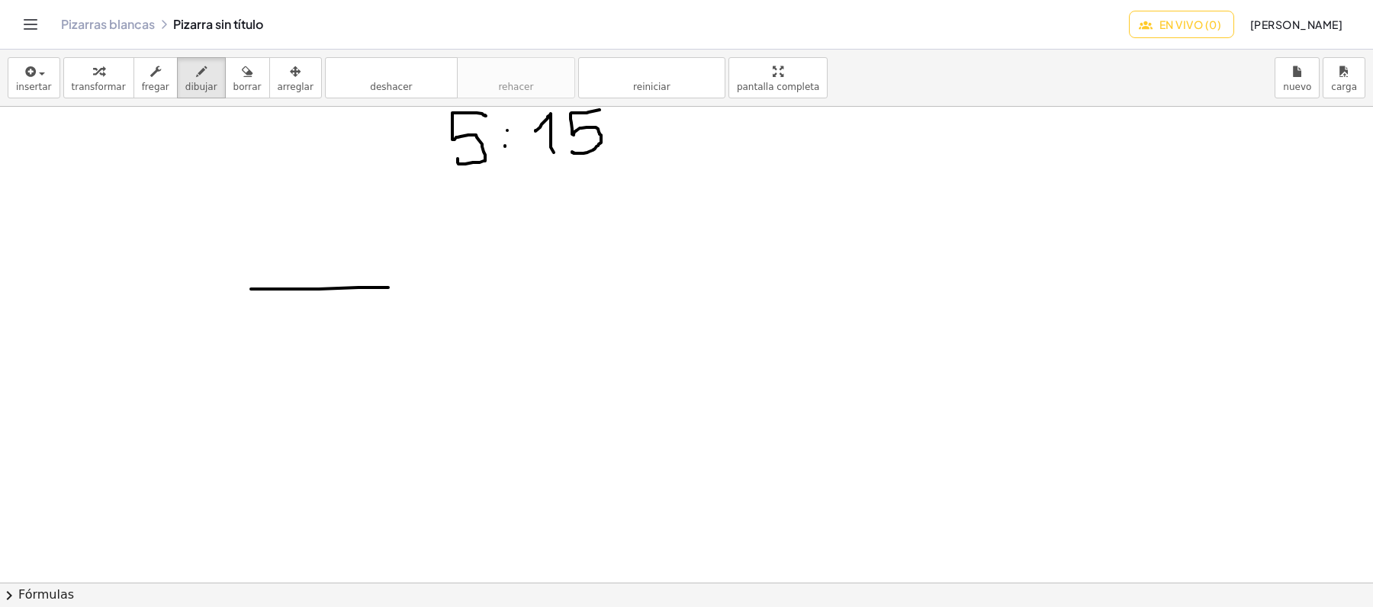
drag, startPoint x: 251, startPoint y: 290, endPoint x: 388, endPoint y: 288, distance: 137.3
click at [388, 288] on div at bounding box center [686, 107] width 1373 height 1425
drag, startPoint x: 325, startPoint y: 227, endPoint x: 303, endPoint y: 261, distance: 40.8
click at [303, 261] on div at bounding box center [686, 107] width 1373 height 1425
drag, startPoint x: 293, startPoint y: 323, endPoint x: 316, endPoint y: 348, distance: 33.5
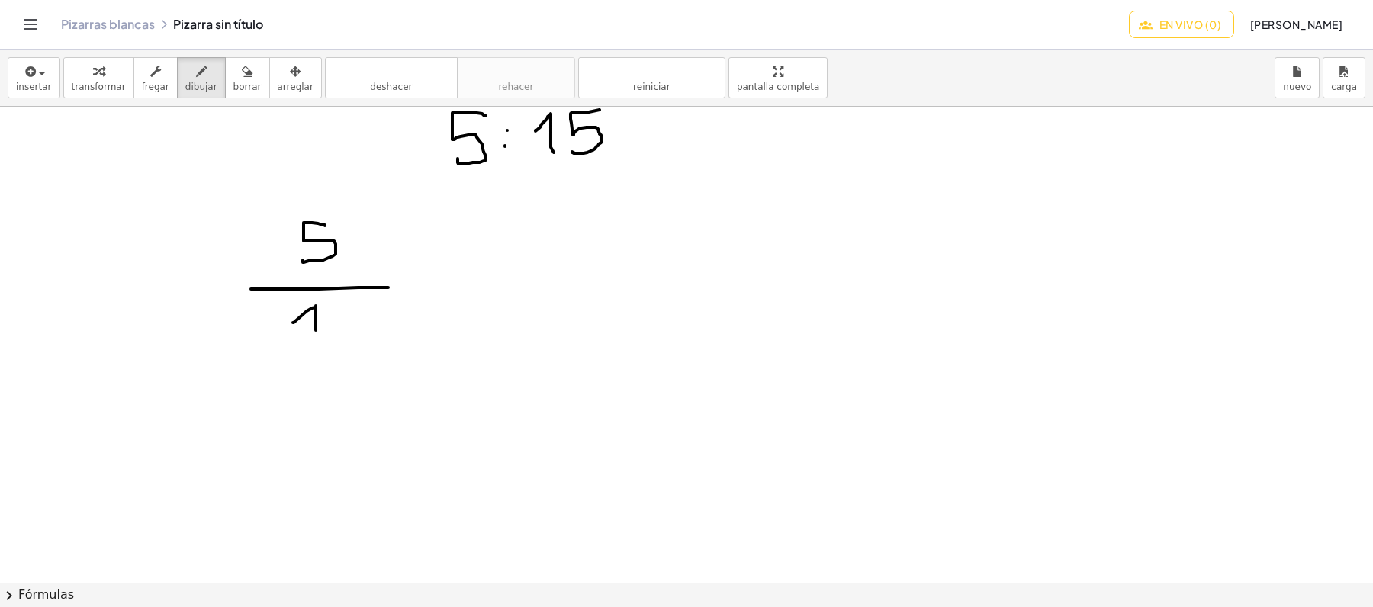
click at [316, 348] on div at bounding box center [686, 107] width 1373 height 1425
drag, startPoint x: 327, startPoint y: 311, endPoint x: 346, endPoint y: 310, distance: 18.4
click at [346, 310] on div at bounding box center [686, 107] width 1373 height 1425
drag, startPoint x: 327, startPoint y: 310, endPoint x: 331, endPoint y: 348, distance: 38.3
click at [331, 349] on div at bounding box center [686, 107] width 1373 height 1425
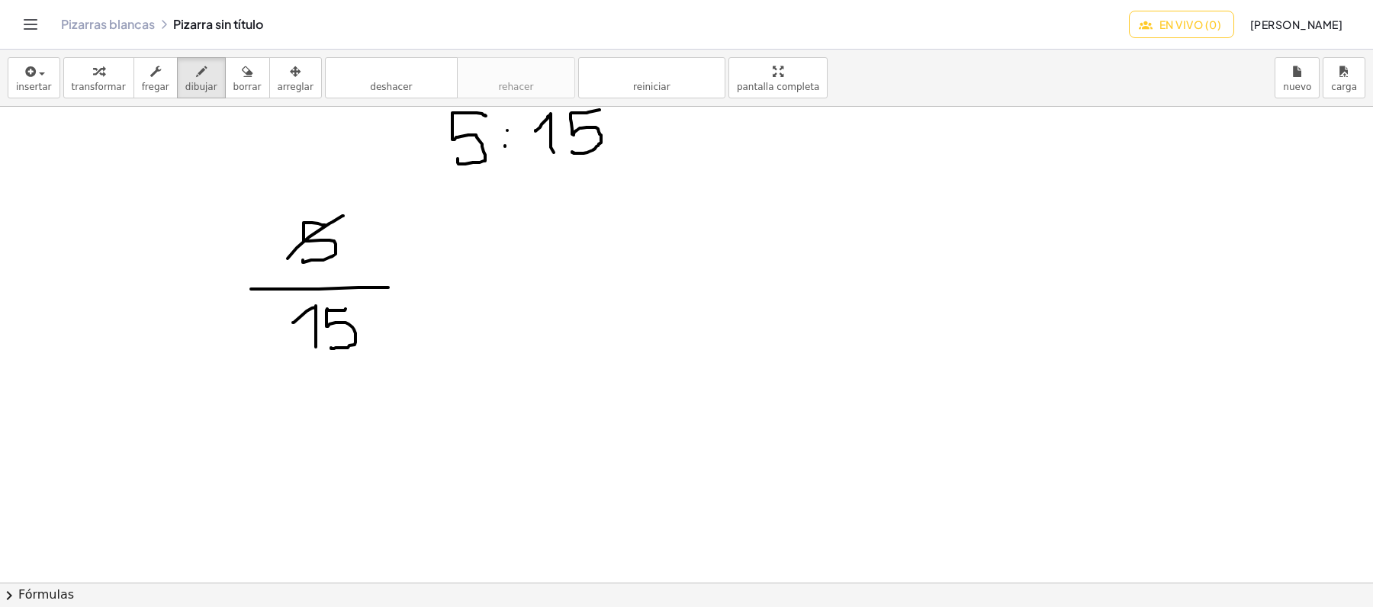
drag, startPoint x: 343, startPoint y: 217, endPoint x: 376, endPoint y: 275, distance: 66.6
click at [287, 260] on div at bounding box center [686, 107] width 1373 height 1425
drag, startPoint x: 370, startPoint y: 302, endPoint x: 314, endPoint y: 354, distance: 76.1
click at [314, 354] on div at bounding box center [686, 107] width 1373 height 1425
click at [409, 285] on div at bounding box center [686, 107] width 1373 height 1425
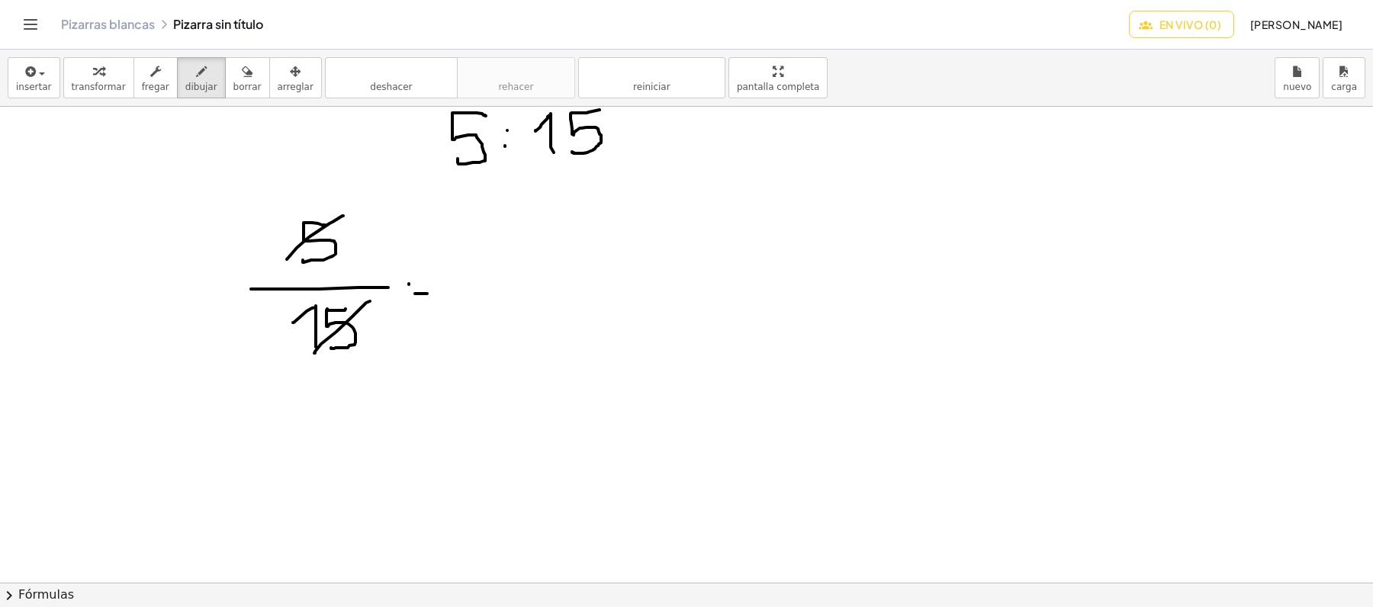
drag, startPoint x: 415, startPoint y: 294, endPoint x: 427, endPoint y: 294, distance: 12.2
click at [427, 294] on div at bounding box center [686, 107] width 1373 height 1425
drag, startPoint x: 407, startPoint y: 285, endPoint x: 429, endPoint y: 284, distance: 22.1
click at [429, 284] on div at bounding box center [686, 107] width 1373 height 1425
drag, startPoint x: 461, startPoint y: 288, endPoint x: 531, endPoint y: 288, distance: 70.2
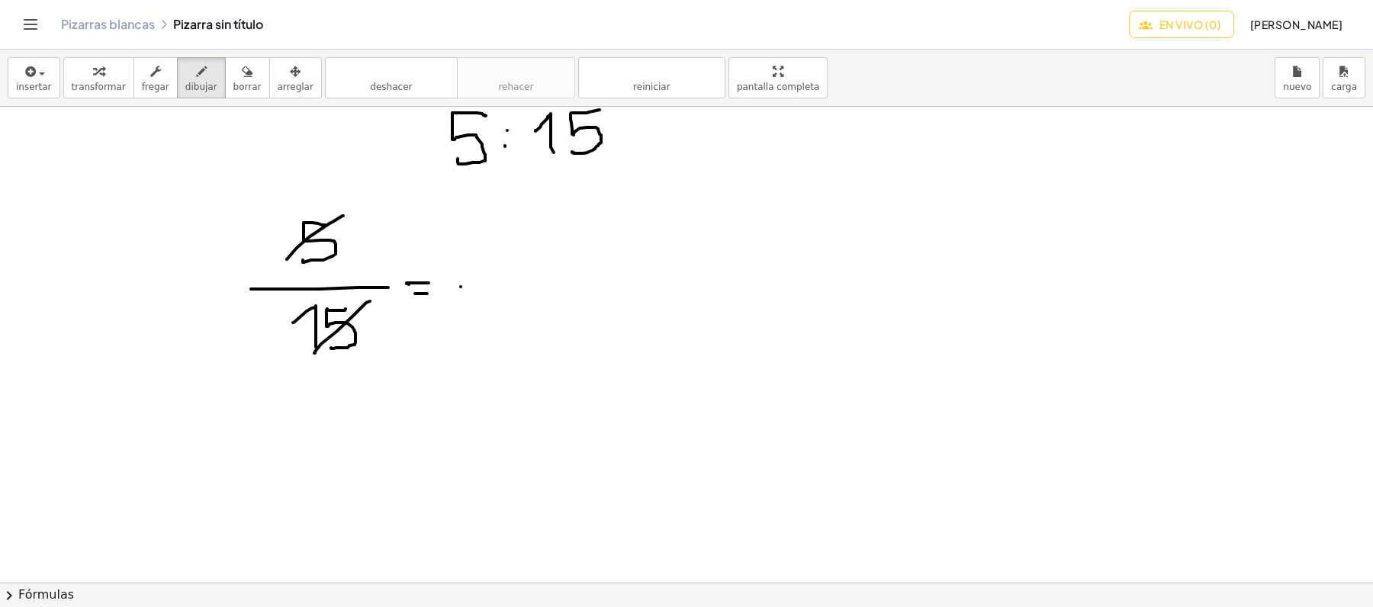
click at [531, 288] on div at bounding box center [686, 107] width 1373 height 1425
drag, startPoint x: 484, startPoint y: 249, endPoint x: 495, endPoint y: 262, distance: 17.9
click at [495, 262] on div at bounding box center [686, 107] width 1373 height 1425
drag, startPoint x: 487, startPoint y: 302, endPoint x: 520, endPoint y: 322, distance: 39.0
click at [497, 340] on div at bounding box center [686, 107] width 1373 height 1425
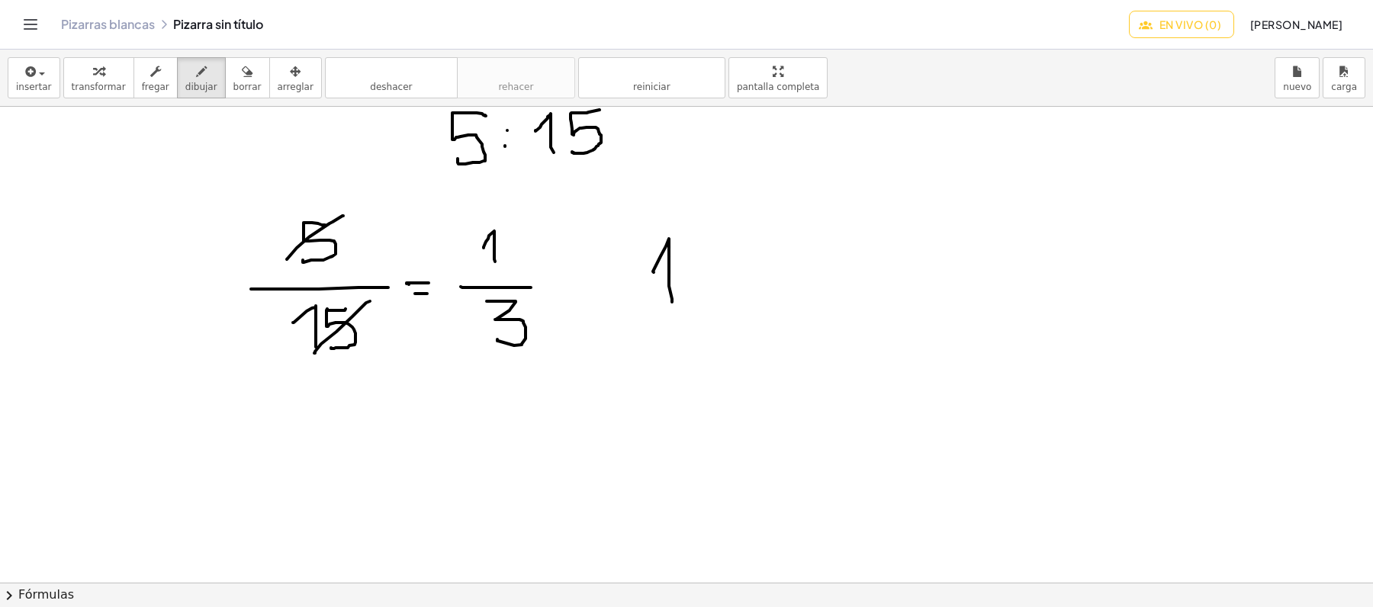
drag, startPoint x: 654, startPoint y: 273, endPoint x: 672, endPoint y: 303, distance: 34.9
click at [672, 303] on div at bounding box center [686, 107] width 1373 height 1425
click at [690, 260] on div at bounding box center [686, 107] width 1373 height 1425
click at [690, 278] on div at bounding box center [686, 107] width 1373 height 1425
drag, startPoint x: 706, startPoint y: 240, endPoint x: 716, endPoint y: 290, distance: 51.2
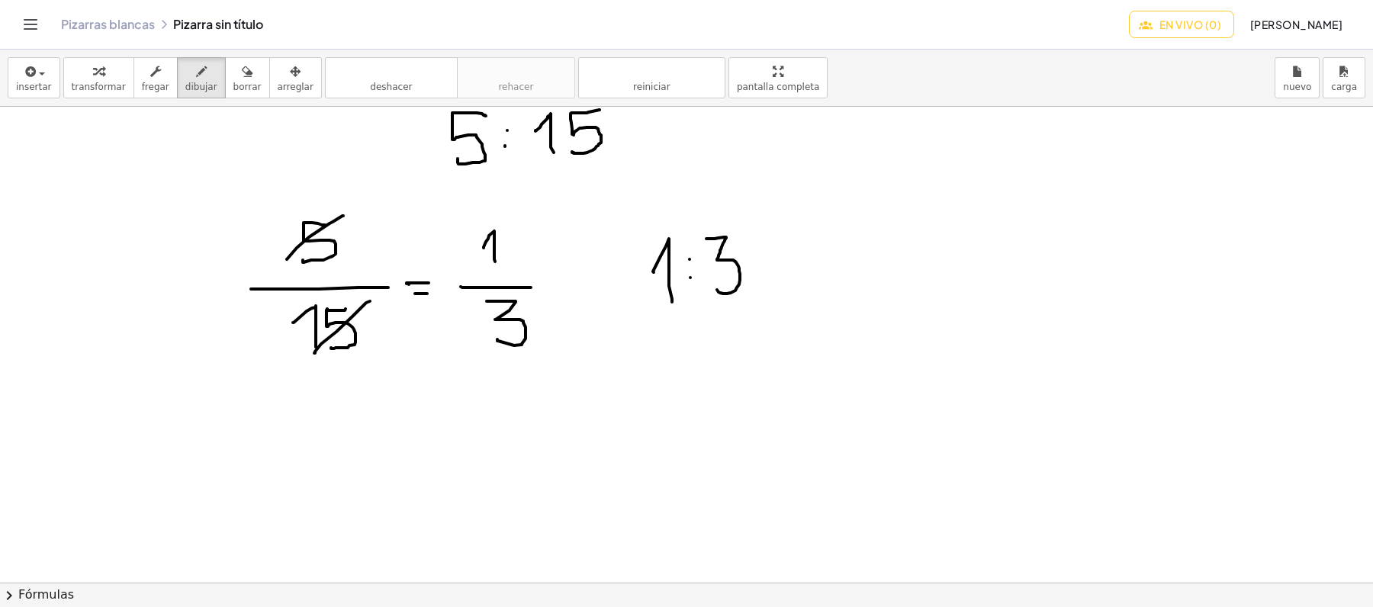
click at [716, 290] on div at bounding box center [686, 107] width 1373 height 1425
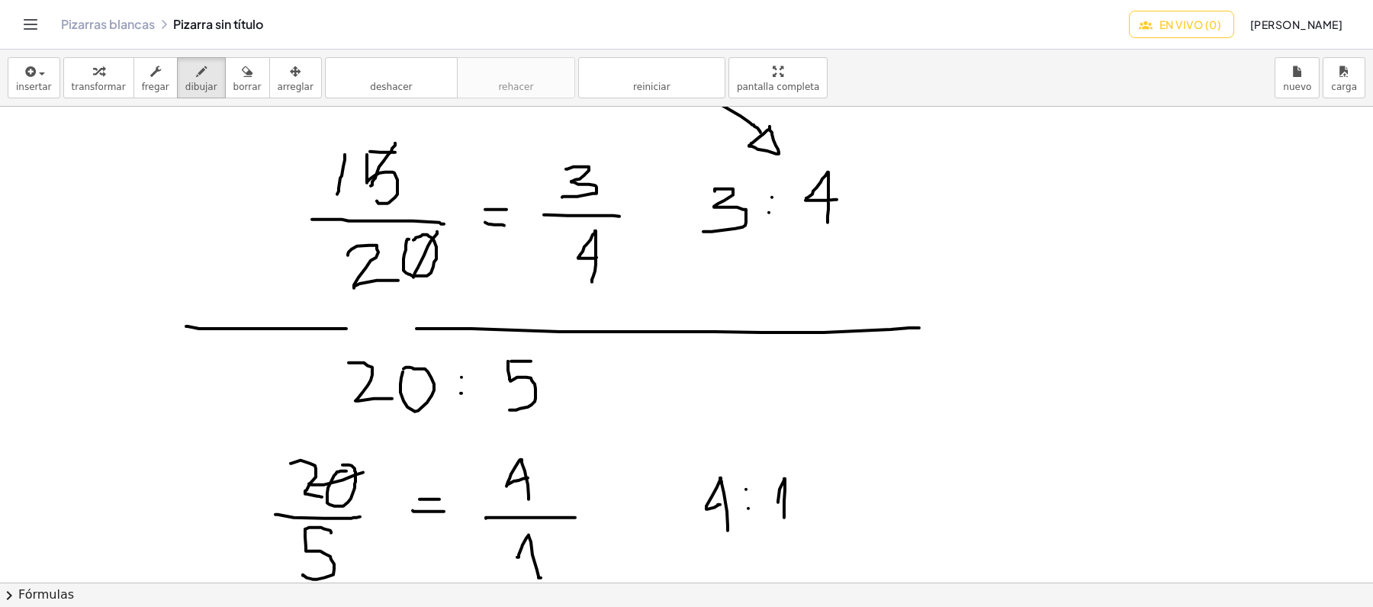
scroll to position [0, 0]
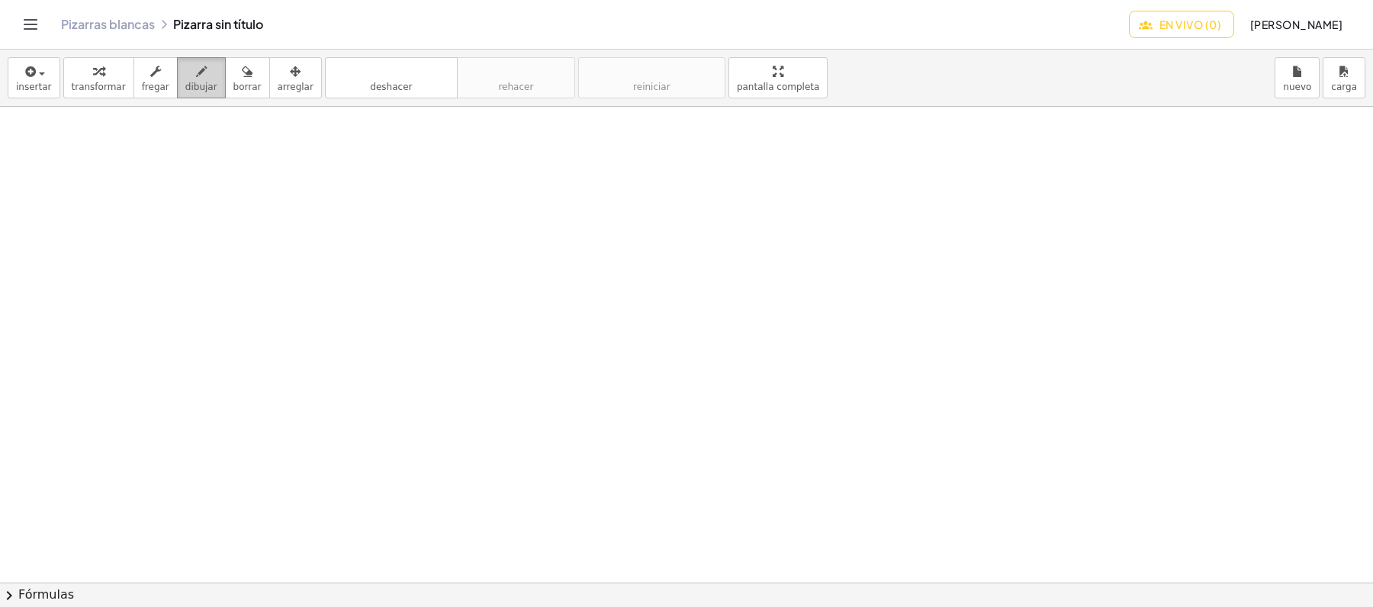
click at [185, 83] on font "dibujar" at bounding box center [201, 87] width 32 height 11
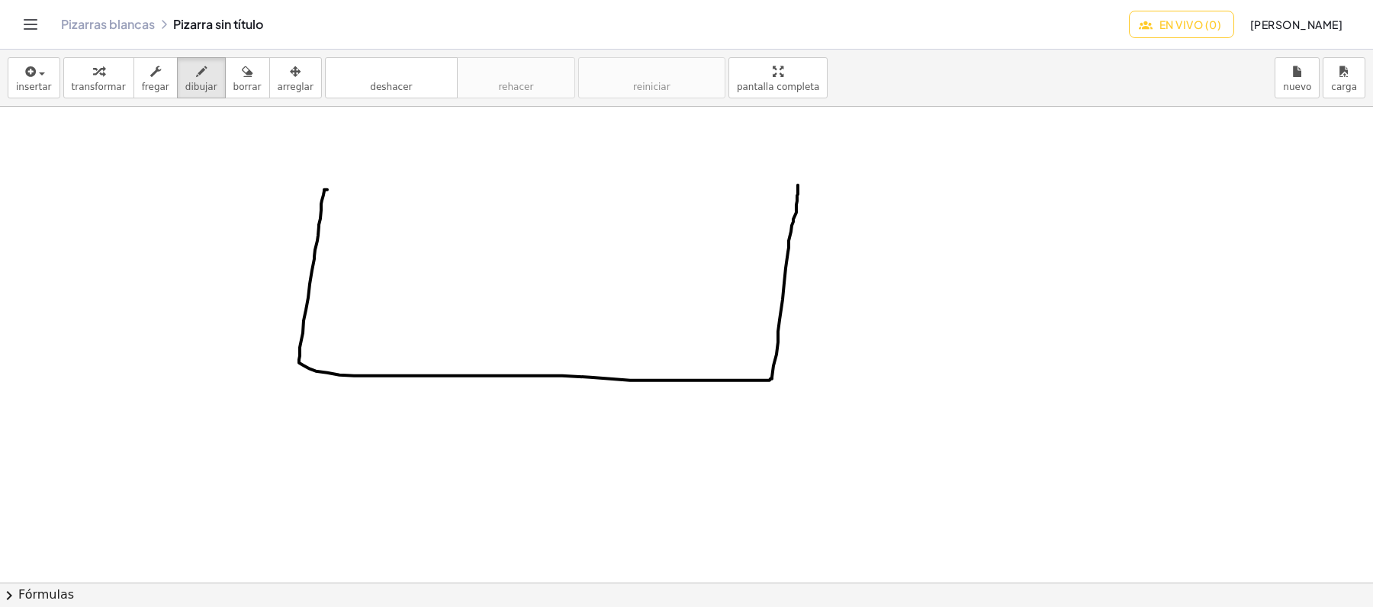
drag, startPoint x: 327, startPoint y: 191, endPoint x: 799, endPoint y: 185, distance: 472.2
drag, startPoint x: 333, startPoint y: 169, endPoint x: 794, endPoint y: 169, distance: 460.8
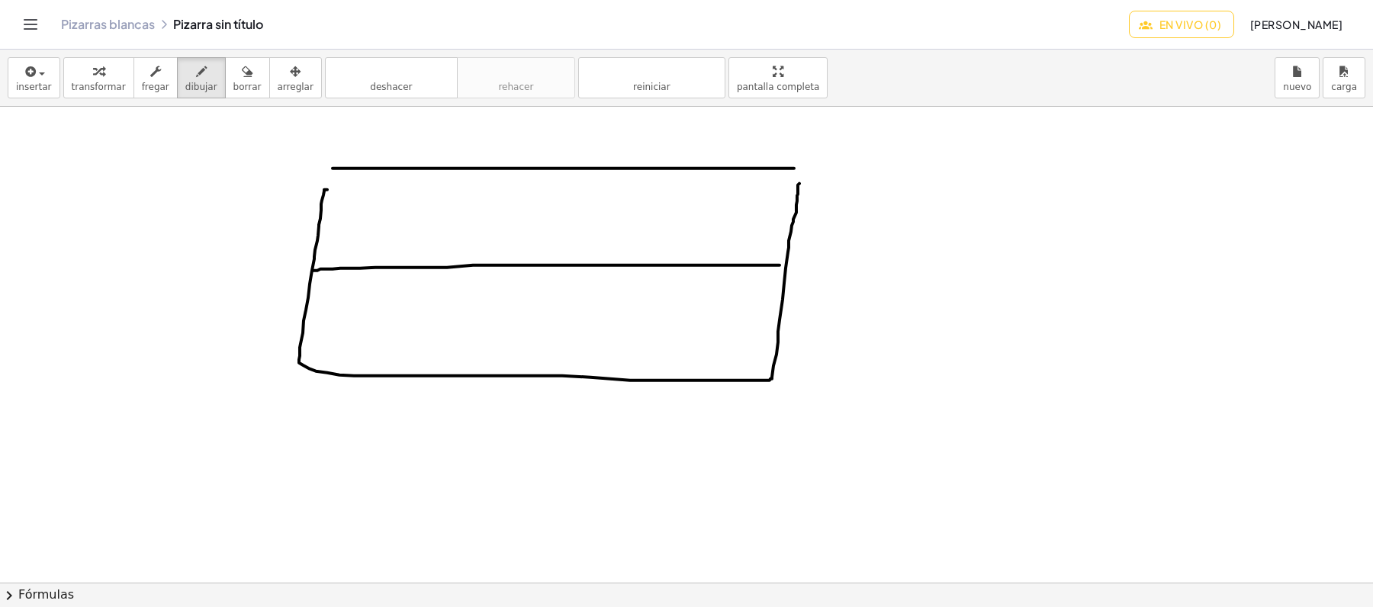
drag, startPoint x: 313, startPoint y: 272, endPoint x: 783, endPoint y: 266, distance: 469.9
drag, startPoint x: 479, startPoint y: 169, endPoint x: 446, endPoint y: 368, distance: 201.8
drag, startPoint x: 645, startPoint y: 172, endPoint x: 614, endPoint y: 371, distance: 200.8
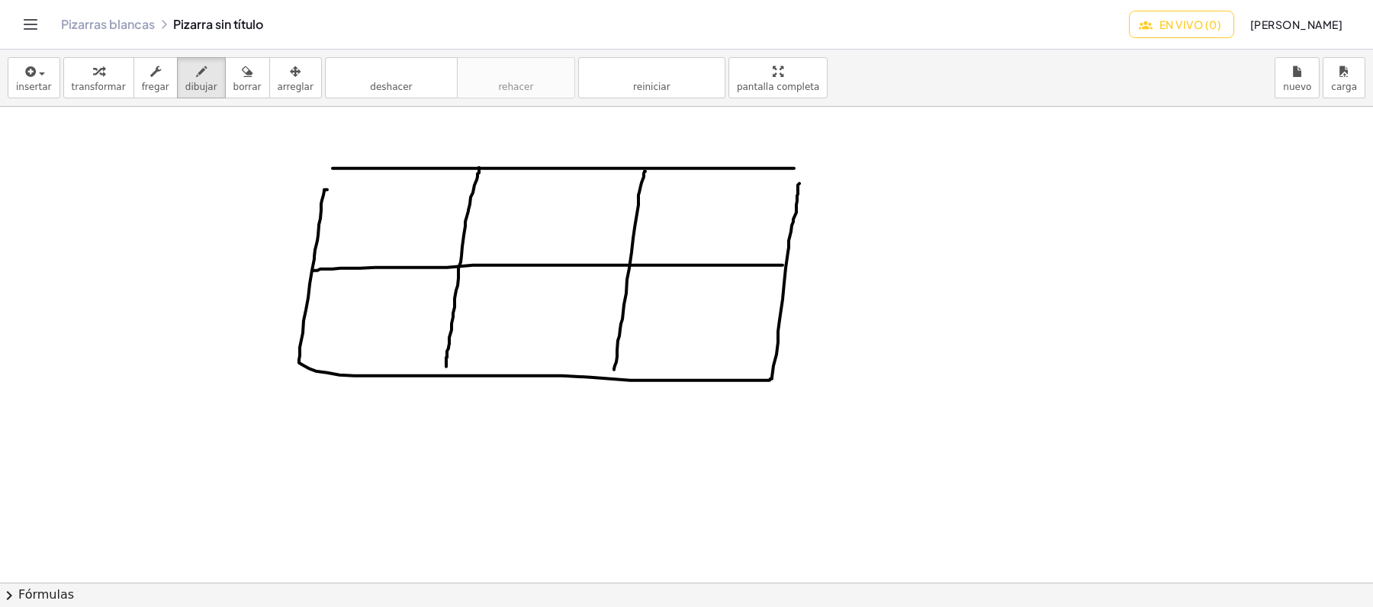
drag, startPoint x: 378, startPoint y: 140, endPoint x: 416, endPoint y: 147, distance: 38.0
drag, startPoint x: 371, startPoint y: 203, endPoint x: 400, endPoint y: 235, distance: 43.2
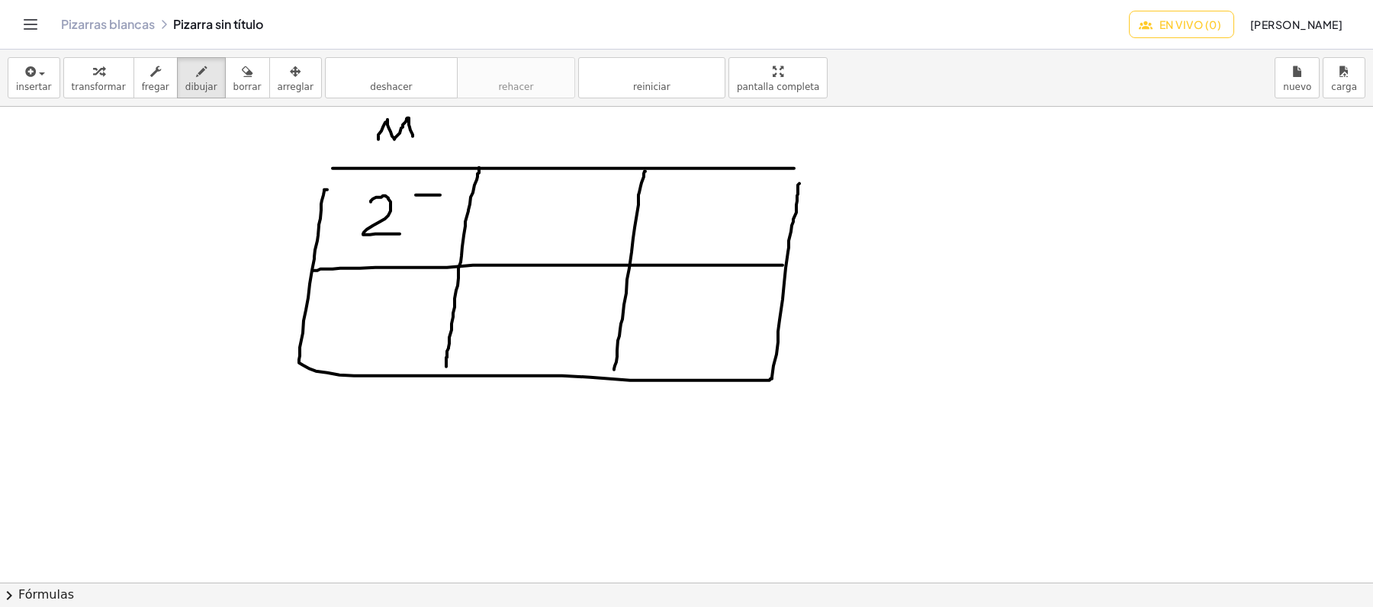
drag, startPoint x: 416, startPoint y: 196, endPoint x: 440, endPoint y: 196, distance: 24.4
drag, startPoint x: 416, startPoint y: 196, endPoint x: 417, endPoint y: 240, distance: 43.5
drag, startPoint x: 696, startPoint y: 235, endPoint x: 696, endPoint y: 217, distance: 18.3
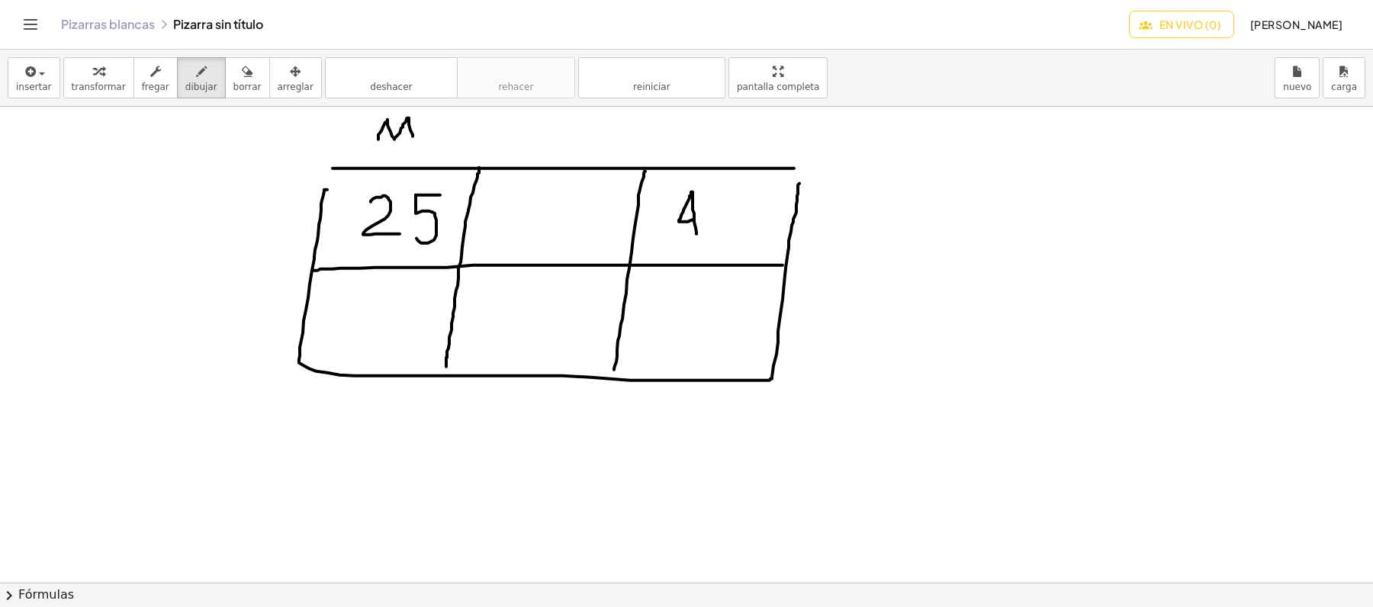
drag, startPoint x: 539, startPoint y: 128, endPoint x: 538, endPoint y: 150, distance: 21.4
drag, startPoint x: 556, startPoint y: 129, endPoint x: 554, endPoint y: 154, distance: 25.3
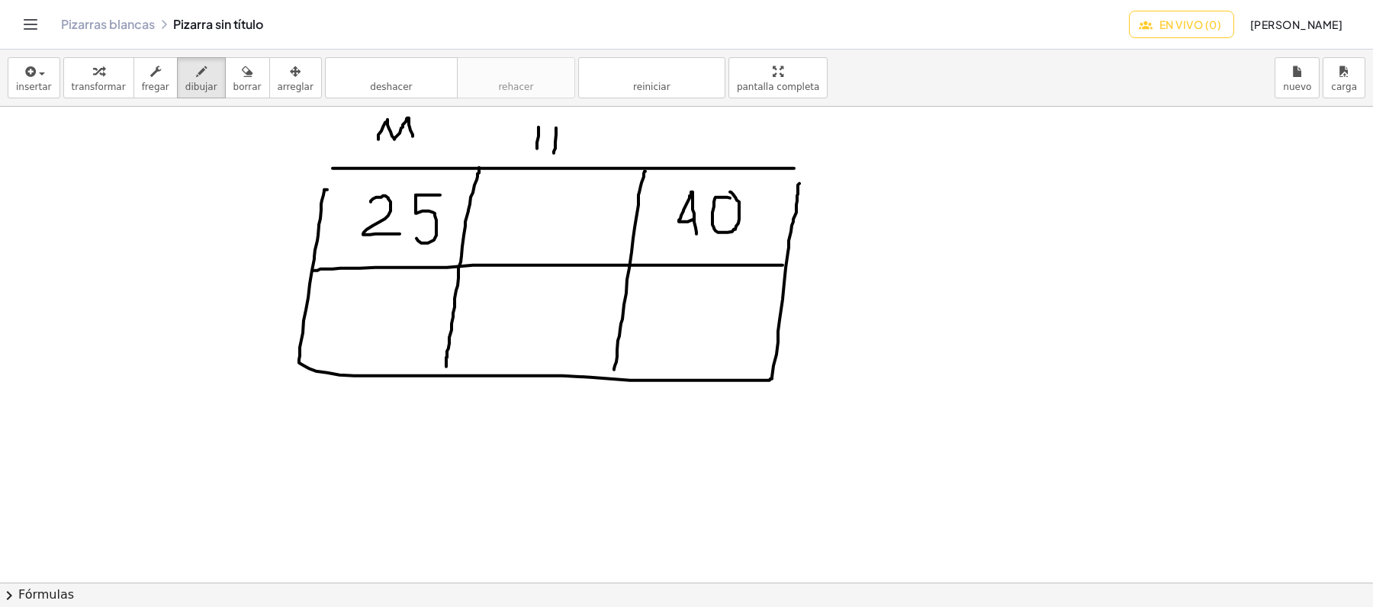
drag, startPoint x: 529, startPoint y: 139, endPoint x: 565, endPoint y: 139, distance: 35.9
drag, startPoint x: 529, startPoint y: 198, endPoint x: 547, endPoint y: 214, distance: 24.3
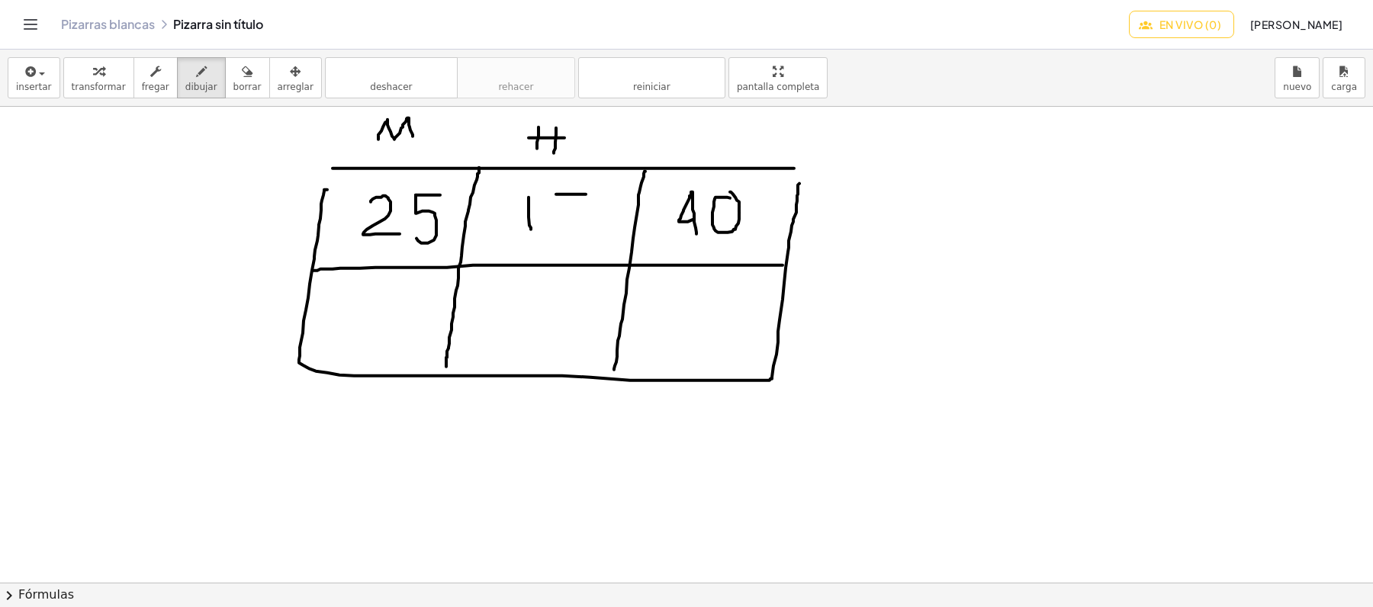
drag, startPoint x: 556, startPoint y: 195, endPoint x: 586, endPoint y: 195, distance: 29.8
drag, startPoint x: 558, startPoint y: 191, endPoint x: 561, endPoint y: 235, distance: 44.3
drag, startPoint x: 285, startPoint y: 452, endPoint x: 300, endPoint y: 479, distance: 31.4
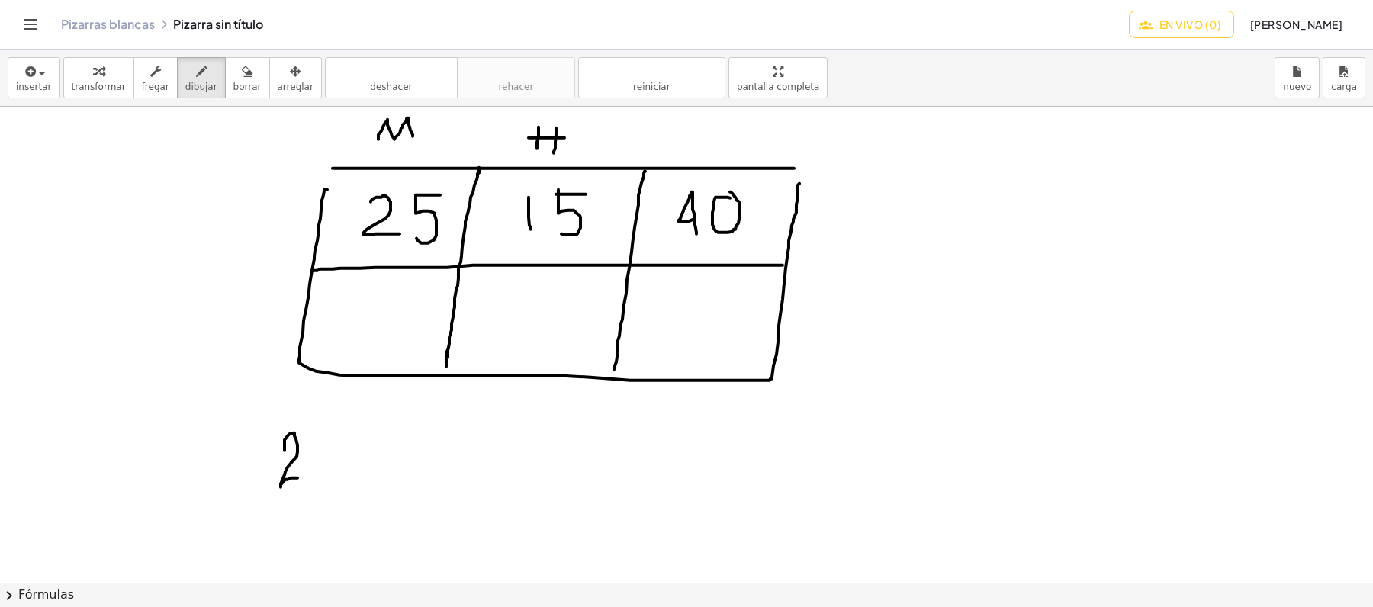
drag, startPoint x: 310, startPoint y: 428, endPoint x: 328, endPoint y: 428, distance: 18.3
drag, startPoint x: 309, startPoint y: 430, endPoint x: 315, endPoint y: 476, distance: 46.2
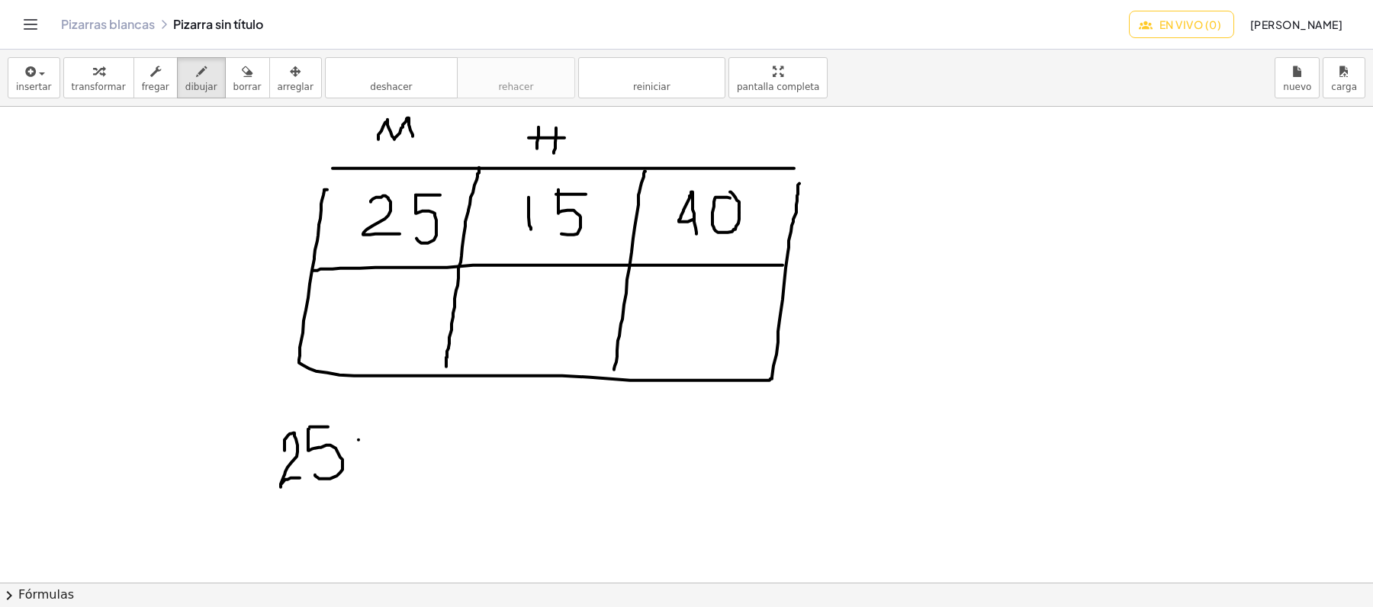
drag, startPoint x: 382, startPoint y: 446, endPoint x: 404, endPoint y: 462, distance: 26.7
drag, startPoint x: 424, startPoint y: 429, endPoint x: 444, endPoint y: 426, distance: 20.1
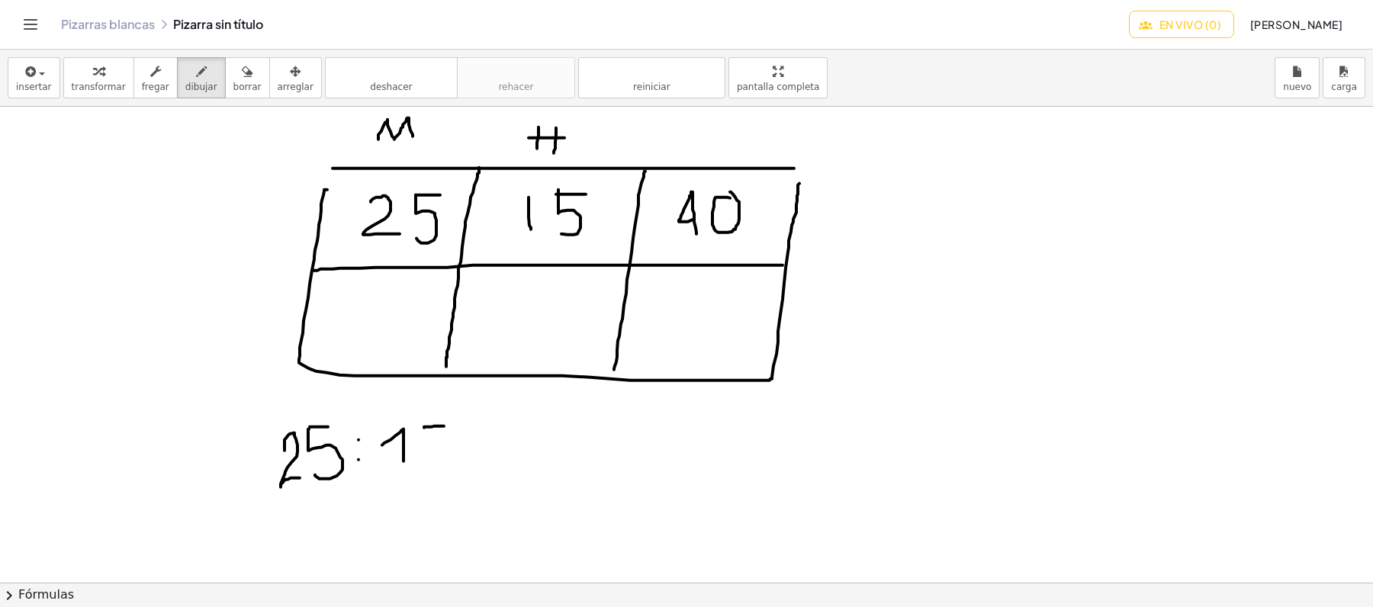
drag, startPoint x: 418, startPoint y: 426, endPoint x: 415, endPoint y: 474, distance: 48.2
drag, startPoint x: 601, startPoint y: 434, endPoint x: 619, endPoint y: 458, distance: 30.5
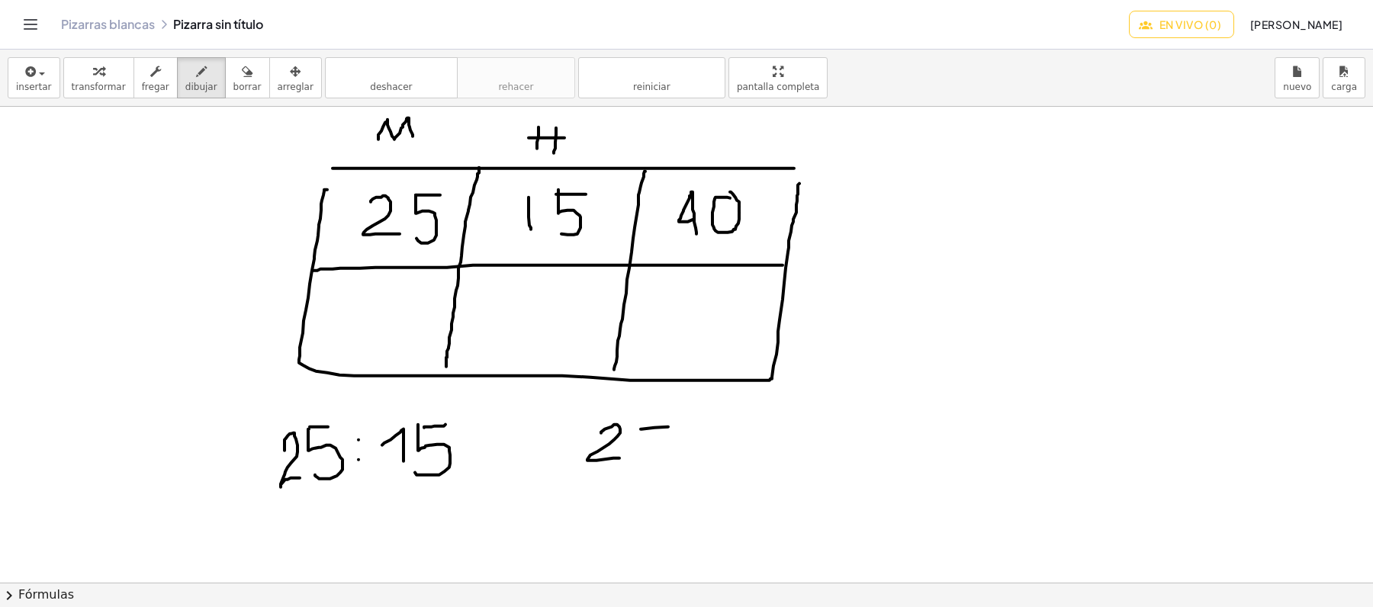
drag, startPoint x: 641, startPoint y: 430, endPoint x: 668, endPoint y: 428, distance: 27.6
drag, startPoint x: 642, startPoint y: 432, endPoint x: 650, endPoint y: 464, distance: 33.1
drag, startPoint x: 563, startPoint y: 495, endPoint x: 729, endPoint y: 489, distance: 166.4
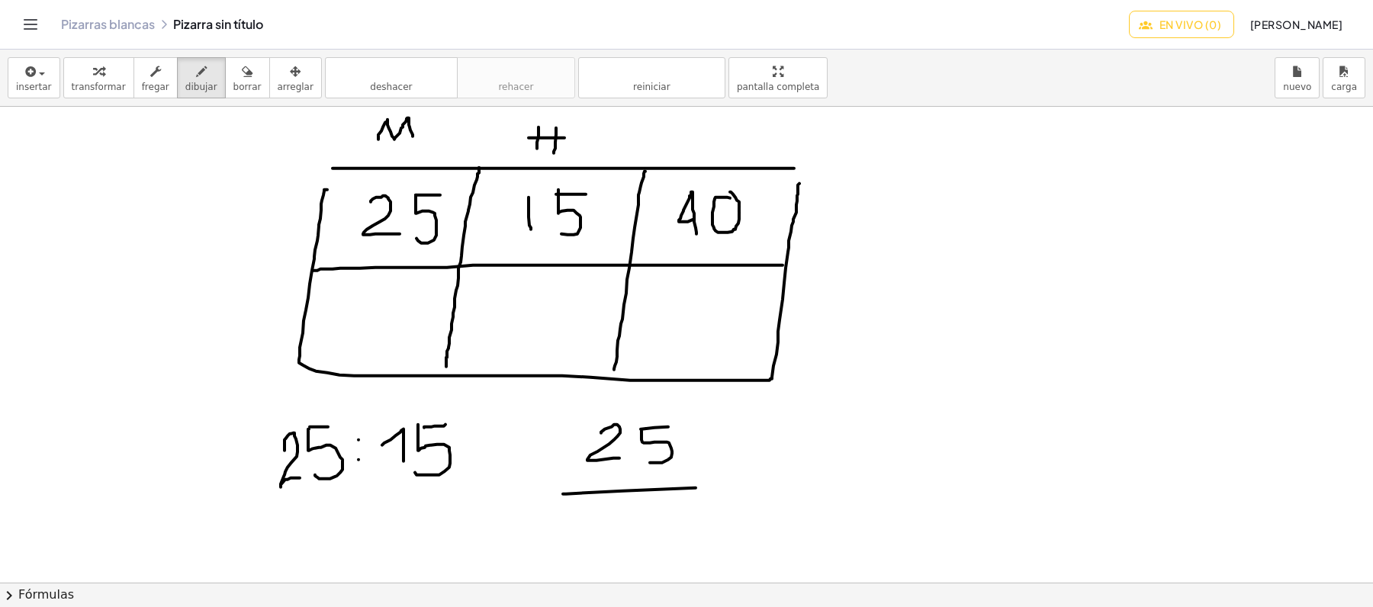
drag, startPoint x: 604, startPoint y: 526, endPoint x: 630, endPoint y: 546, distance: 32.7
drag, startPoint x: 653, startPoint y: 513, endPoint x: 676, endPoint y: 508, distance: 23.3
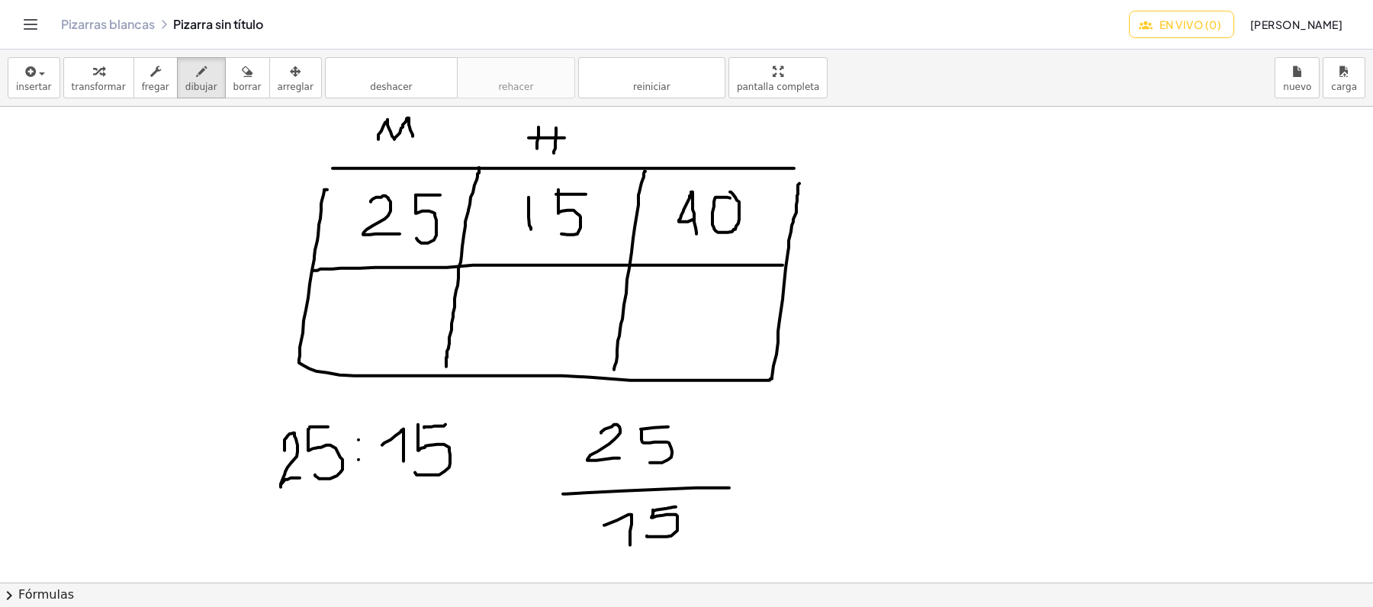
drag, startPoint x: 653, startPoint y: 511, endPoint x: 680, endPoint y: 520, distance: 28.9
drag, startPoint x: 685, startPoint y: 427, endPoint x: 675, endPoint y: 477, distance: 50.6
drag, startPoint x: 690, startPoint y: 510, endPoint x: 612, endPoint y: 541, distance: 83.6
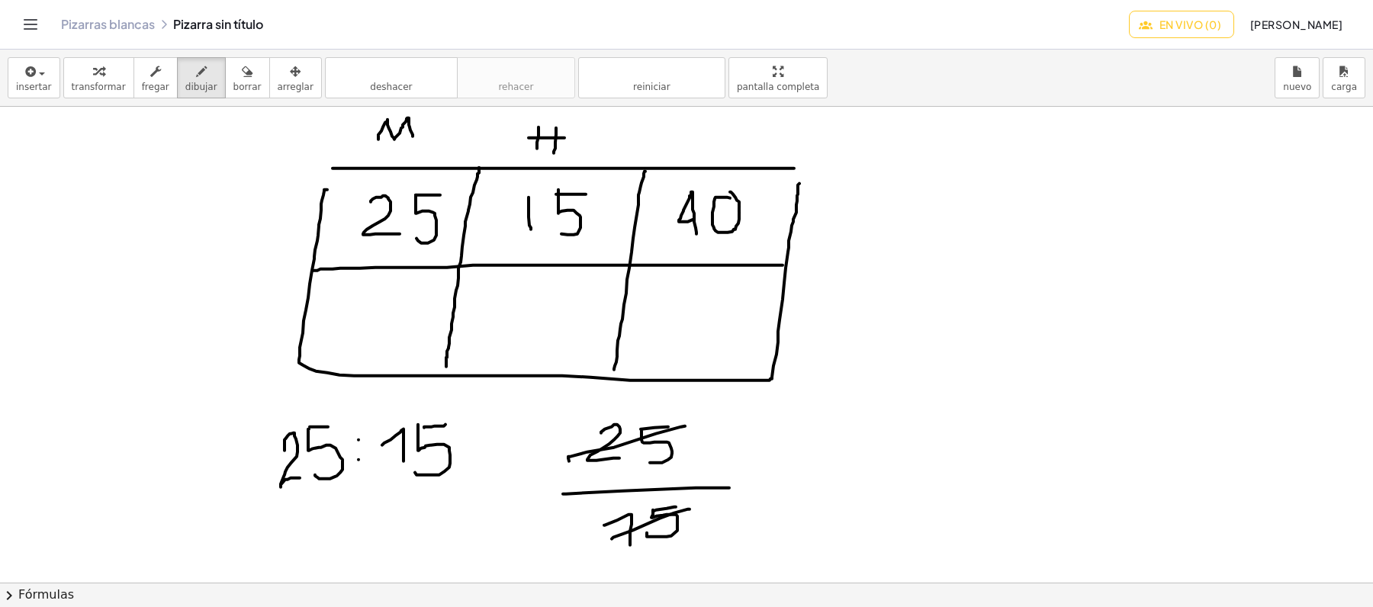
drag, startPoint x: 758, startPoint y: 474, endPoint x: 779, endPoint y: 479, distance: 21.1
drag, startPoint x: 761, startPoint y: 490, endPoint x: 801, endPoint y: 490, distance: 39.7
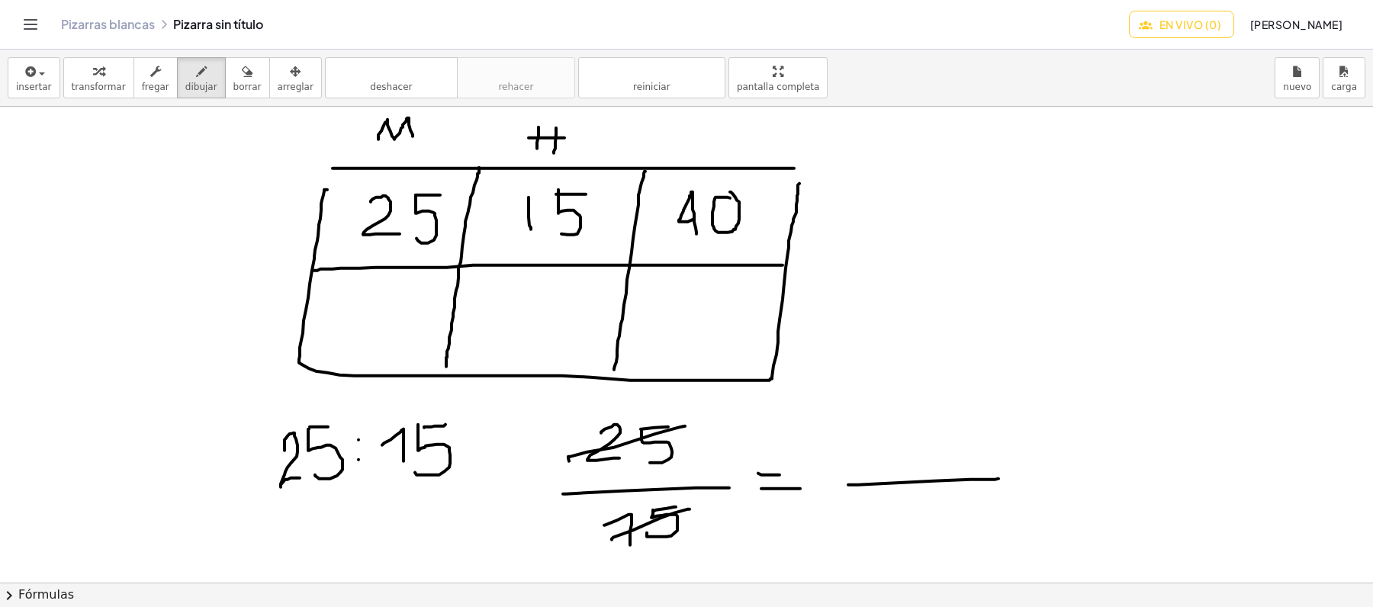
drag, startPoint x: 848, startPoint y: 486, endPoint x: 999, endPoint y: 480, distance: 150.4
drag, startPoint x: 932, startPoint y: 422, endPoint x: 896, endPoint y: 462, distance: 54.0
drag, startPoint x: 916, startPoint y: 500, endPoint x: 886, endPoint y: 523, distance: 37.1
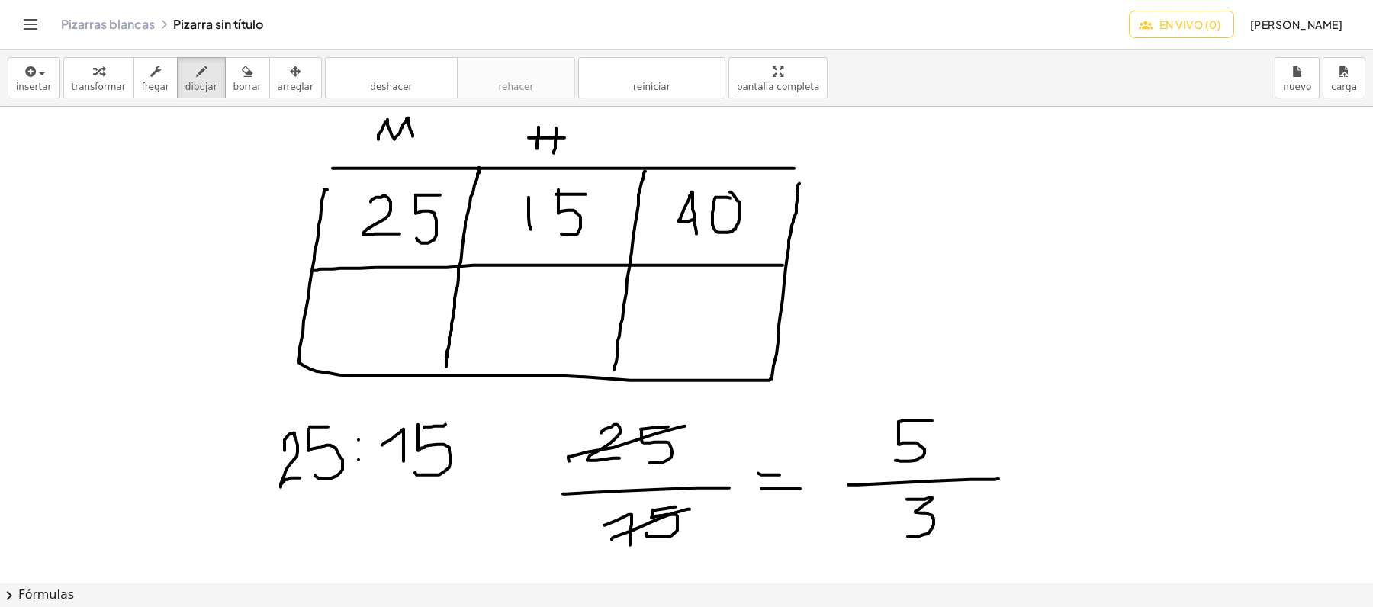
drag, startPoint x: 855, startPoint y: 291, endPoint x: 877, endPoint y: 291, distance: 22.1
drag, startPoint x: 853, startPoint y: 291, endPoint x: 859, endPoint y: 331, distance: 40.1
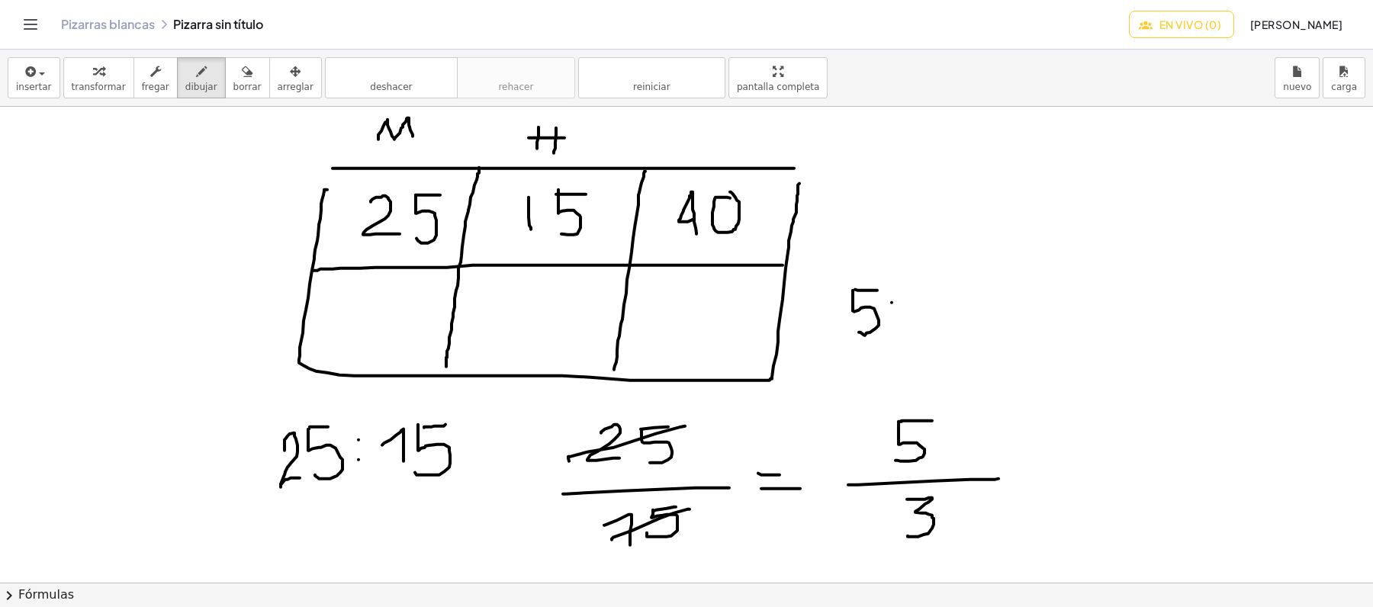
drag, startPoint x: 907, startPoint y: 298, endPoint x: 907, endPoint y: 339, distance: 42.0
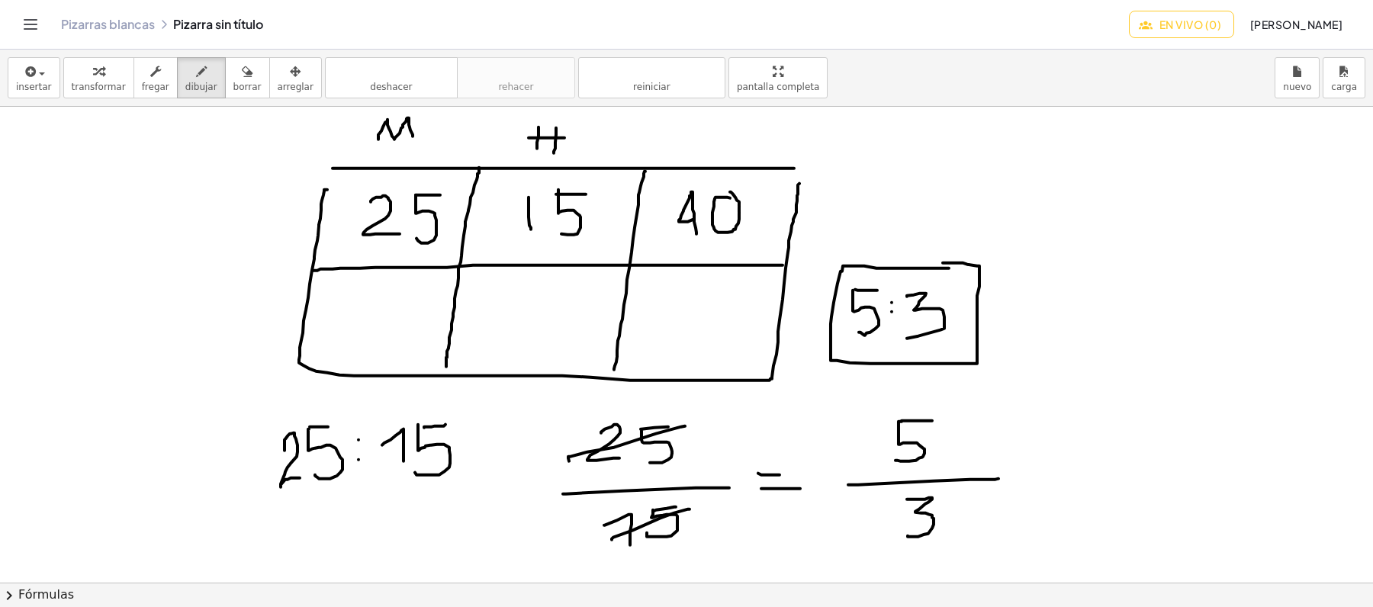
drag, startPoint x: 949, startPoint y: 269, endPoint x: 941, endPoint y: 265, distance: 9.2
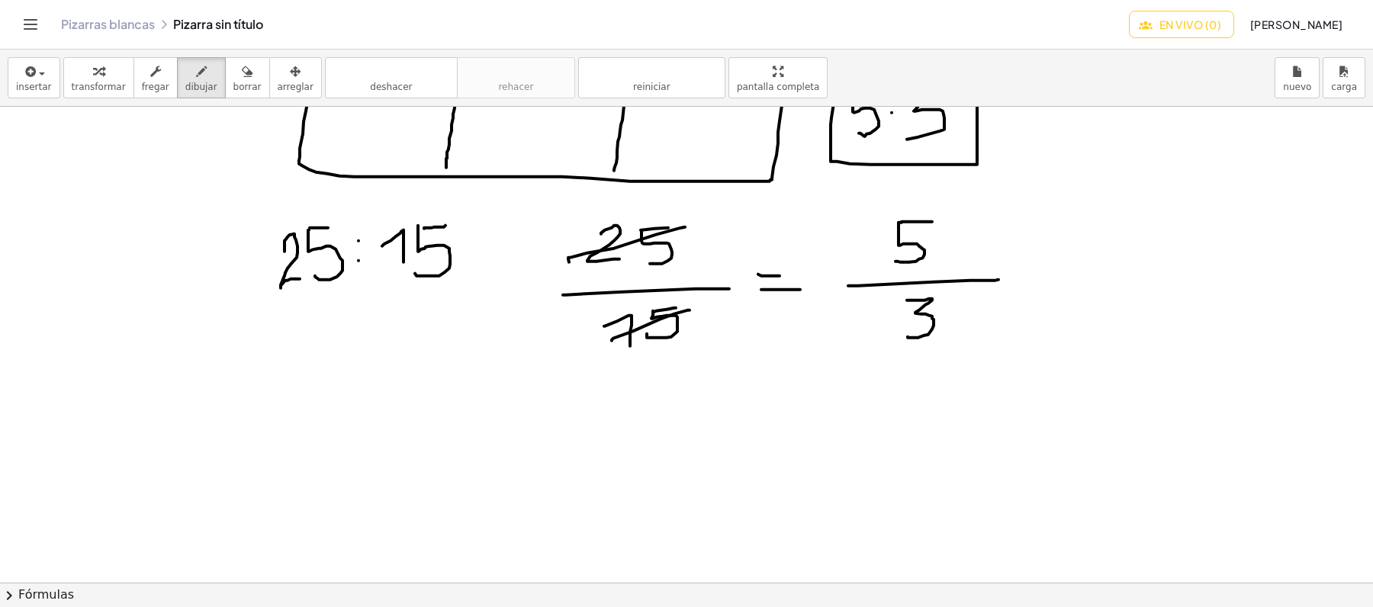
scroll to position [203, 0]
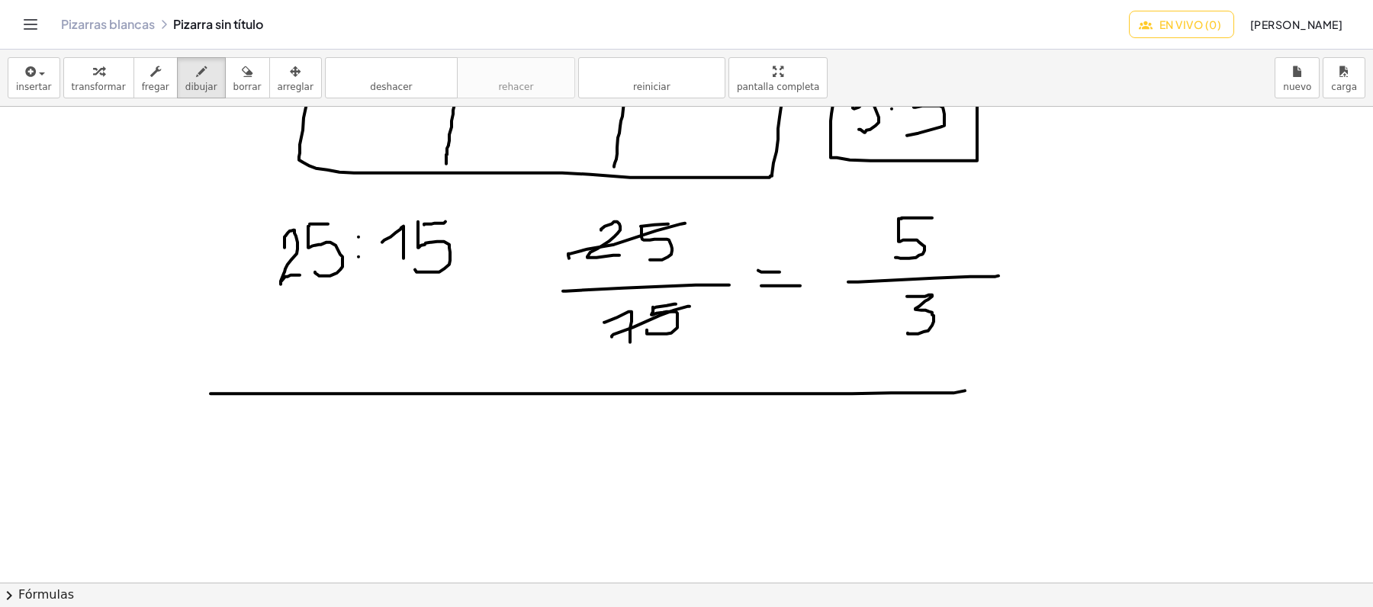
drag, startPoint x: 309, startPoint y: 394, endPoint x: 977, endPoint y: 391, distance: 668.3
click at [977, 391] on div at bounding box center [686, 616] width 1373 height 1425
drag, startPoint x: 345, startPoint y: 477, endPoint x: 346, endPoint y: 455, distance: 22.1
click at [346, 455] on div at bounding box center [686, 616] width 1373 height 1425
click at [375, 430] on div at bounding box center [686, 616] width 1373 height 1425
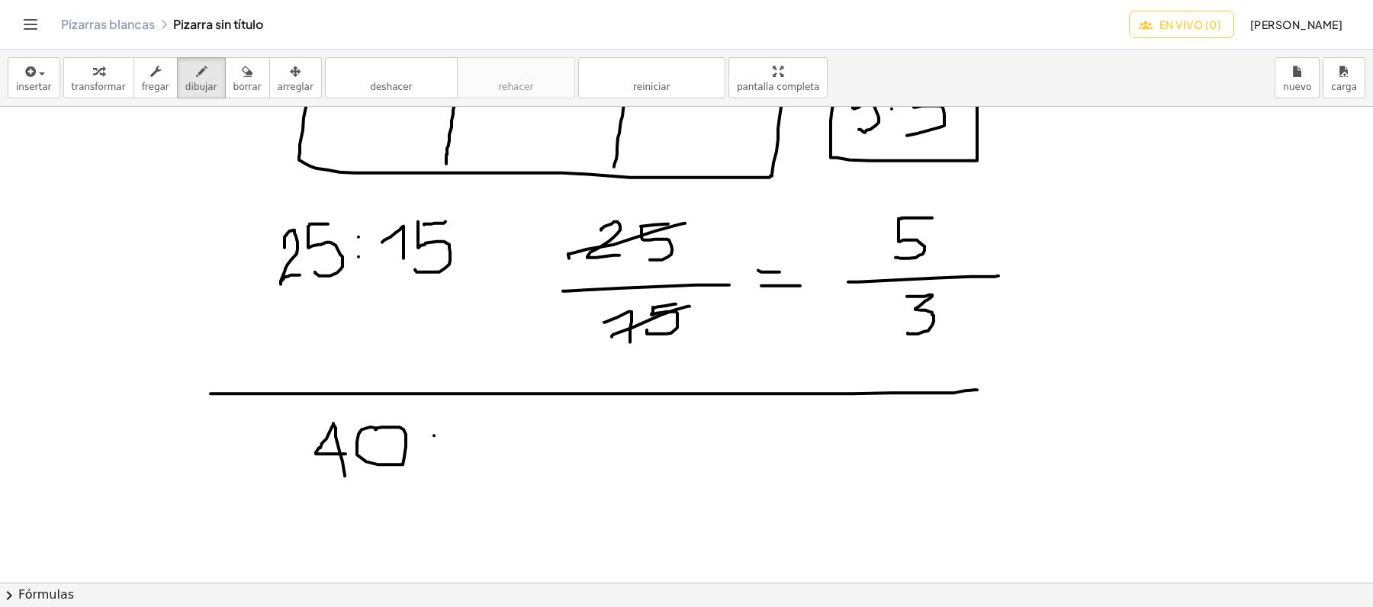
click at [434, 436] on div at bounding box center [686, 616] width 1373 height 1425
click at [431, 452] on div at bounding box center [686, 616] width 1373 height 1425
drag, startPoint x: 467, startPoint y: 439, endPoint x: 485, endPoint y: 462, distance: 29.3
click at [485, 462] on div at bounding box center [686, 616] width 1373 height 1425
drag, startPoint x: 508, startPoint y: 426, endPoint x: 523, endPoint y: 423, distance: 14.8
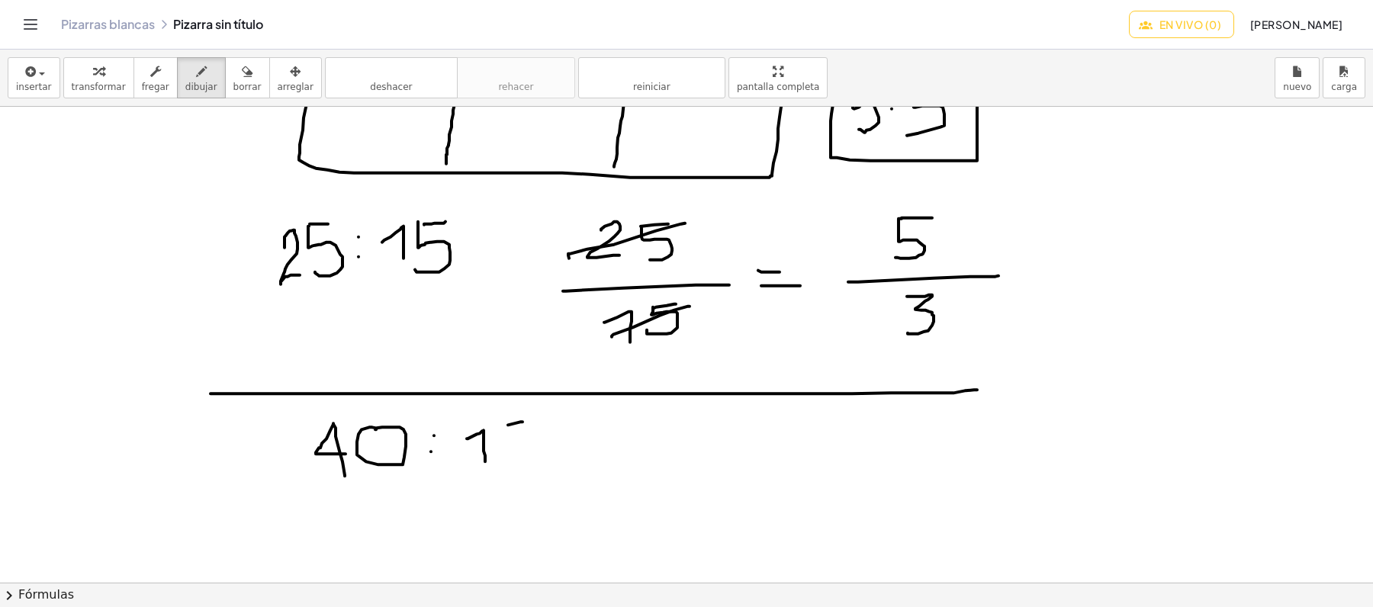
click at [523, 423] on div at bounding box center [686, 616] width 1373 height 1425
drag, startPoint x: 503, startPoint y: 423, endPoint x: 510, endPoint y: 462, distance: 40.3
click at [510, 462] on div at bounding box center [686, 616] width 1373 height 1425
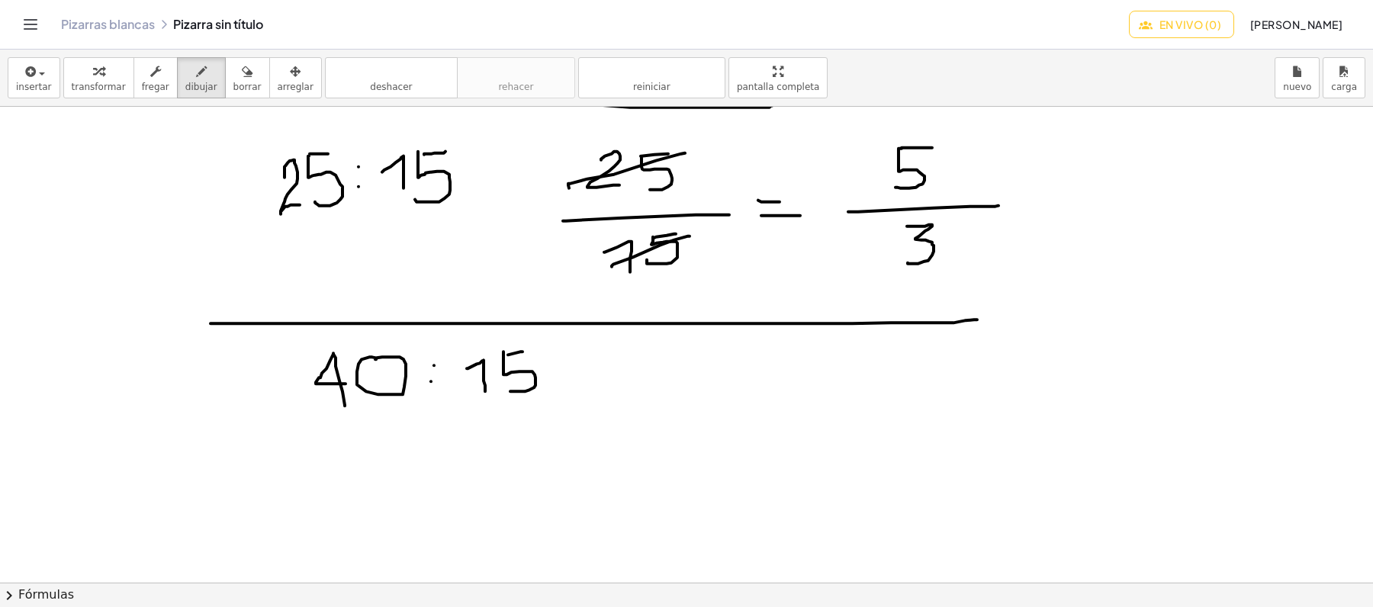
scroll to position [305, 0]
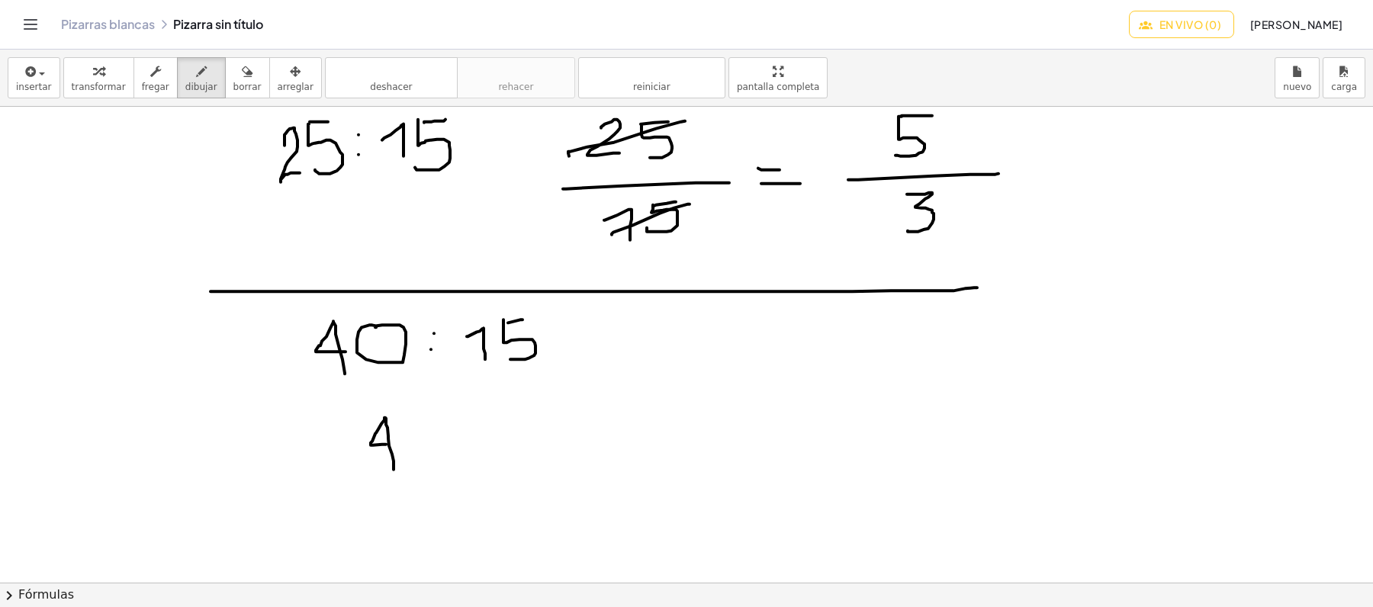
drag, startPoint x: 394, startPoint y: 471, endPoint x: 386, endPoint y: 445, distance: 26.3
click at [386, 445] on div at bounding box center [686, 514] width 1373 height 1425
click at [421, 423] on div at bounding box center [686, 514] width 1373 height 1425
drag, startPoint x: 345, startPoint y: 479, endPoint x: 562, endPoint y: 479, distance: 217.4
click at [562, 479] on div at bounding box center [686, 514] width 1373 height 1425
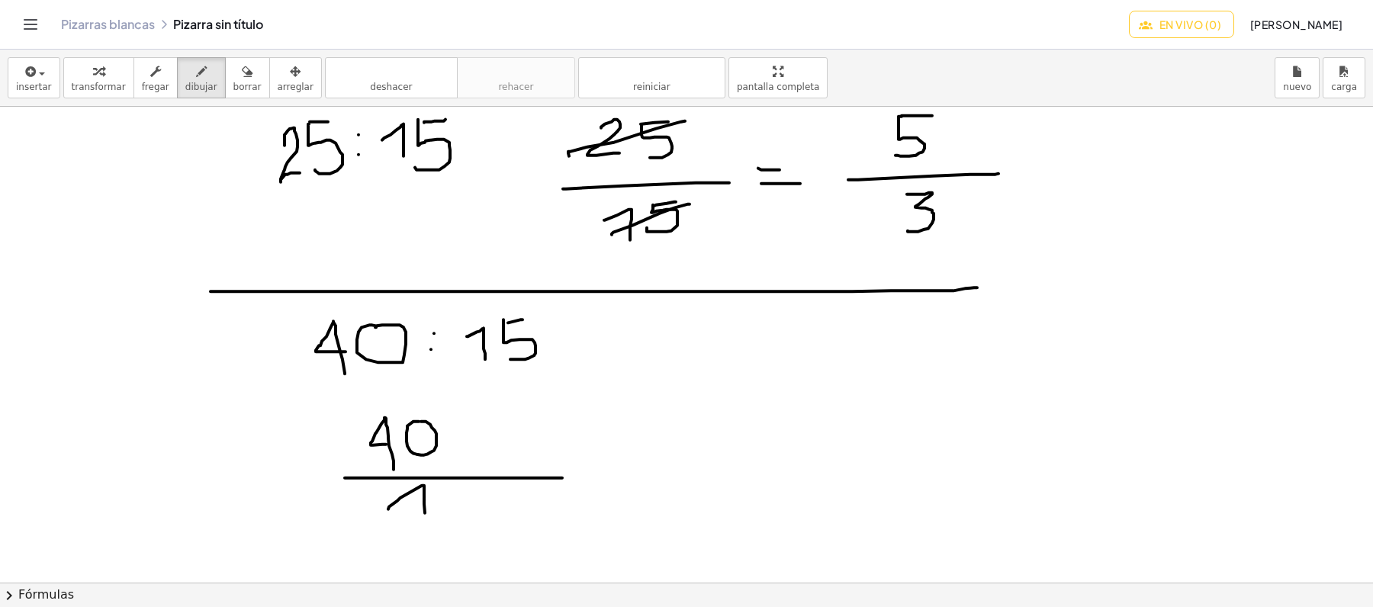
drag, startPoint x: 388, startPoint y: 510, endPoint x: 426, endPoint y: 528, distance: 41.3
click at [426, 528] on div at bounding box center [686, 514] width 1373 height 1425
click at [461, 490] on div at bounding box center [686, 514] width 1373 height 1425
drag, startPoint x: 437, startPoint y: 494, endPoint x: 449, endPoint y: 523, distance: 31.5
click at [450, 523] on div at bounding box center [686, 514] width 1373 height 1425
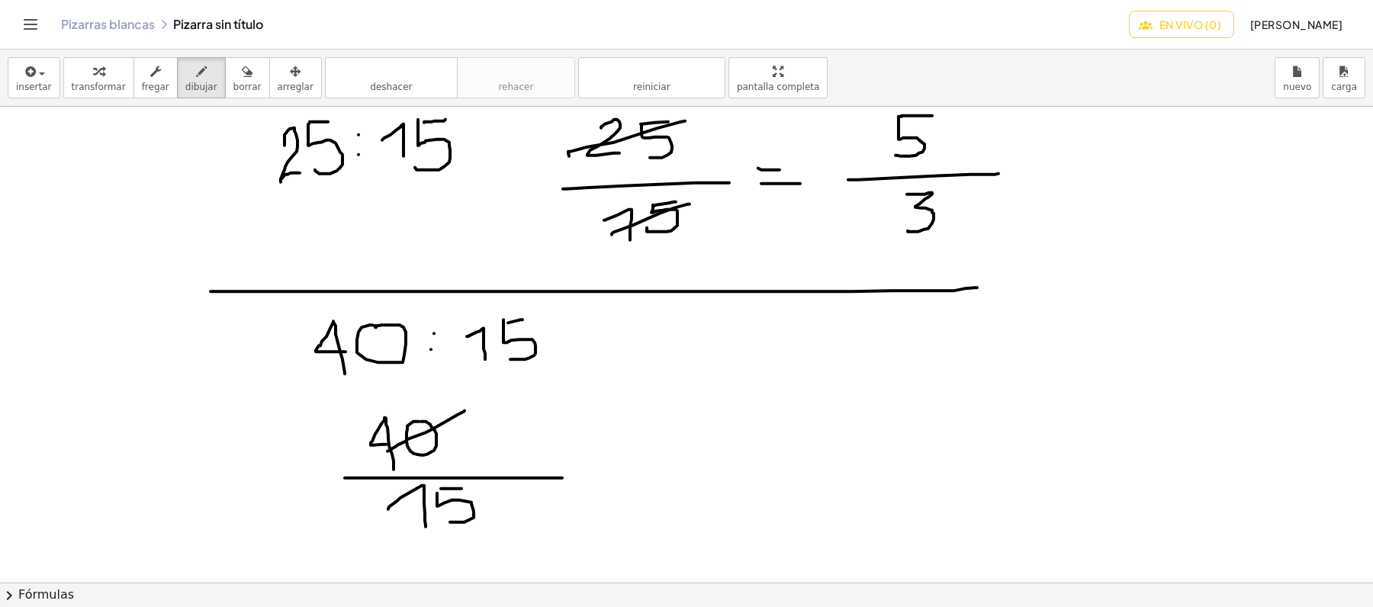
drag, startPoint x: 465, startPoint y: 412, endPoint x: 389, endPoint y: 455, distance: 87.1
click at [388, 453] on div at bounding box center [686, 514] width 1373 height 1425
drag, startPoint x: 461, startPoint y: 508, endPoint x: 489, endPoint y: 513, distance: 28.7
click at [410, 540] on div at bounding box center [686, 514] width 1373 height 1425
click at [693, 423] on div at bounding box center [686, 514] width 1373 height 1425
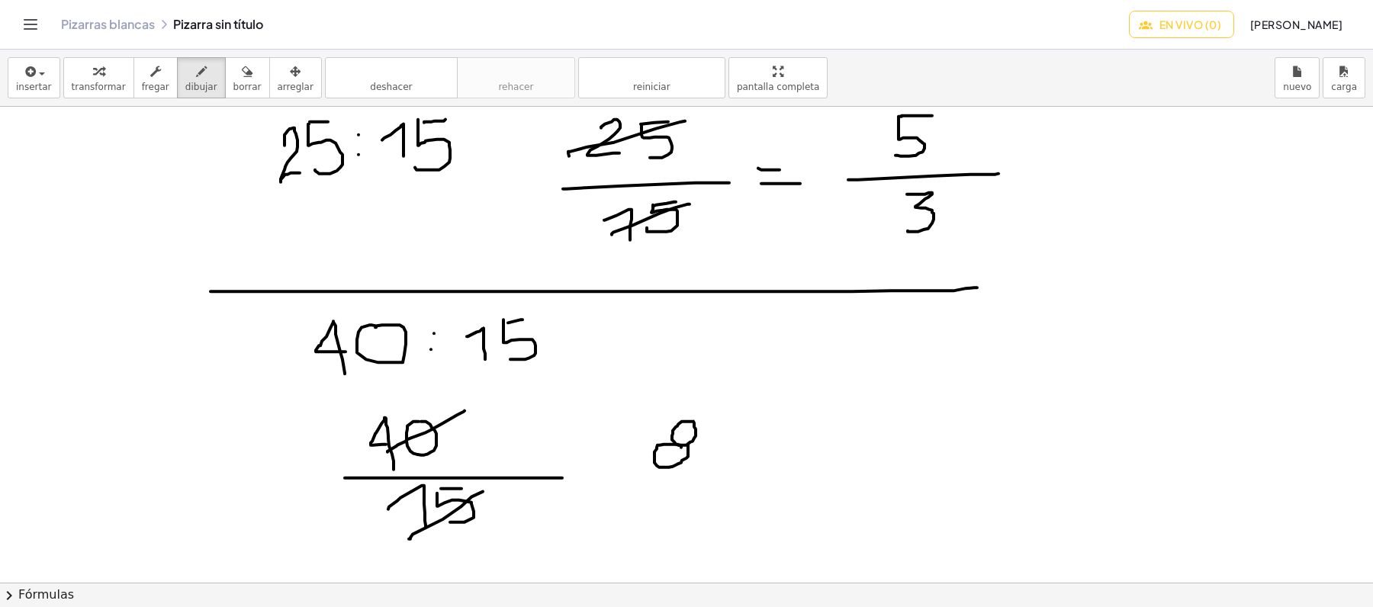
click at [688, 445] on div at bounding box center [686, 514] width 1373 height 1425
drag, startPoint x: 632, startPoint y: 482, endPoint x: 729, endPoint y: 485, distance: 97.7
click at [729, 485] on div at bounding box center [686, 514] width 1373 height 1425
drag, startPoint x: 662, startPoint y: 504, endPoint x: 653, endPoint y: 535, distance: 31.9
click at [653, 535] on div at bounding box center [686, 514] width 1373 height 1425
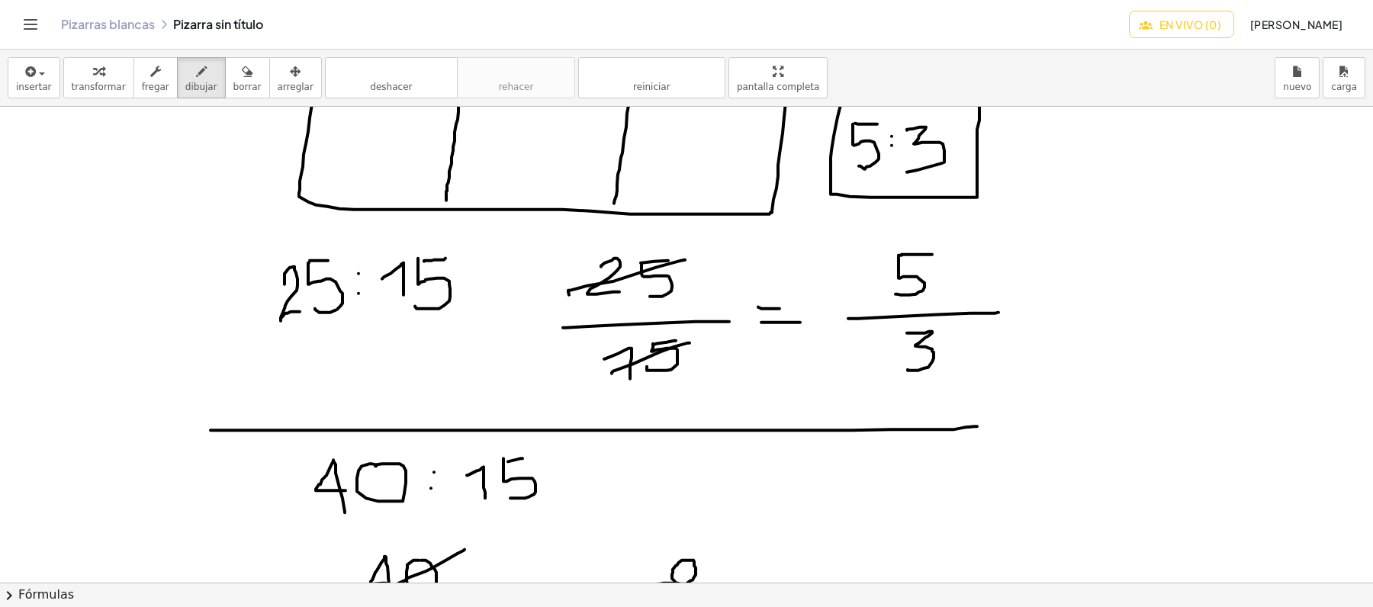
scroll to position [203, 0]
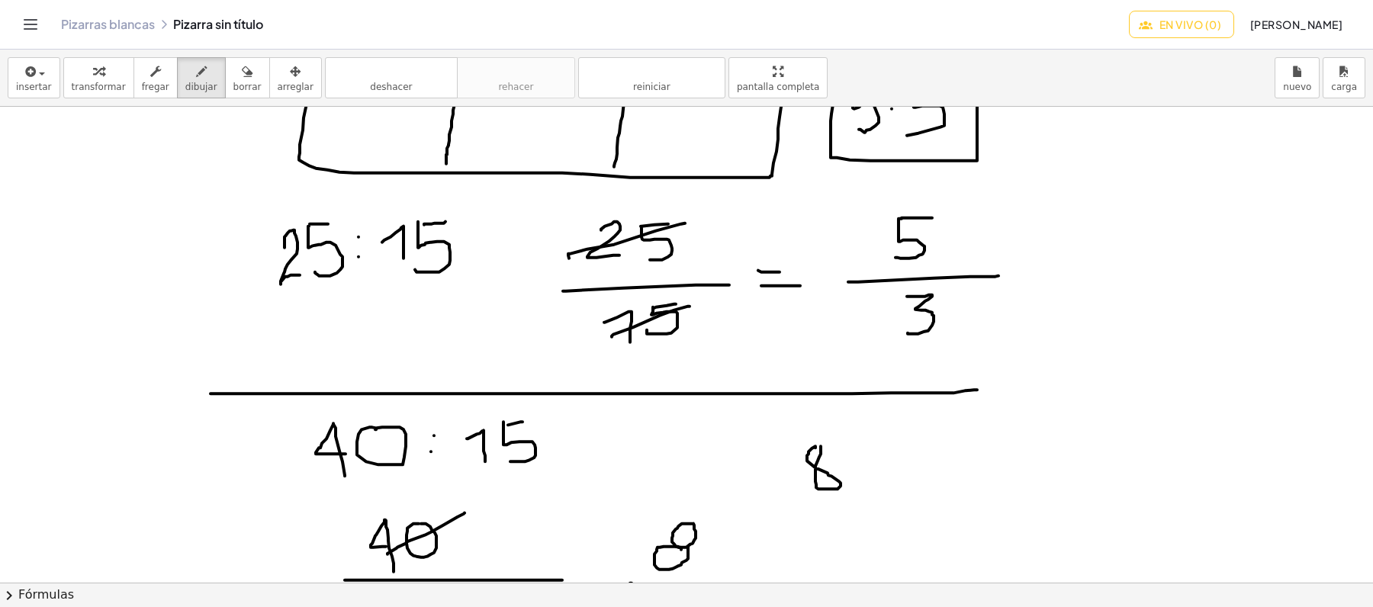
click at [821, 447] on div at bounding box center [686, 616] width 1373 height 1425
click at [851, 455] on div at bounding box center [686, 616] width 1373 height 1425
click at [854, 471] on div at bounding box center [686, 616] width 1373 height 1425
drag, startPoint x: 873, startPoint y: 449, endPoint x: 880, endPoint y: 484, distance: 35.8
click at [880, 484] on div at bounding box center [686, 616] width 1373 height 1425
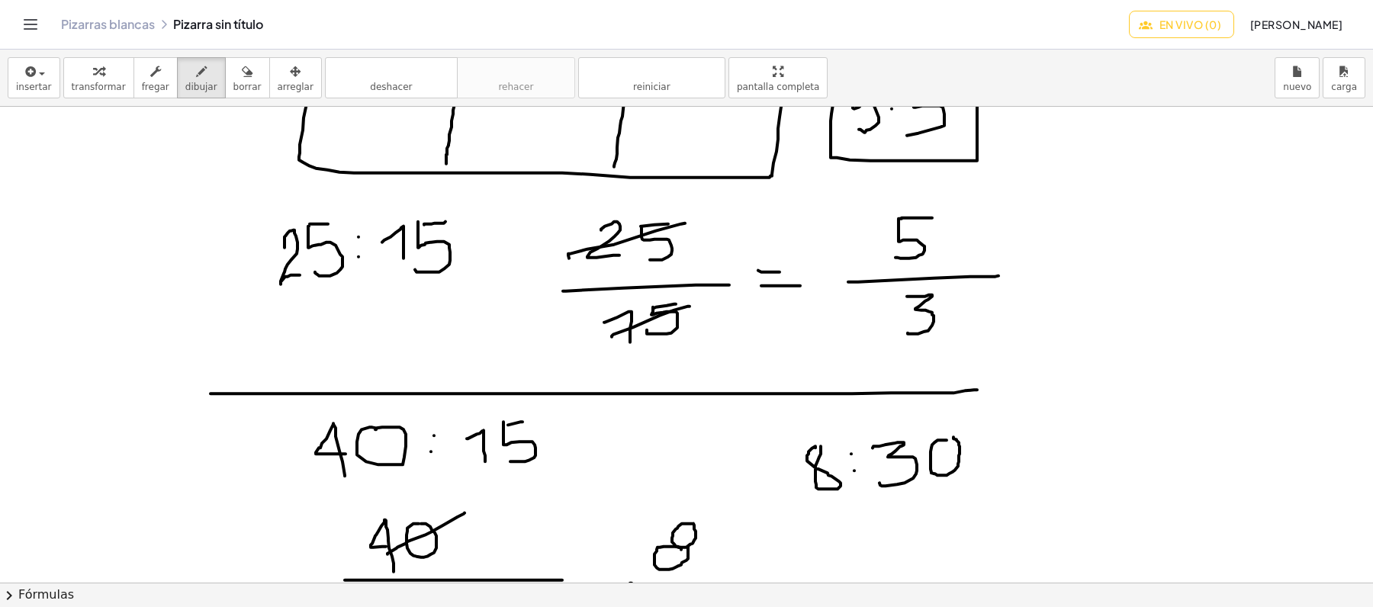
drag, startPoint x: 944, startPoint y: 441, endPoint x: 958, endPoint y: 442, distance: 13.8
click at [953, 438] on div at bounding box center [686, 616] width 1373 height 1425
click at [233, 74] on div "button" at bounding box center [247, 71] width 28 height 18
drag, startPoint x: 973, startPoint y: 443, endPoint x: 964, endPoint y: 453, distance: 13.5
click at [964, 453] on div at bounding box center [686, 616] width 1373 height 1425
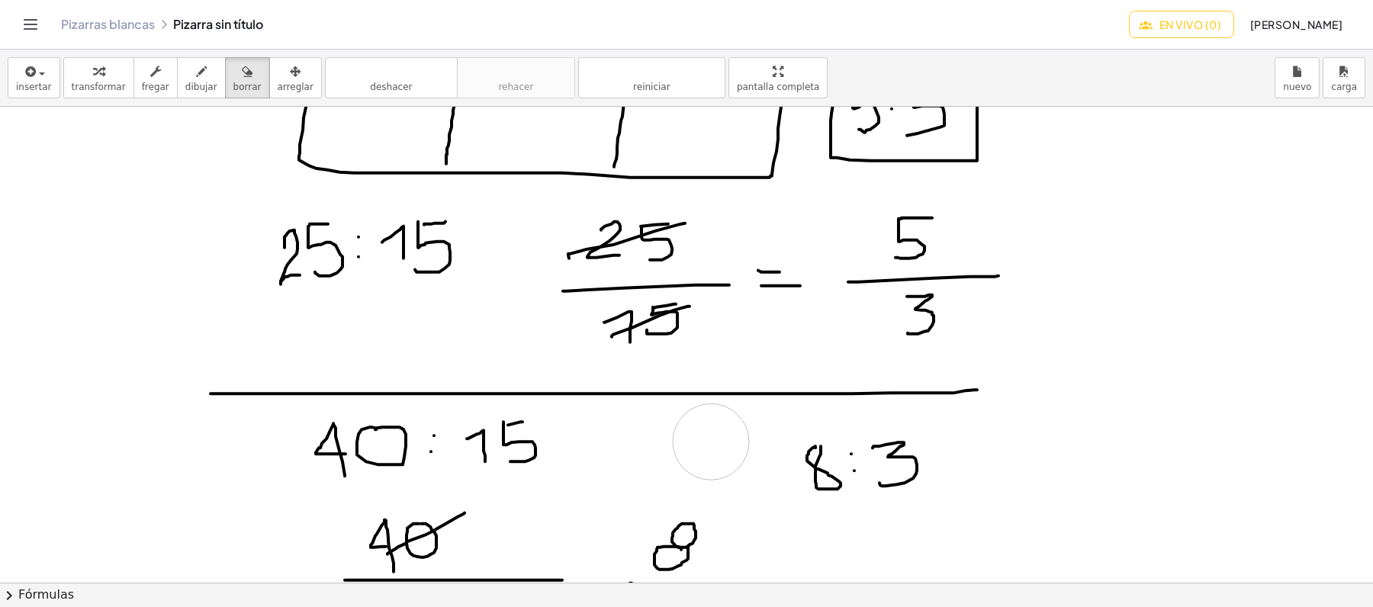
drag, startPoint x: 577, startPoint y: 442, endPoint x: 711, endPoint y: 442, distance: 133.5
click at [711, 442] on div at bounding box center [686, 616] width 1373 height 1425
click at [193, 67] on div "button" at bounding box center [201, 71] width 32 height 18
drag, startPoint x: 571, startPoint y: 433, endPoint x: 752, endPoint y: 459, distance: 182.6
click at [752, 459] on div at bounding box center [686, 616] width 1373 height 1425
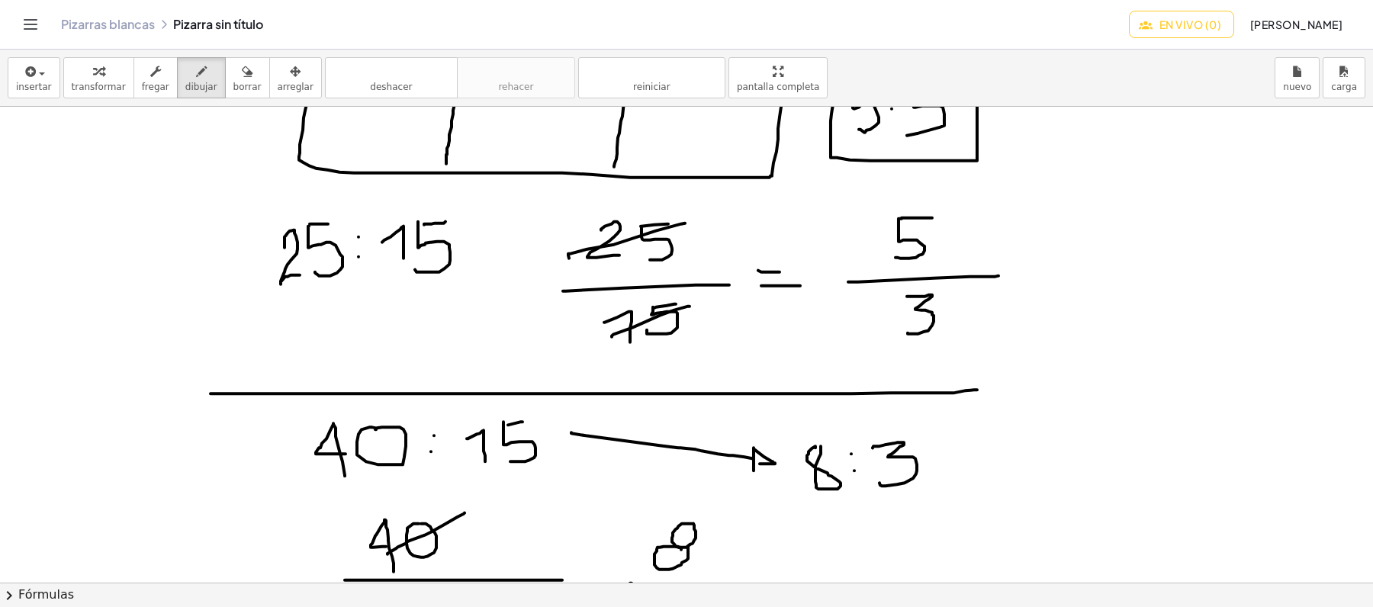
drag, startPoint x: 754, startPoint y: 449, endPoint x: 758, endPoint y: 465, distance: 17.4
click at [758, 465] on div at bounding box center [686, 616] width 1373 height 1425
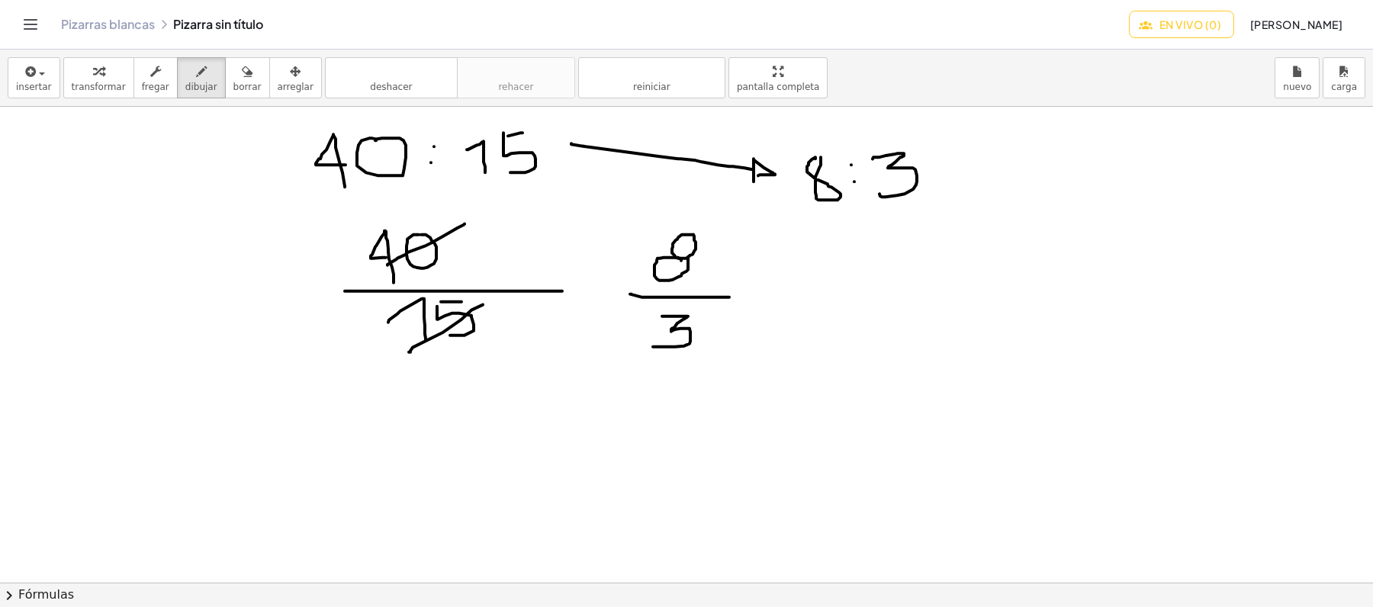
scroll to position [610, 0]
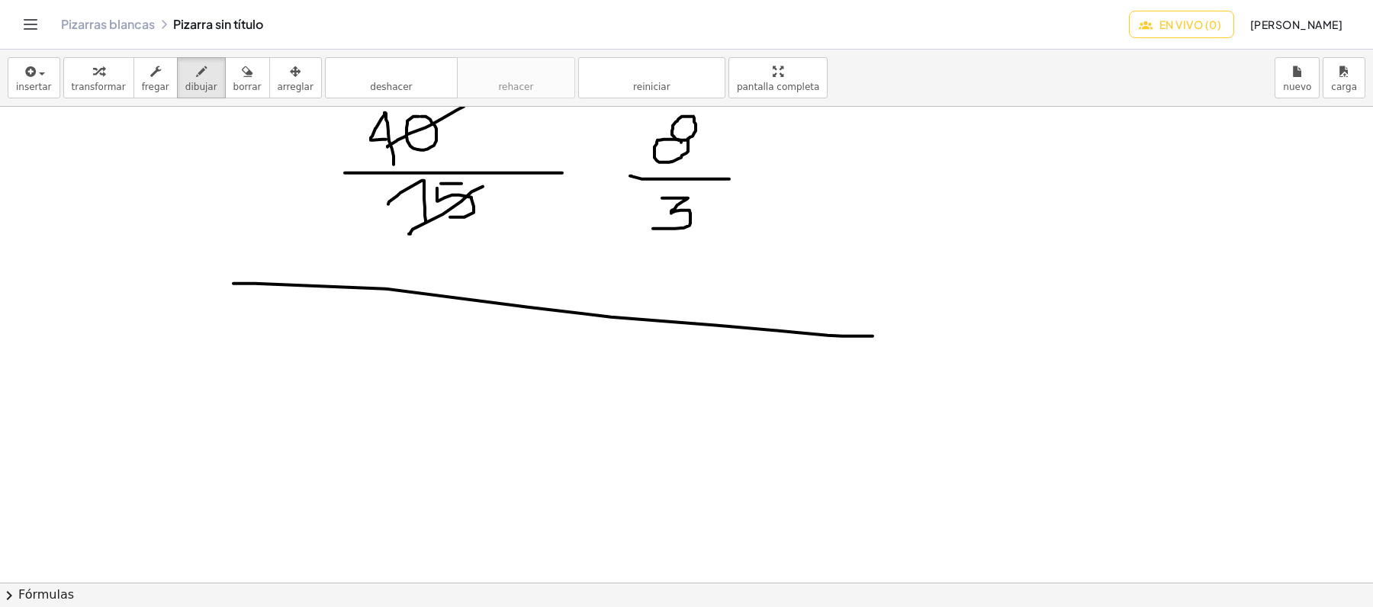
drag, startPoint x: 233, startPoint y: 285, endPoint x: 918, endPoint y: 337, distance: 687.0
click at [917, 337] on div at bounding box center [686, 209] width 1373 height 1425
drag, startPoint x: 348, startPoint y: 360, endPoint x: 392, endPoint y: 376, distance: 47.1
click at [388, 386] on div at bounding box center [686, 209] width 1373 height 1425
drag, startPoint x: 395, startPoint y: 349, endPoint x: 428, endPoint y: 345, distance: 33.0
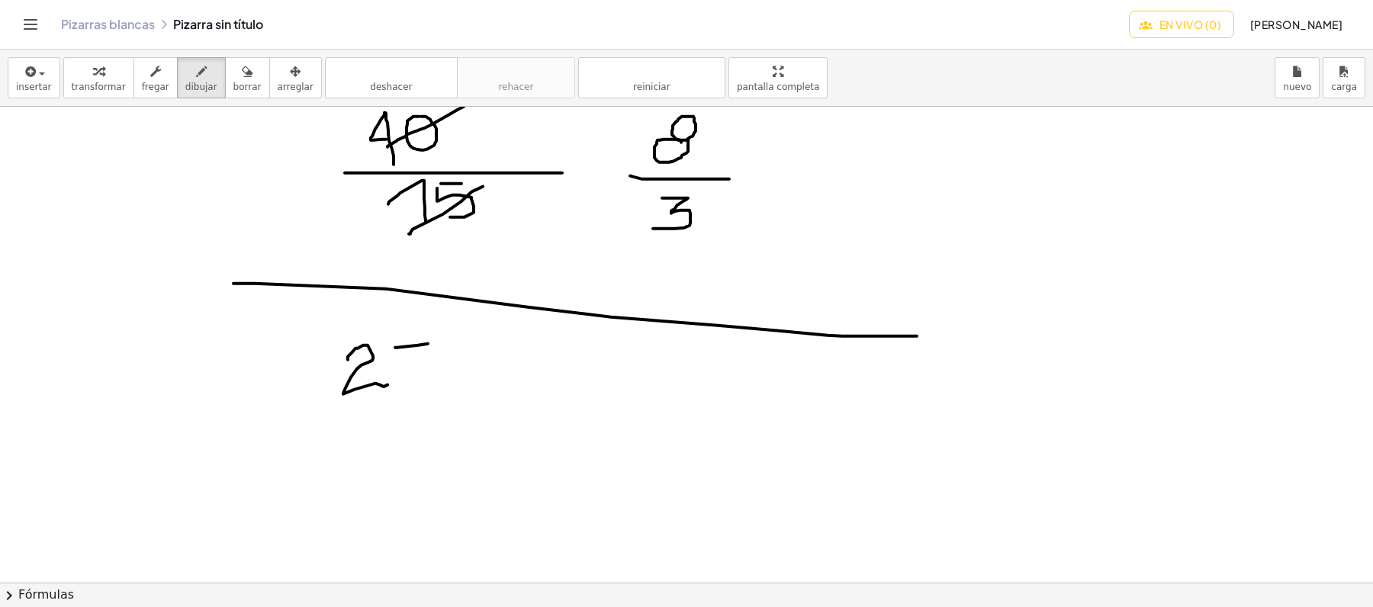
click at [428, 345] on div at bounding box center [686, 209] width 1373 height 1425
drag, startPoint x: 400, startPoint y: 349, endPoint x: 412, endPoint y: 397, distance: 50.3
click at [416, 382] on div at bounding box center [686, 209] width 1373 height 1425
click at [471, 352] on div at bounding box center [686, 209] width 1373 height 1425
click at [471, 374] on div at bounding box center [686, 209] width 1373 height 1425
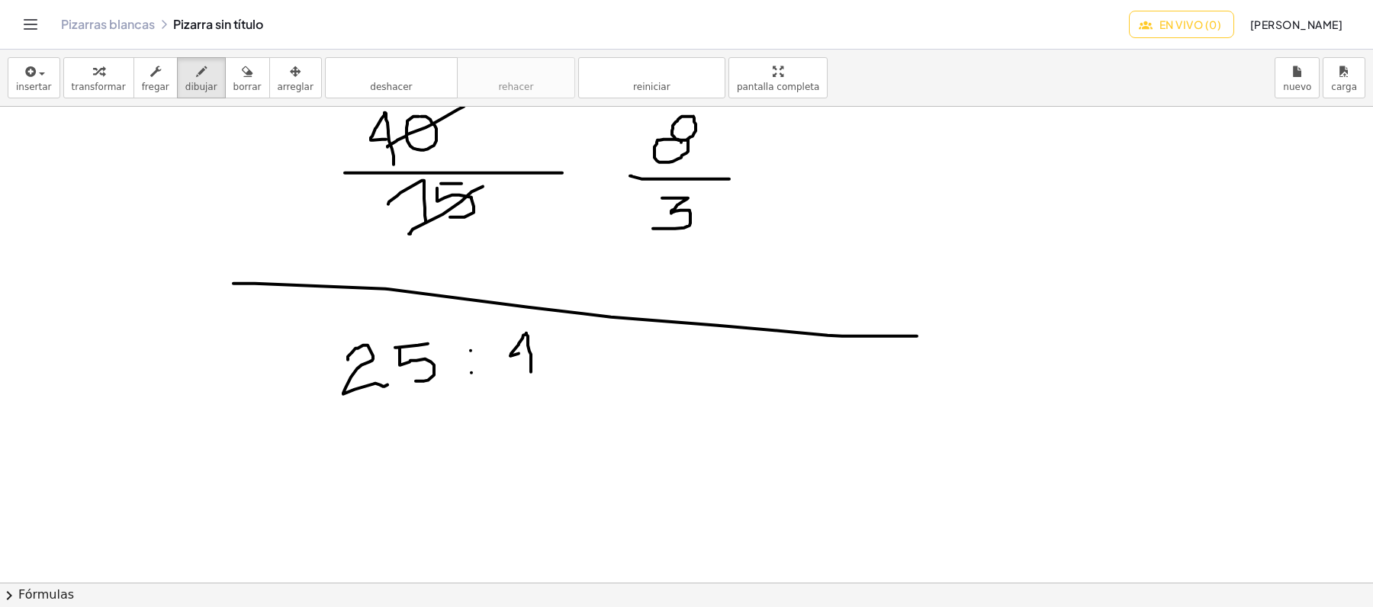
drag, startPoint x: 531, startPoint y: 373, endPoint x: 526, endPoint y: 352, distance: 21.8
click at [526, 352] on div at bounding box center [686, 209] width 1373 height 1425
click at [568, 343] on div at bounding box center [686, 209] width 1373 height 1425
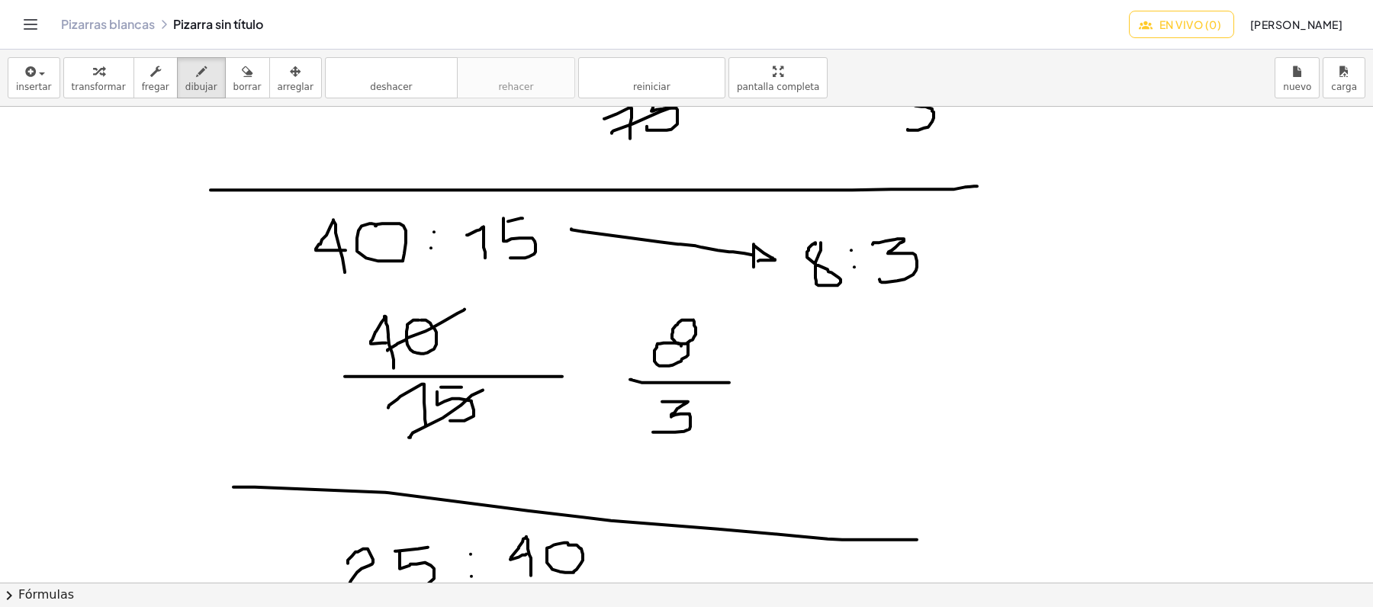
scroll to position [508, 0]
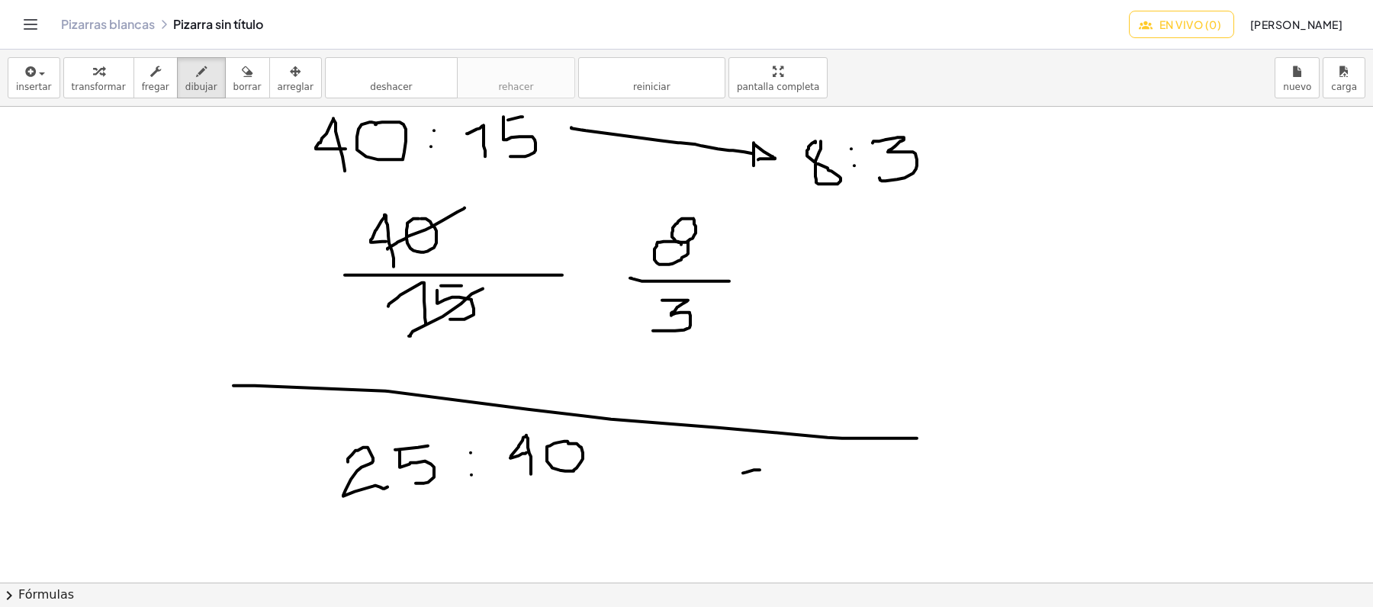
drag, startPoint x: 760, startPoint y: 471, endPoint x: 770, endPoint y: 468, distance: 10.9
click at [770, 468] on div at bounding box center [686, 311] width 1373 height 1425
drag, startPoint x: 742, startPoint y: 474, endPoint x: 754, endPoint y: 495, distance: 24.2
click at [748, 497] on div at bounding box center [686, 311] width 1373 height 1425
click at [796, 474] on div at bounding box center [686, 311] width 1373 height 1425
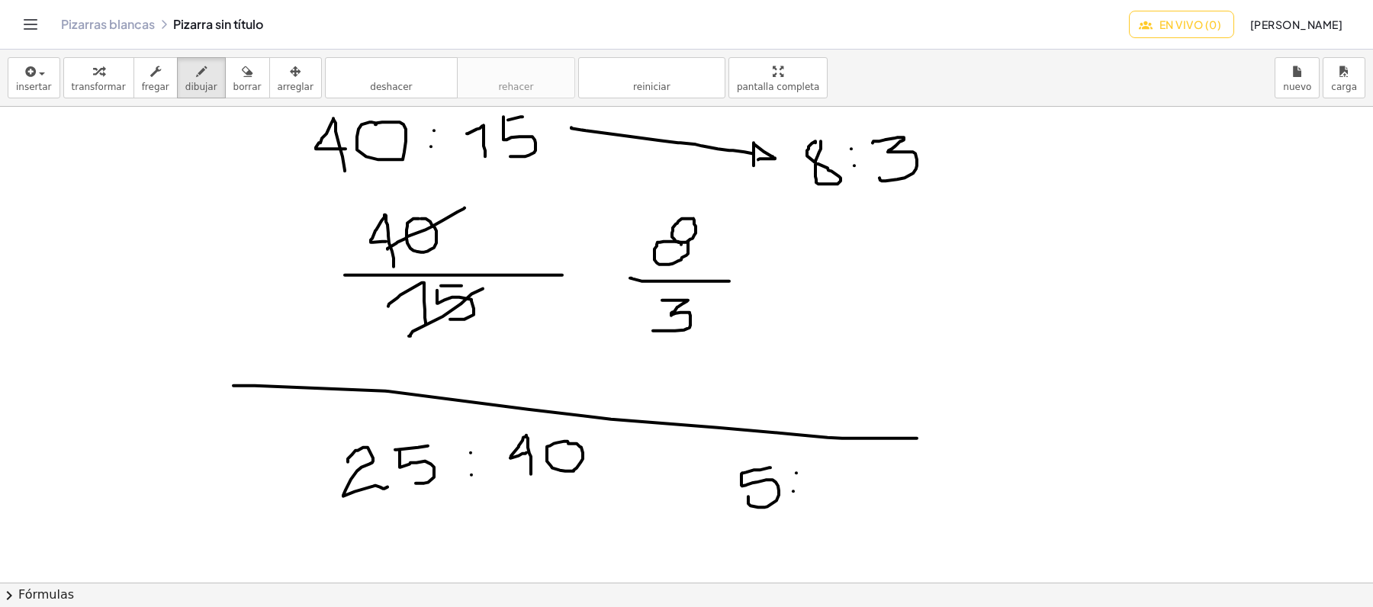
drag, startPoint x: 793, startPoint y: 492, endPoint x: 831, endPoint y: 487, distance: 37.8
click at [793, 493] on div at bounding box center [686, 311] width 1373 height 1425
click at [851, 459] on div at bounding box center [686, 311] width 1373 height 1425
drag, startPoint x: 833, startPoint y: 481, endPoint x: 844, endPoint y: 479, distance: 10.8
click at [844, 479] on div at bounding box center [686, 311] width 1373 height 1425
